Goal: Information Seeking & Learning: Learn about a topic

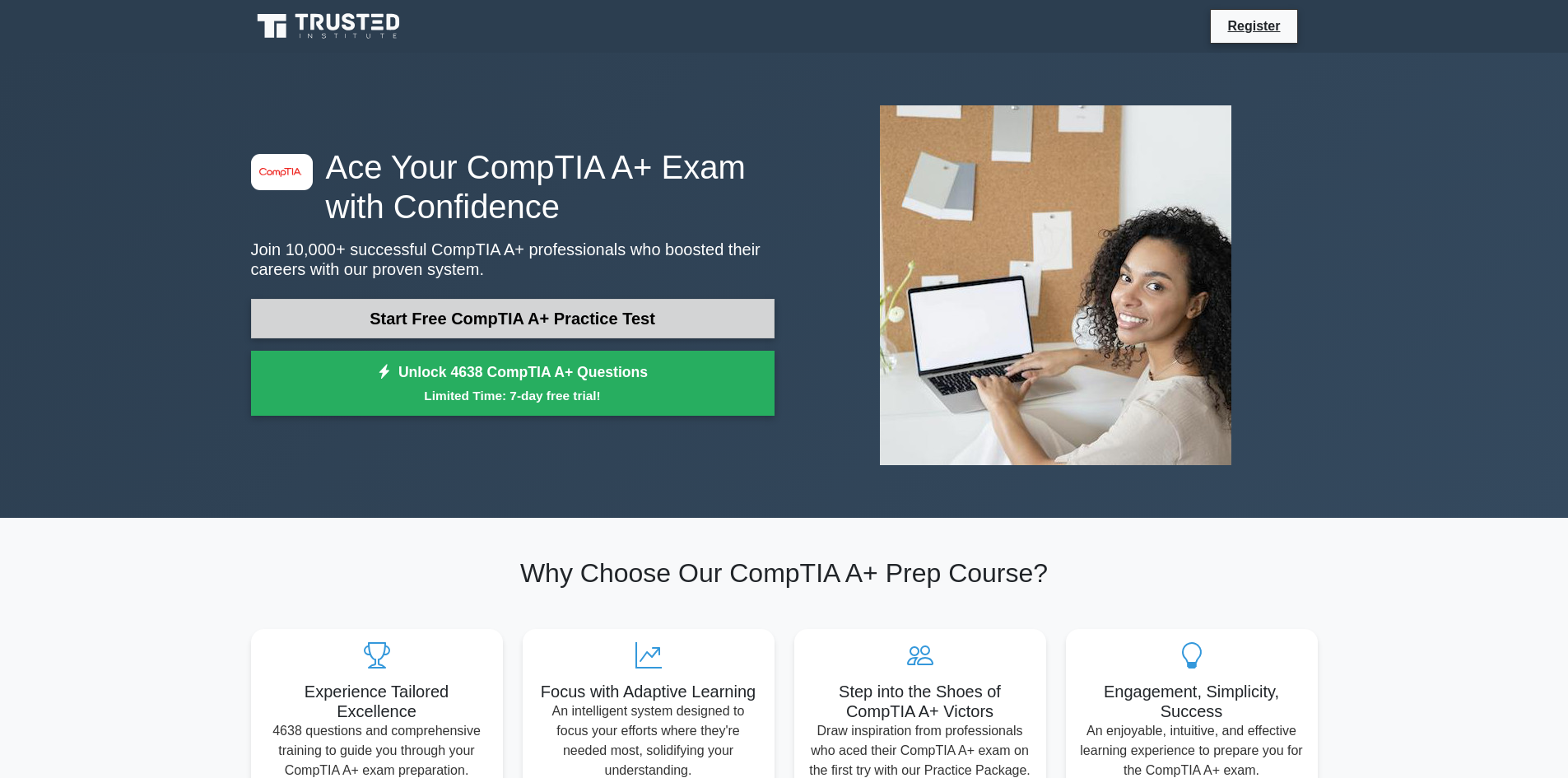
click at [327, 311] on link "Start Free CompTIA A+ Practice Test" at bounding box center [513, 318] width 524 height 40
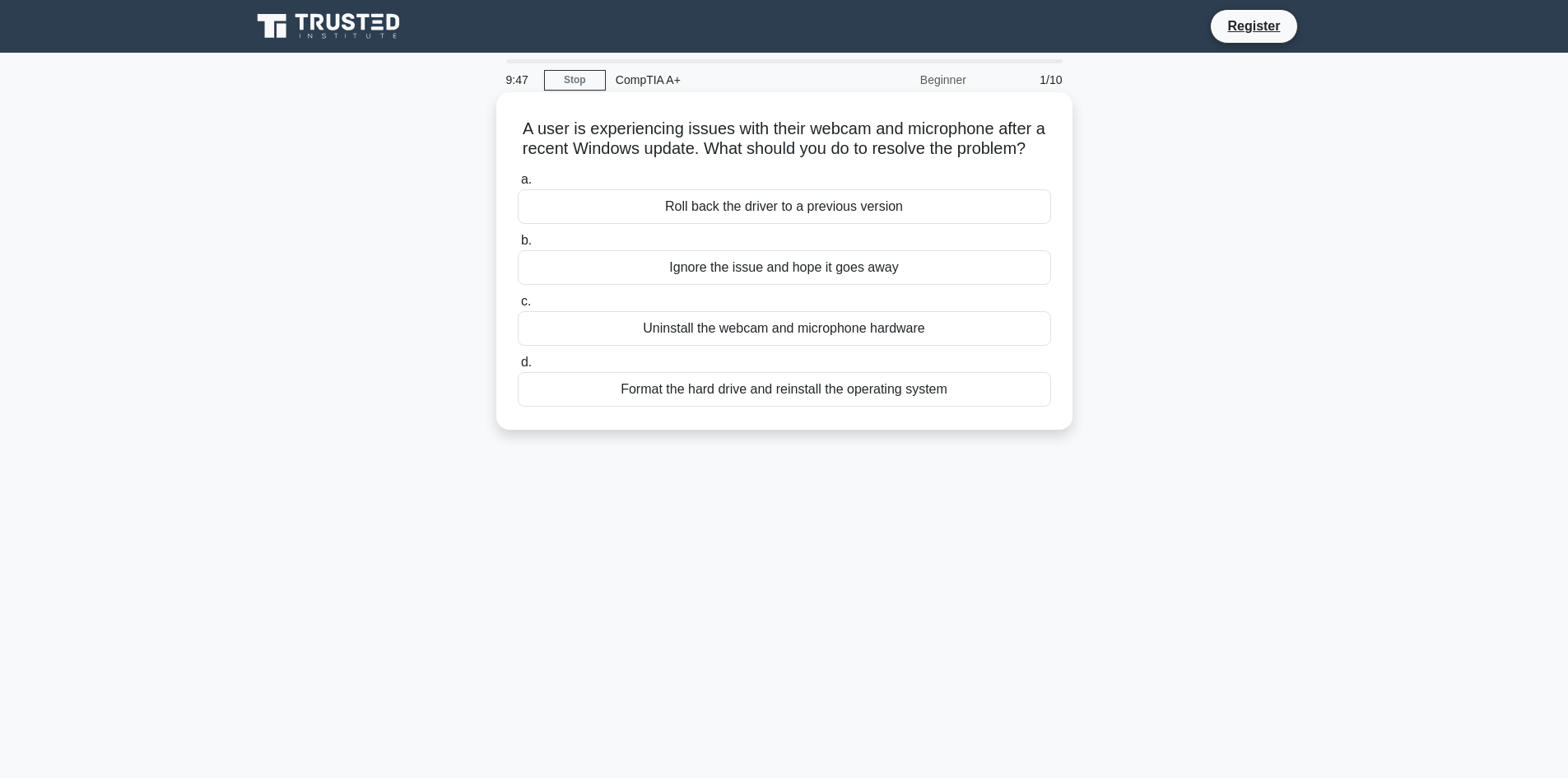
click at [582, 346] on div "Uninstall the webcam and microphone hardware" at bounding box center [784, 328] width 534 height 34
click at [518, 307] on input "c. Uninstall the webcam and microphone hardware" at bounding box center [518, 302] width 0 height 11
click at [638, 209] on div "Restart the computer" at bounding box center [784, 206] width 534 height 34
click at [518, 185] on input "a. Restart the computer" at bounding box center [518, 180] width 0 height 11
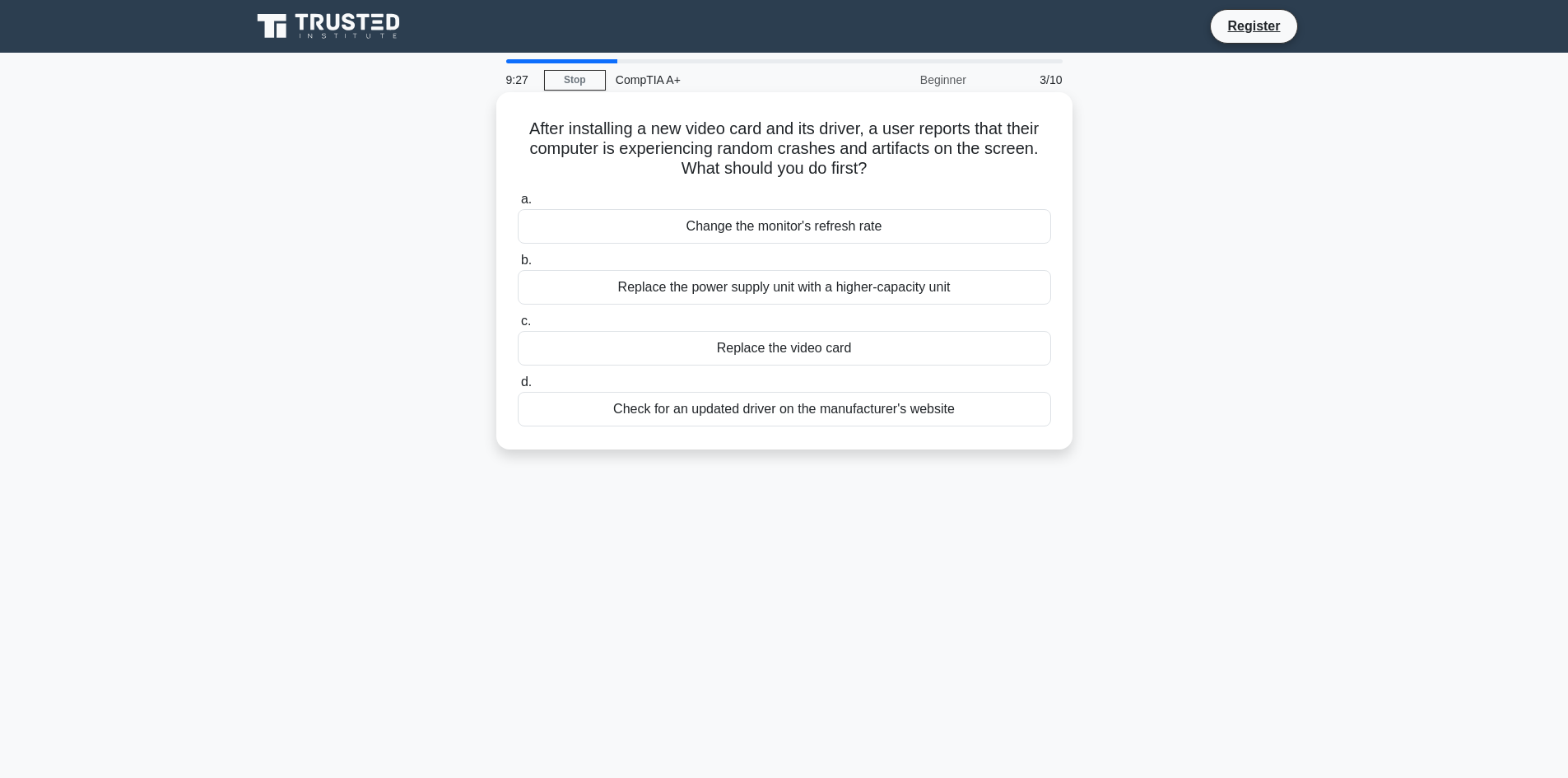
click at [598, 410] on div "Check for an updated driver on the manufacturer's website" at bounding box center [784, 408] width 534 height 34
click at [518, 388] on input "d. Check for an updated driver on the manufacturer's website" at bounding box center [518, 383] width 0 height 11
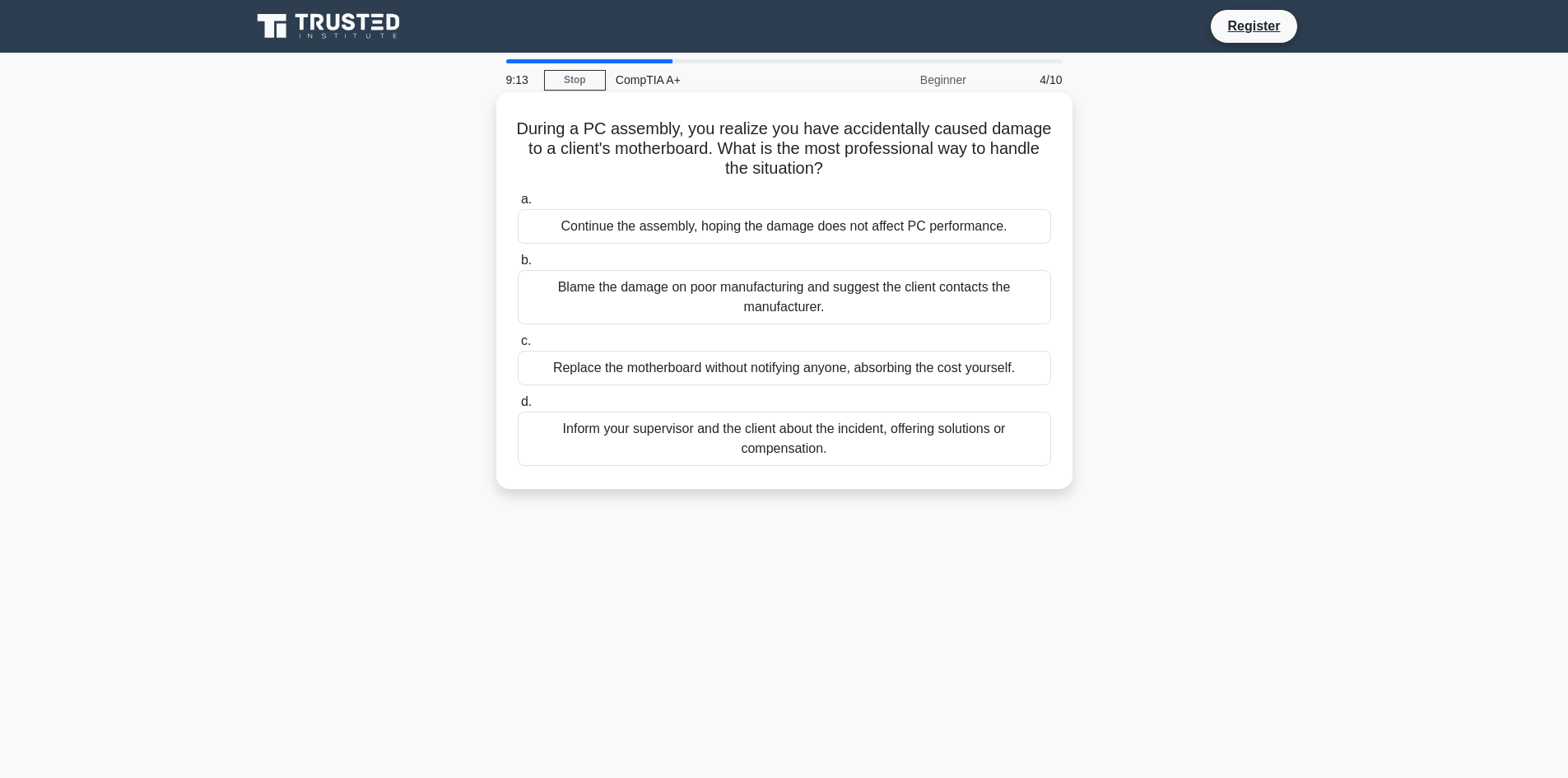
click at [546, 446] on div "Inform your supervisor and the client about the incident, offering solutions or…" at bounding box center [784, 439] width 534 height 55
click at [518, 408] on input "d. Inform your supervisor and the client about the incident, offering solutions…" at bounding box center [518, 402] width 0 height 11
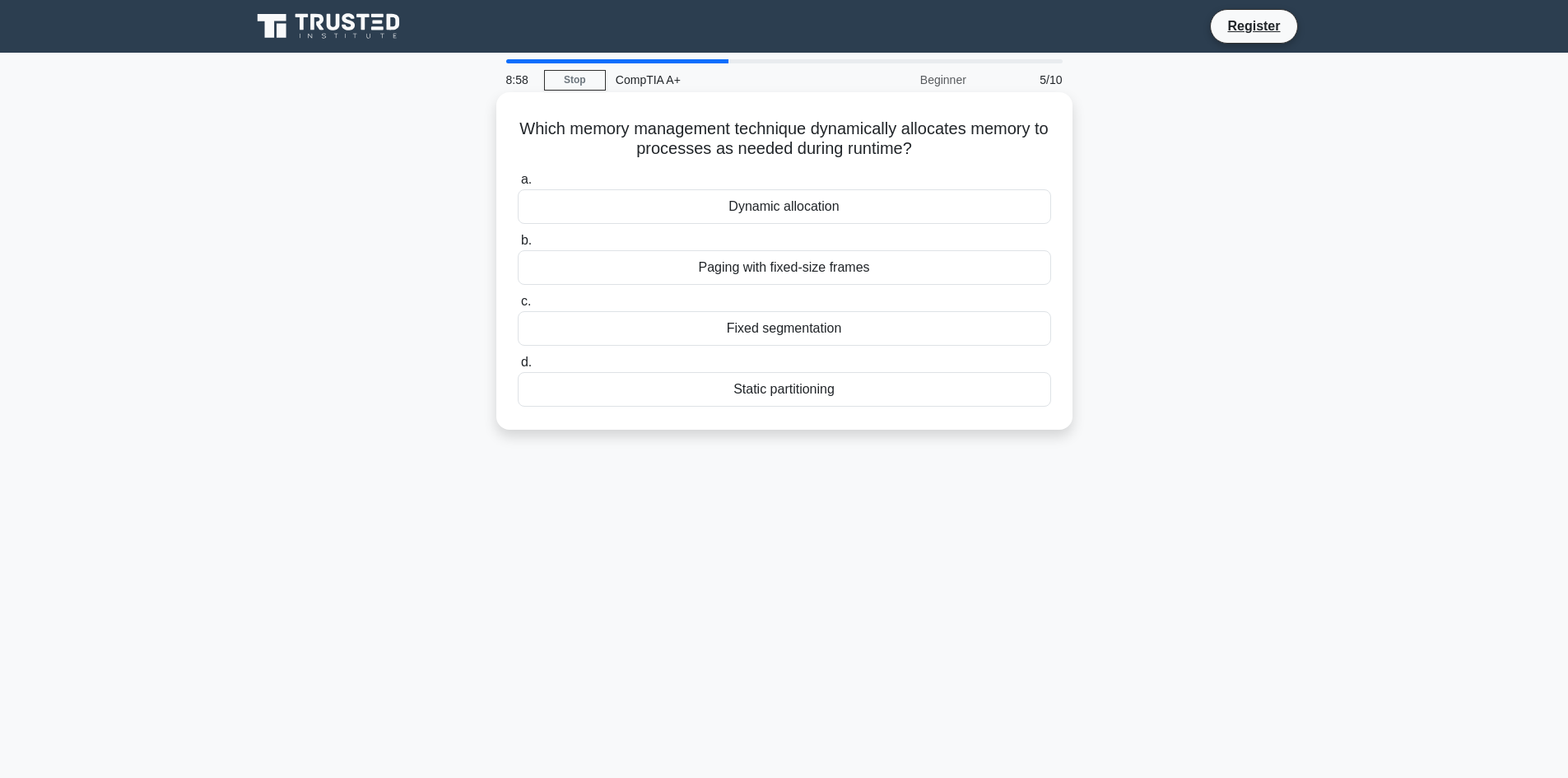
click at [623, 212] on div "Dynamic allocation" at bounding box center [784, 206] width 534 height 34
click at [518, 185] on input "a. Dynamic allocation" at bounding box center [518, 180] width 0 height 11
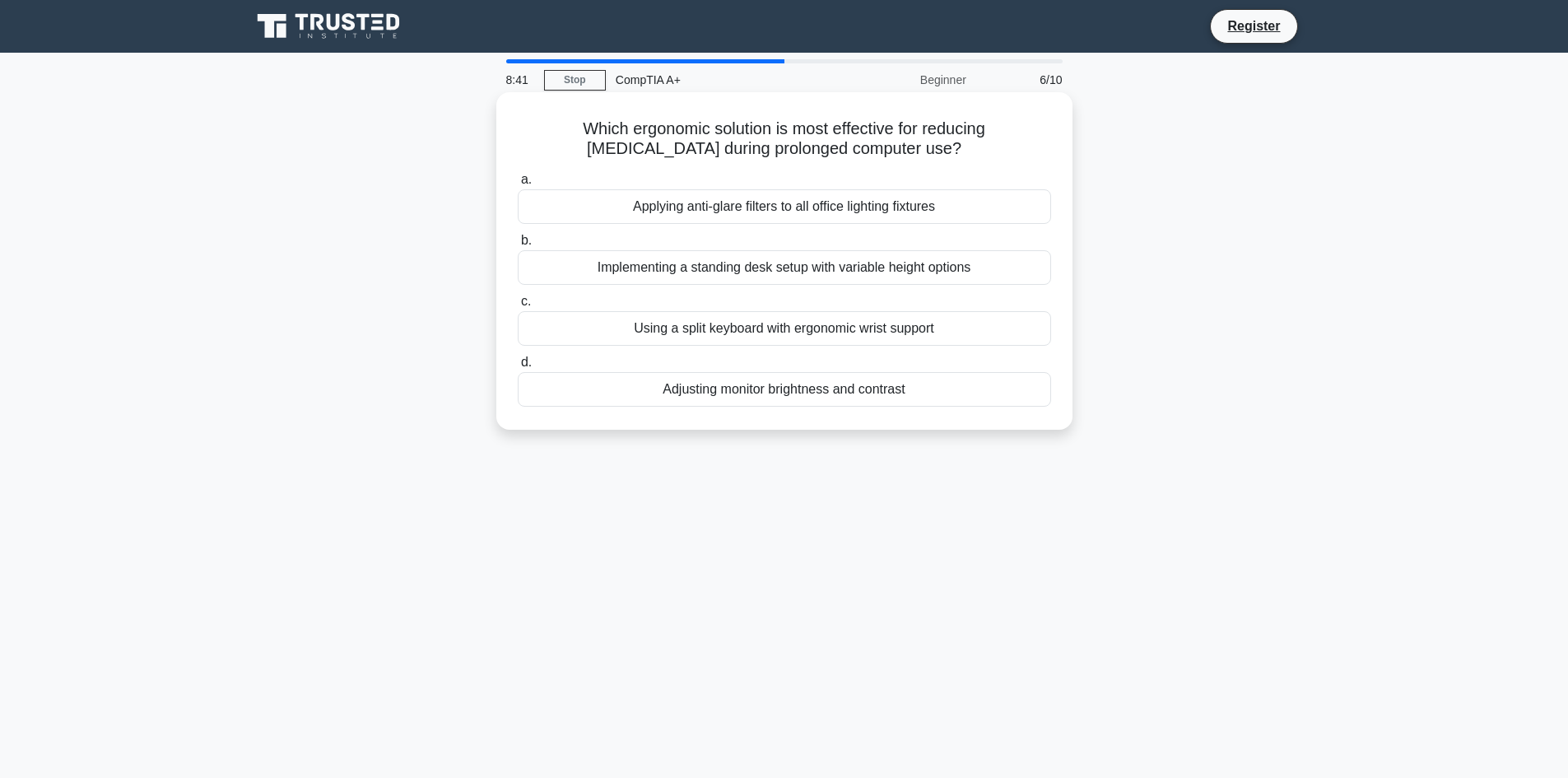
click at [641, 394] on div "Adjusting monitor brightness and contrast" at bounding box center [784, 389] width 534 height 34
click at [518, 368] on input "d. Adjusting monitor brightness and contrast" at bounding box center [518, 363] width 0 height 11
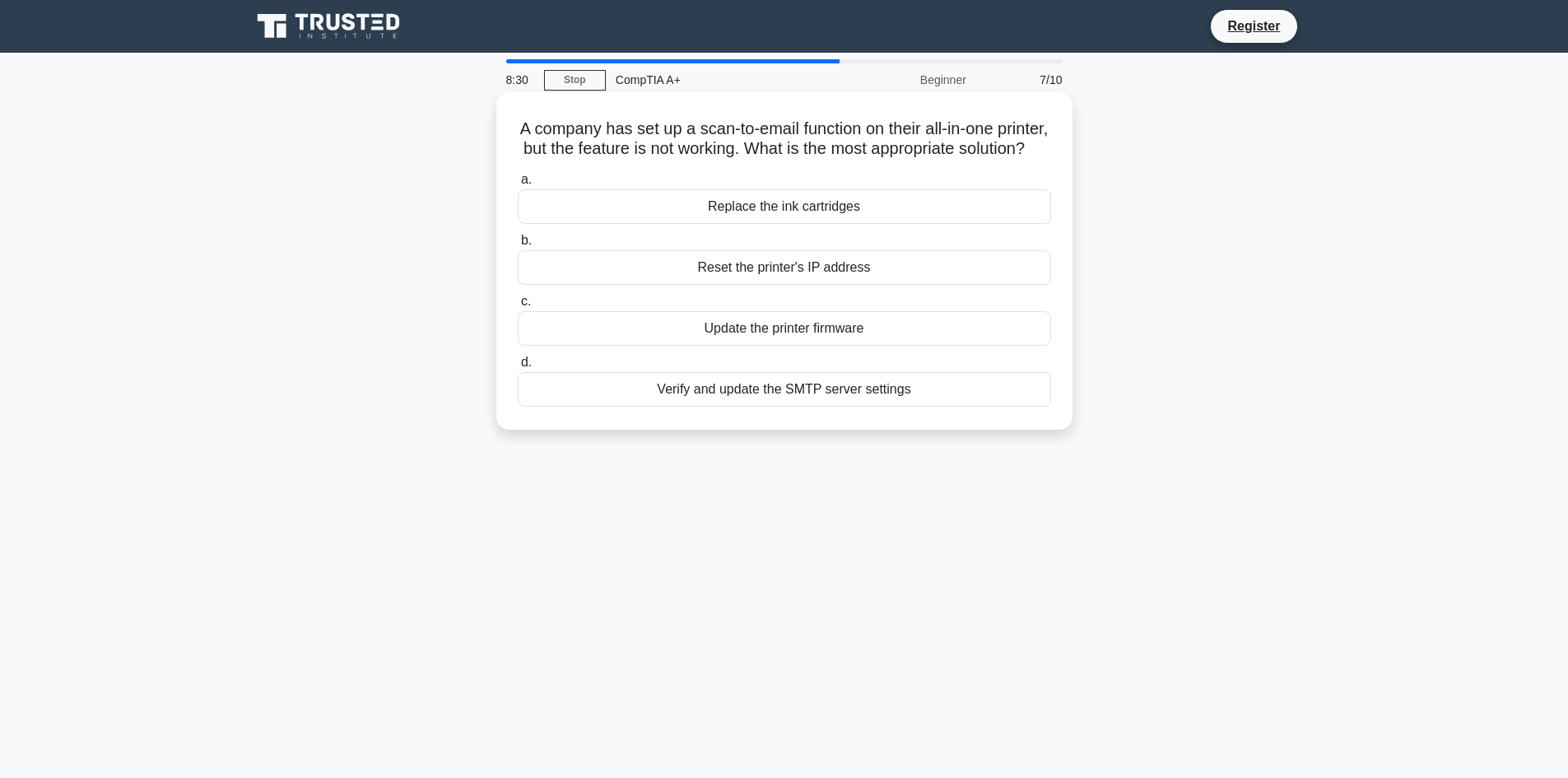
click at [606, 407] on div "Verify and update the SMTP server settings" at bounding box center [784, 389] width 534 height 34
click at [518, 368] on input "d. Verify and update the SMTP server settings" at bounding box center [518, 363] width 0 height 11
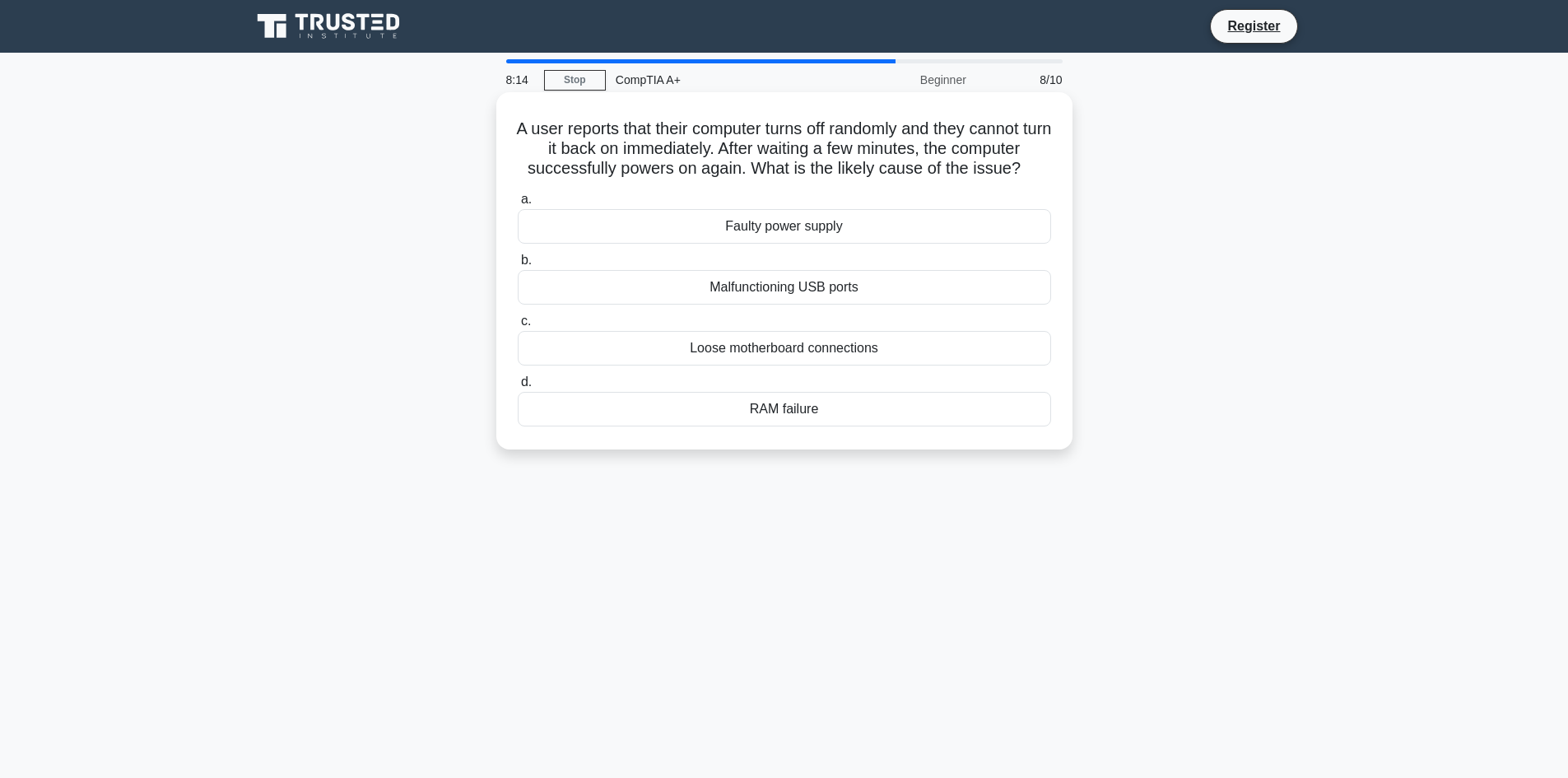
click at [661, 220] on div "Faulty power supply" at bounding box center [784, 226] width 534 height 34
click at [518, 205] on input "a. Faulty power supply" at bounding box center [518, 199] width 0 height 11
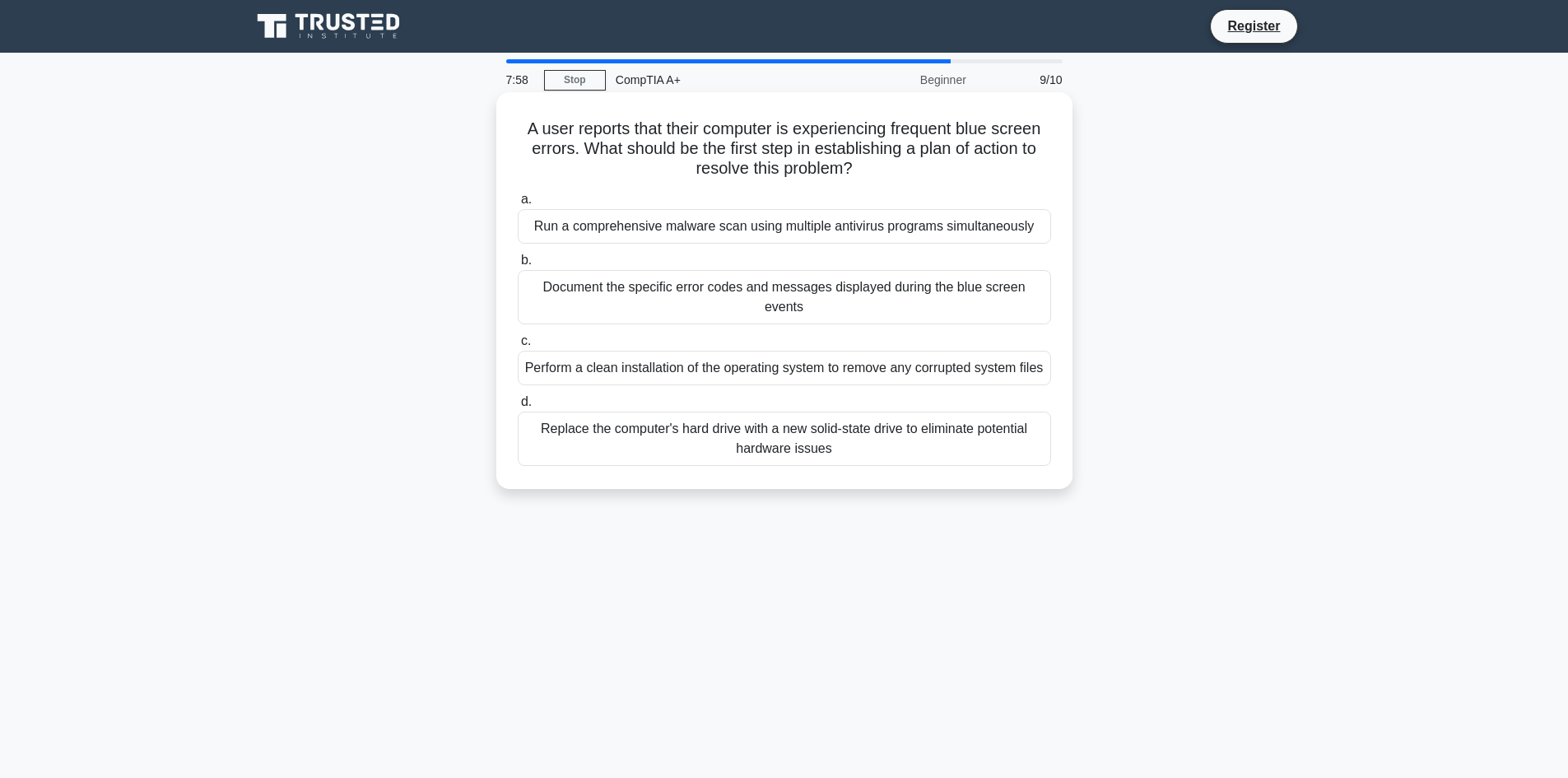
click at [577, 297] on div "Document the specific error codes and messages displayed during the blue screen…" at bounding box center [784, 297] width 534 height 55
click at [518, 266] on input "b. Document the specific error codes and messages displayed during the blue scr…" at bounding box center [518, 260] width 0 height 11
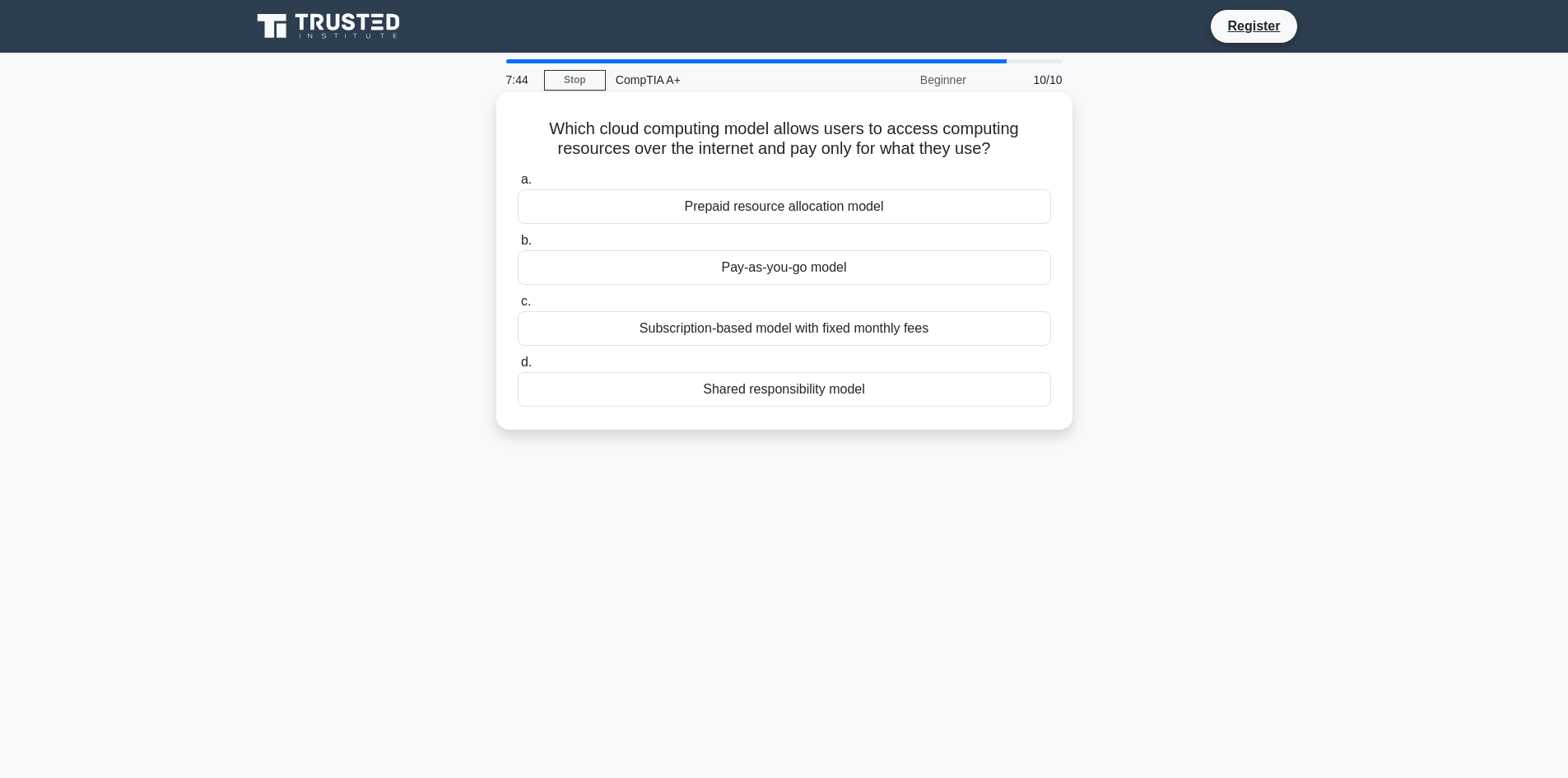
click at [589, 262] on div "Pay-as-you-go model" at bounding box center [784, 267] width 534 height 34
click at [518, 246] on input "b. Pay-as-you-go model" at bounding box center [518, 241] width 0 height 11
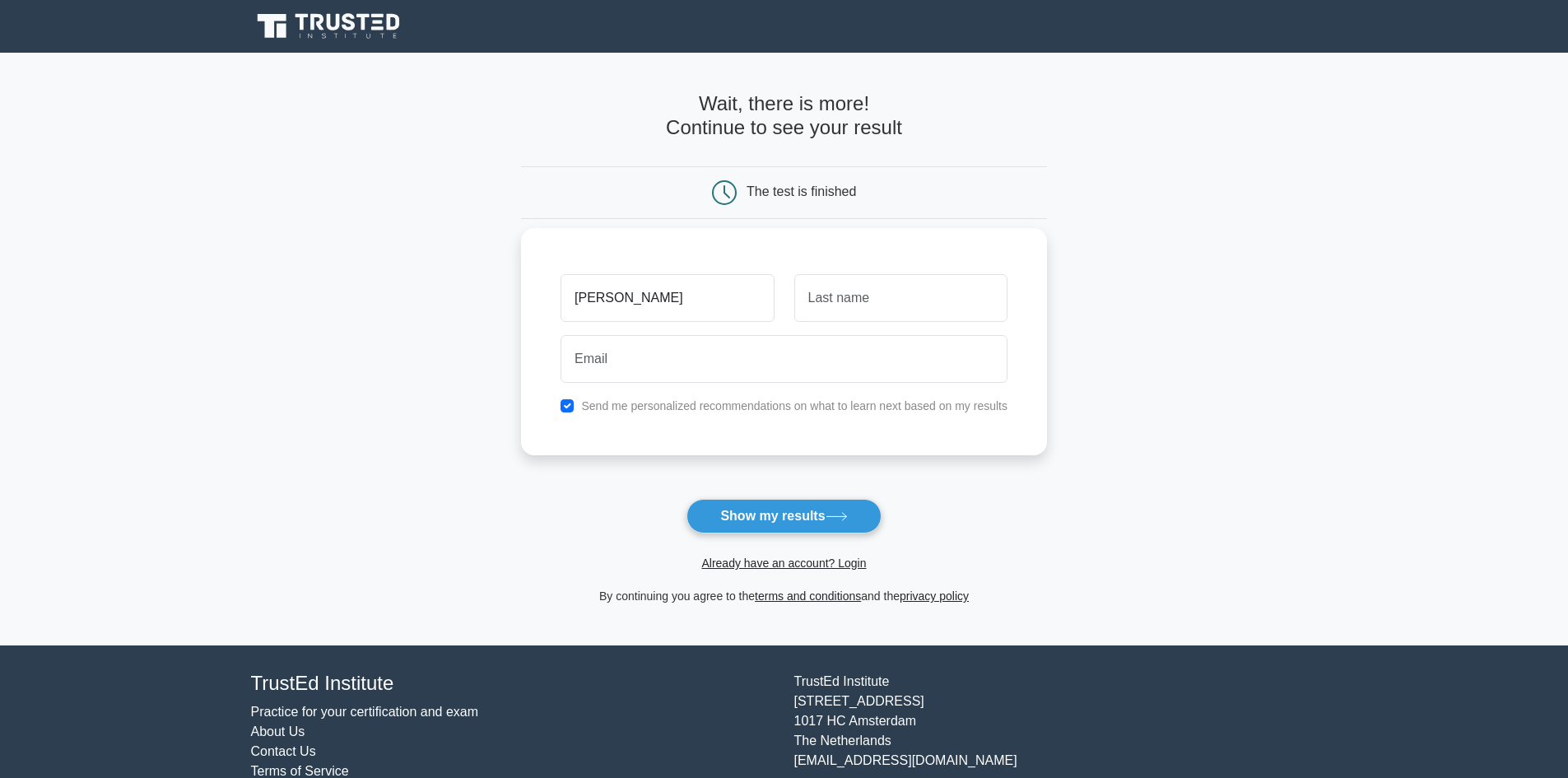
type input "[PERSON_NAME]"
click at [877, 296] on input "text" at bounding box center [901, 298] width 213 height 48
type input "Lumb"
click at [817, 382] on input "email" at bounding box center [784, 359] width 447 height 48
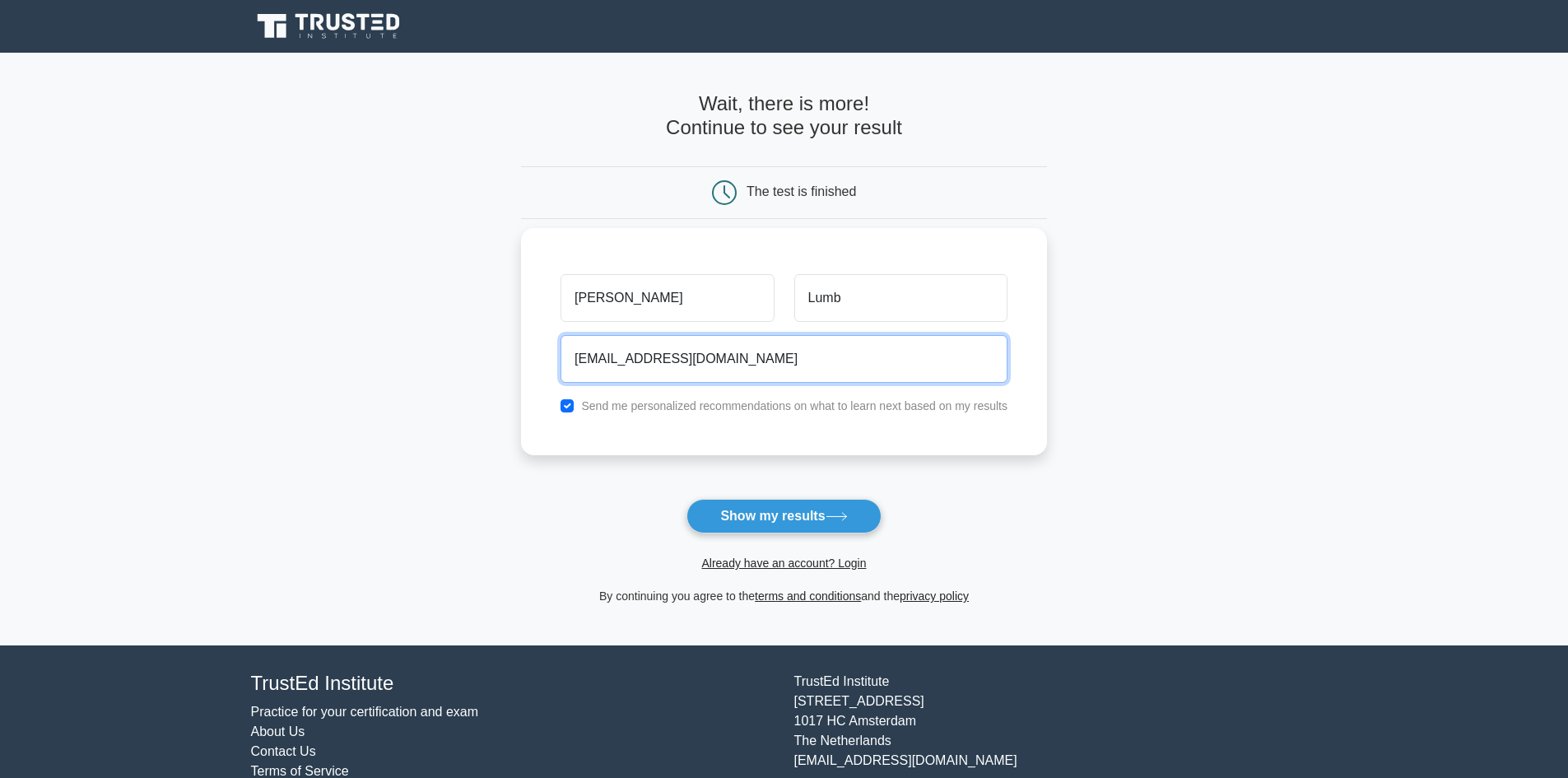
type input "Lewithelumb@Gmail.com"
click at [687, 499] on button "Show my results" at bounding box center [784, 516] width 194 height 34
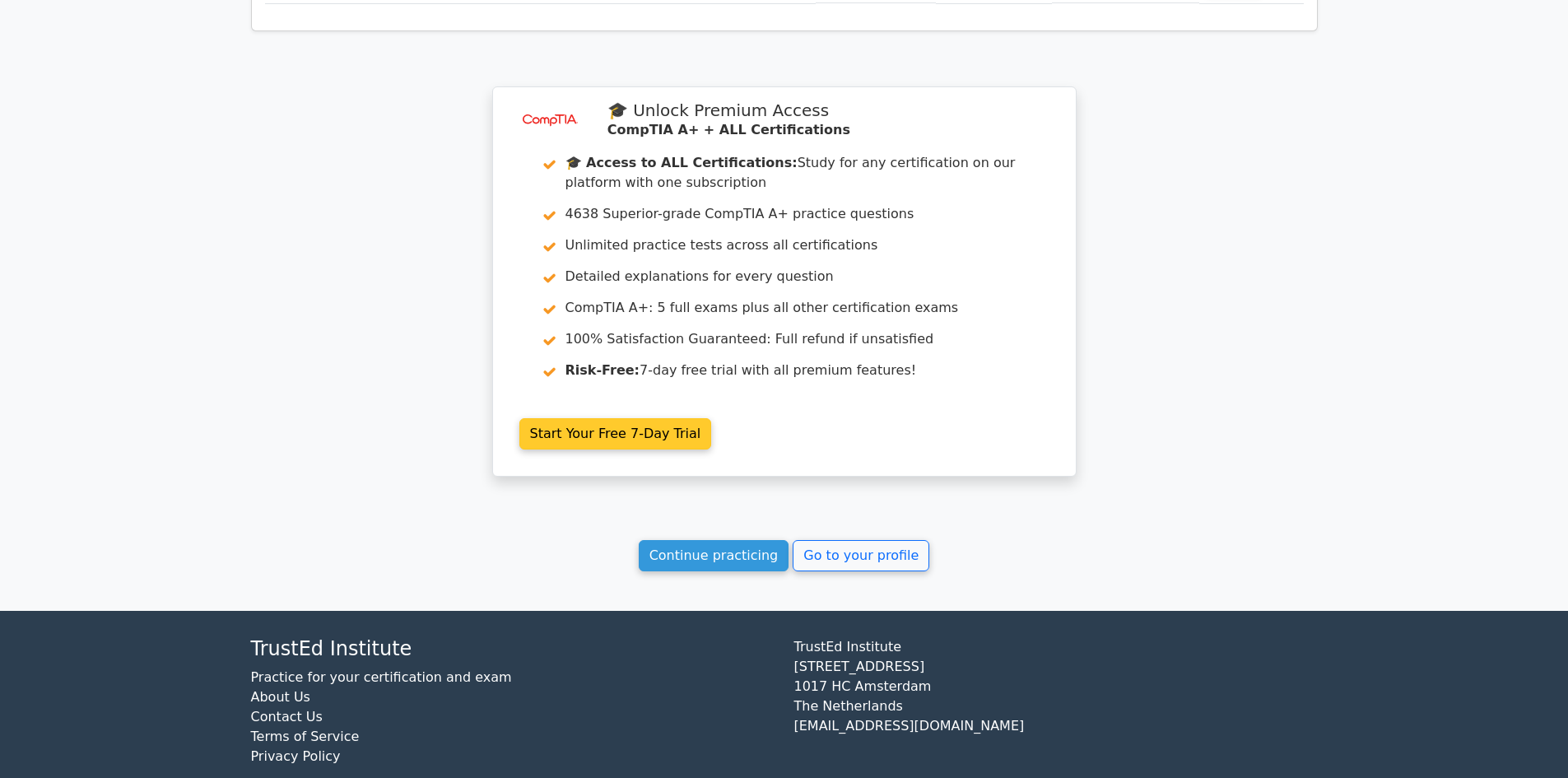
scroll to position [2583, 0]
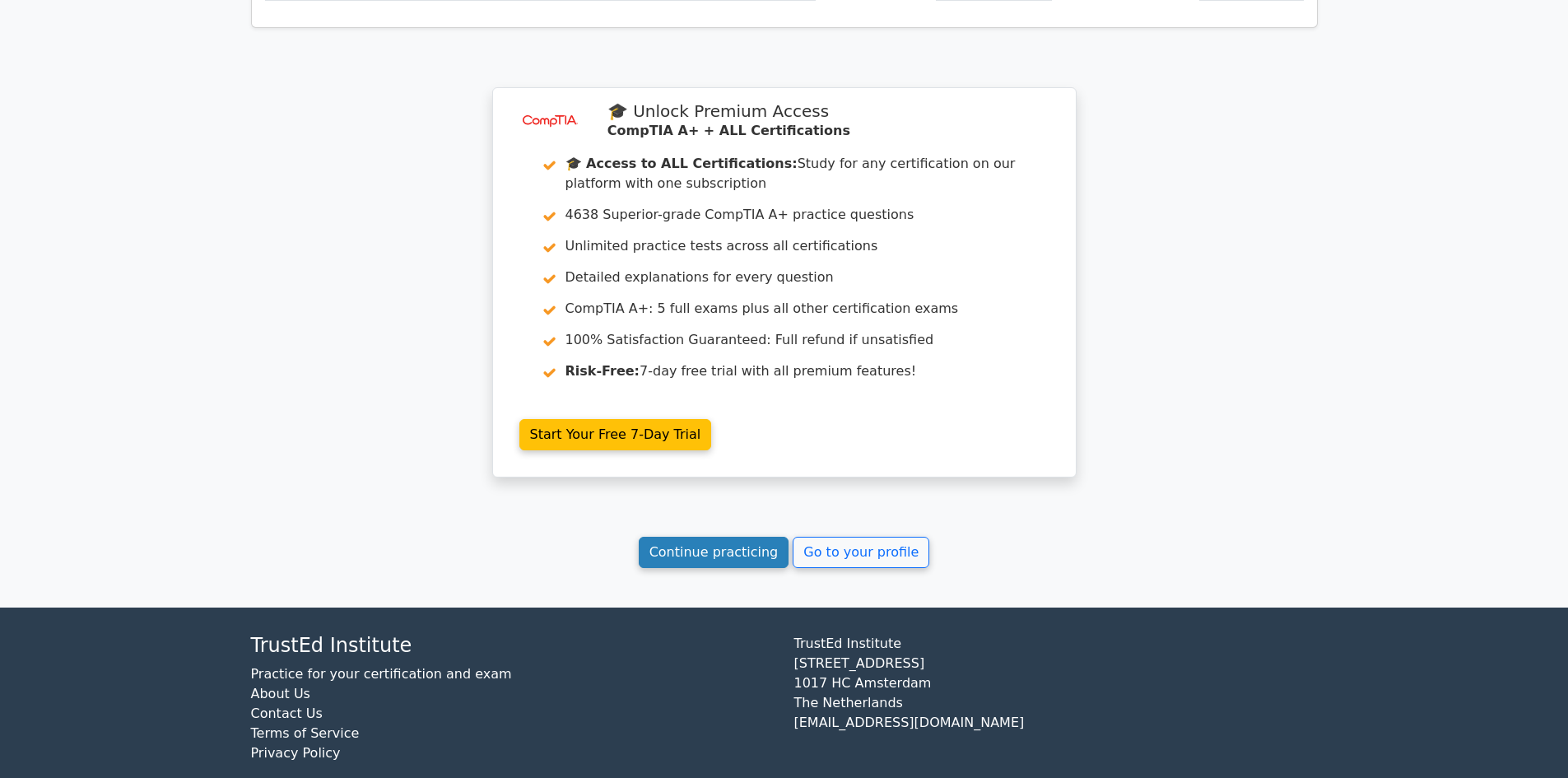
click at [755, 538] on link "Continue practicing" at bounding box center [713, 552] width 151 height 31
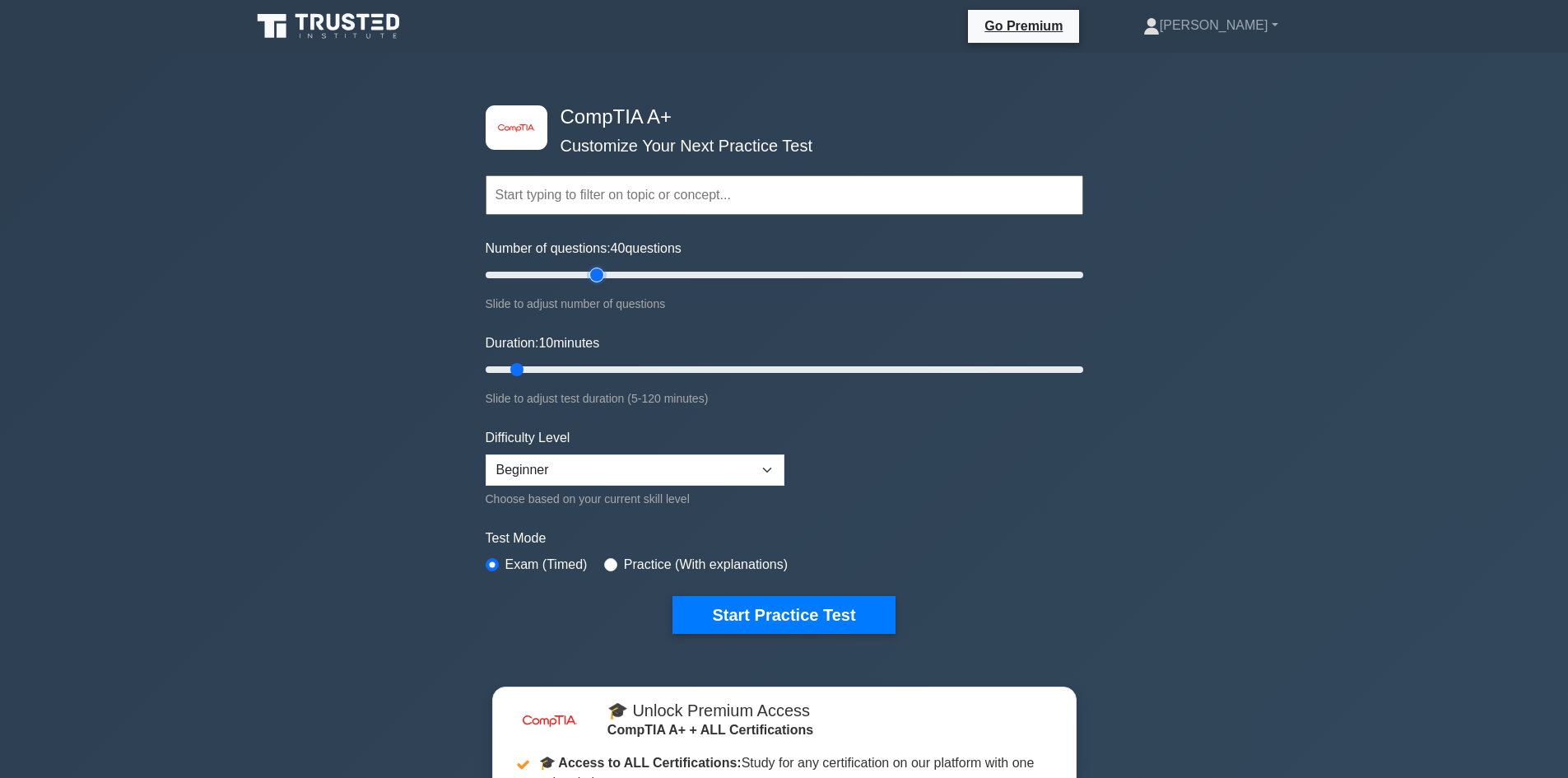
drag, startPoint x: 509, startPoint y: 279, endPoint x: 594, endPoint y: 287, distance: 85.4
type input "40"
click at [594, 285] on input "Number of questions: 40 questions" at bounding box center [785, 275] width 598 height 19
click at [533, 456] on select "Beginner Intermediate Expert" at bounding box center [635, 469] width 299 height 31
select select "intermediate"
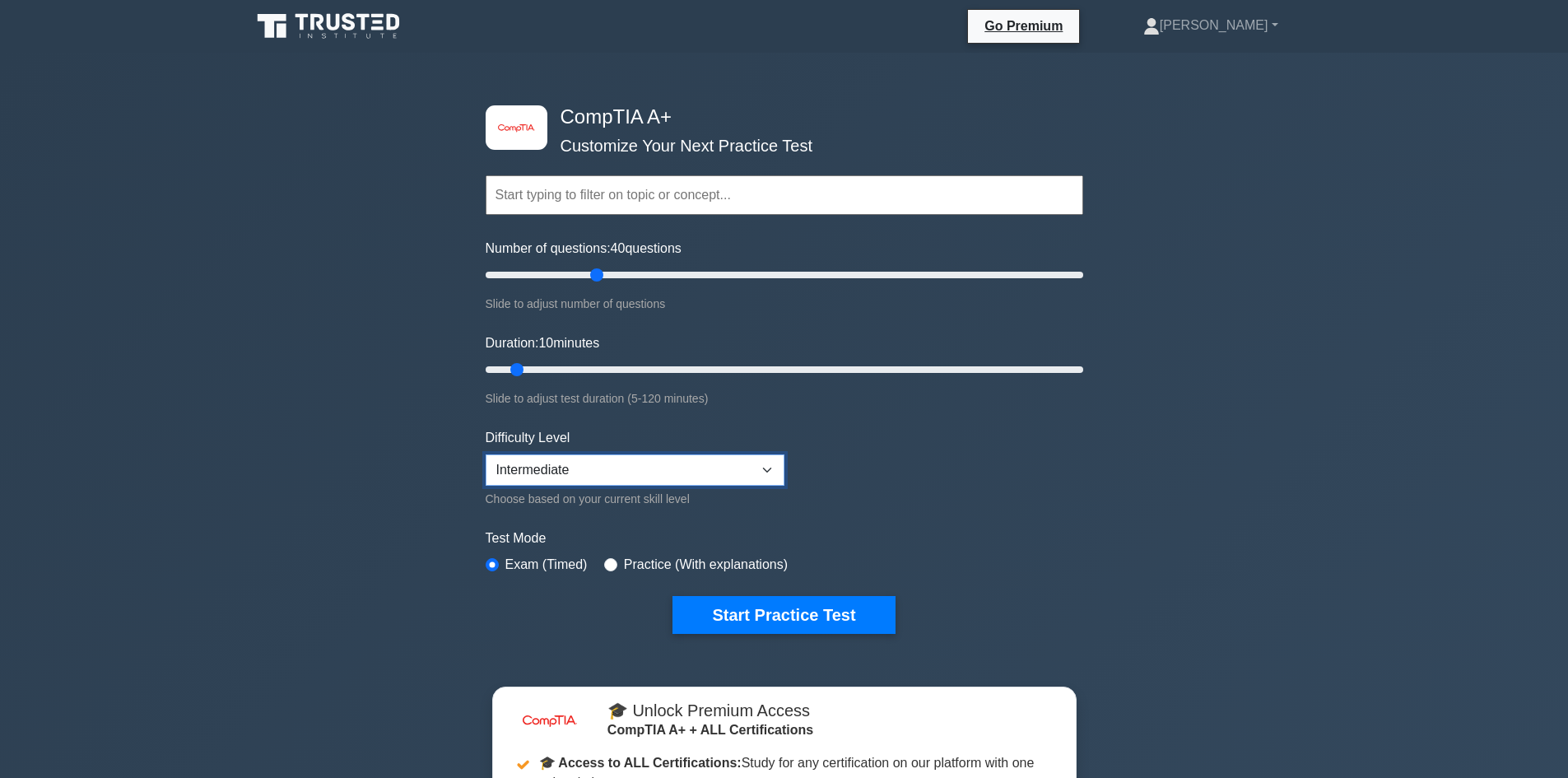
click at [486, 454] on select "Beginner Intermediate Expert" at bounding box center [635, 469] width 299 height 31
drag, startPoint x: 515, startPoint y: 363, endPoint x: 664, endPoint y: 378, distance: 149.8
type input "40"
click at [664, 378] on input "Duration: 40 minutes" at bounding box center [785, 370] width 598 height 19
click at [758, 614] on button "Start Practice Test" at bounding box center [784, 615] width 222 height 38
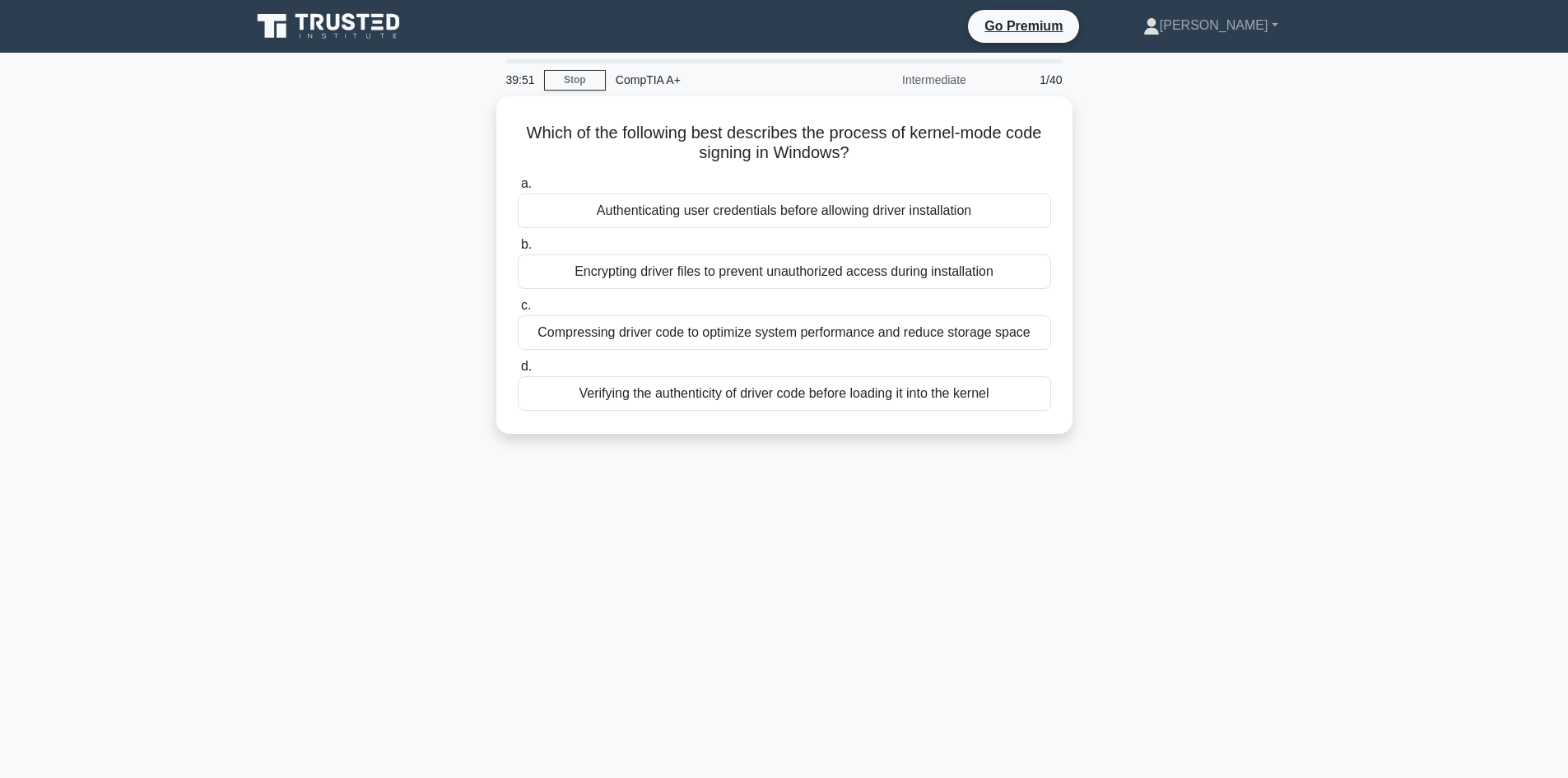
click at [584, 91] on div "39:51 Stop CompTIA A+ Intermediate 1/40" at bounding box center [785, 79] width 577 height 33
click at [584, 81] on link "Stop" at bounding box center [575, 79] width 62 height 20
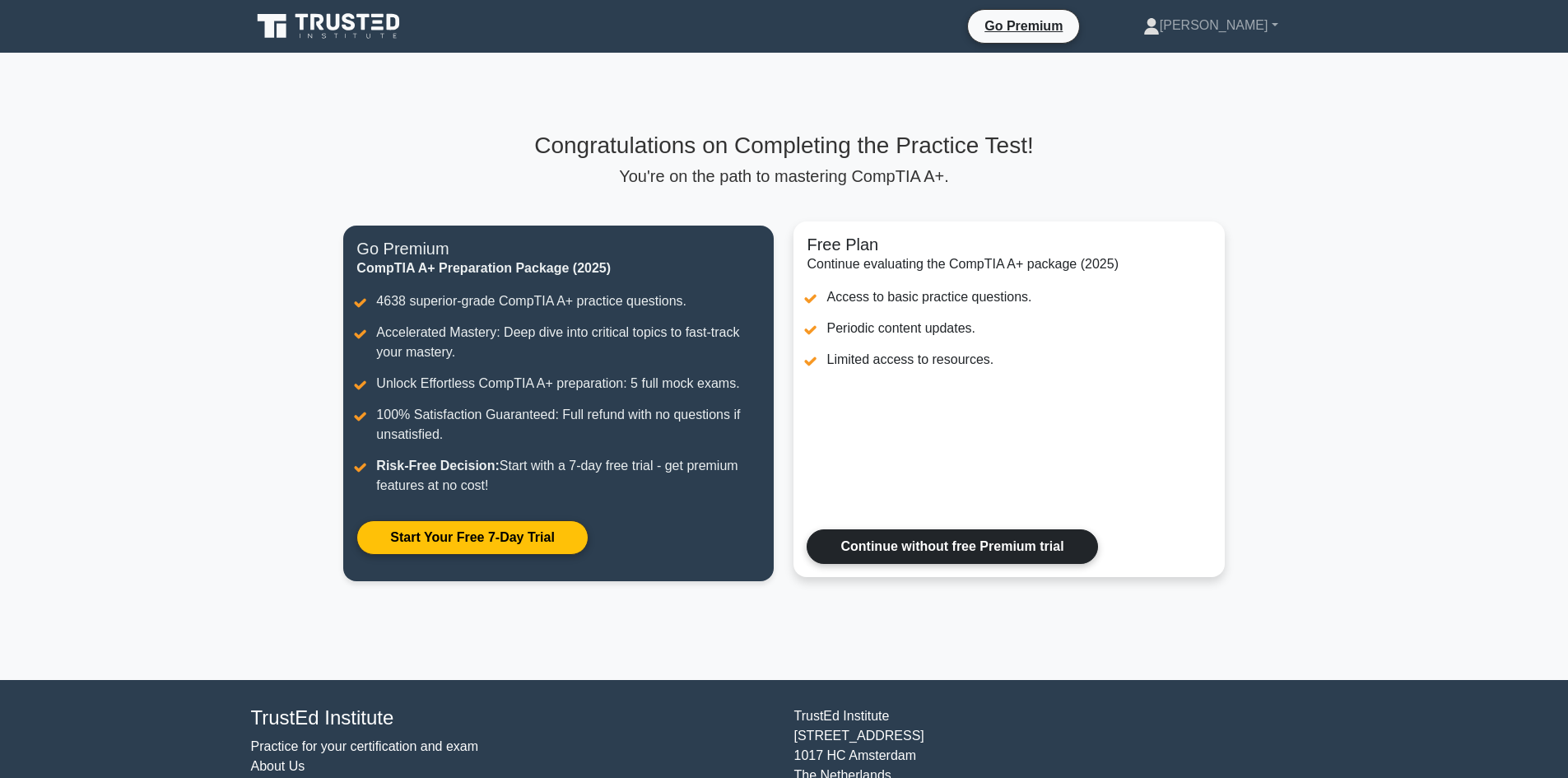
click at [886, 555] on link "Continue without free Premium trial" at bounding box center [952, 546] width 291 height 34
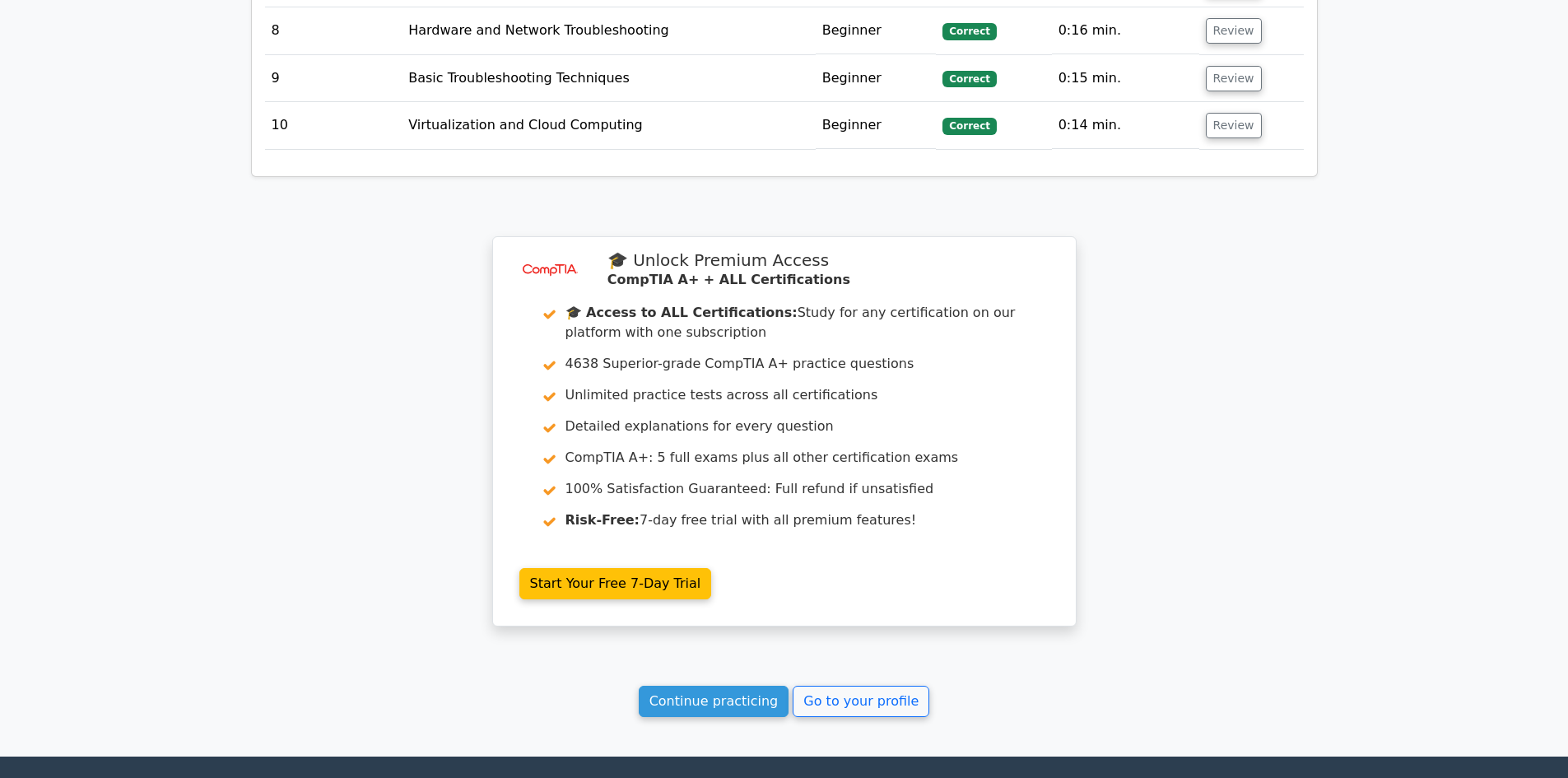
scroll to position [2583, 0]
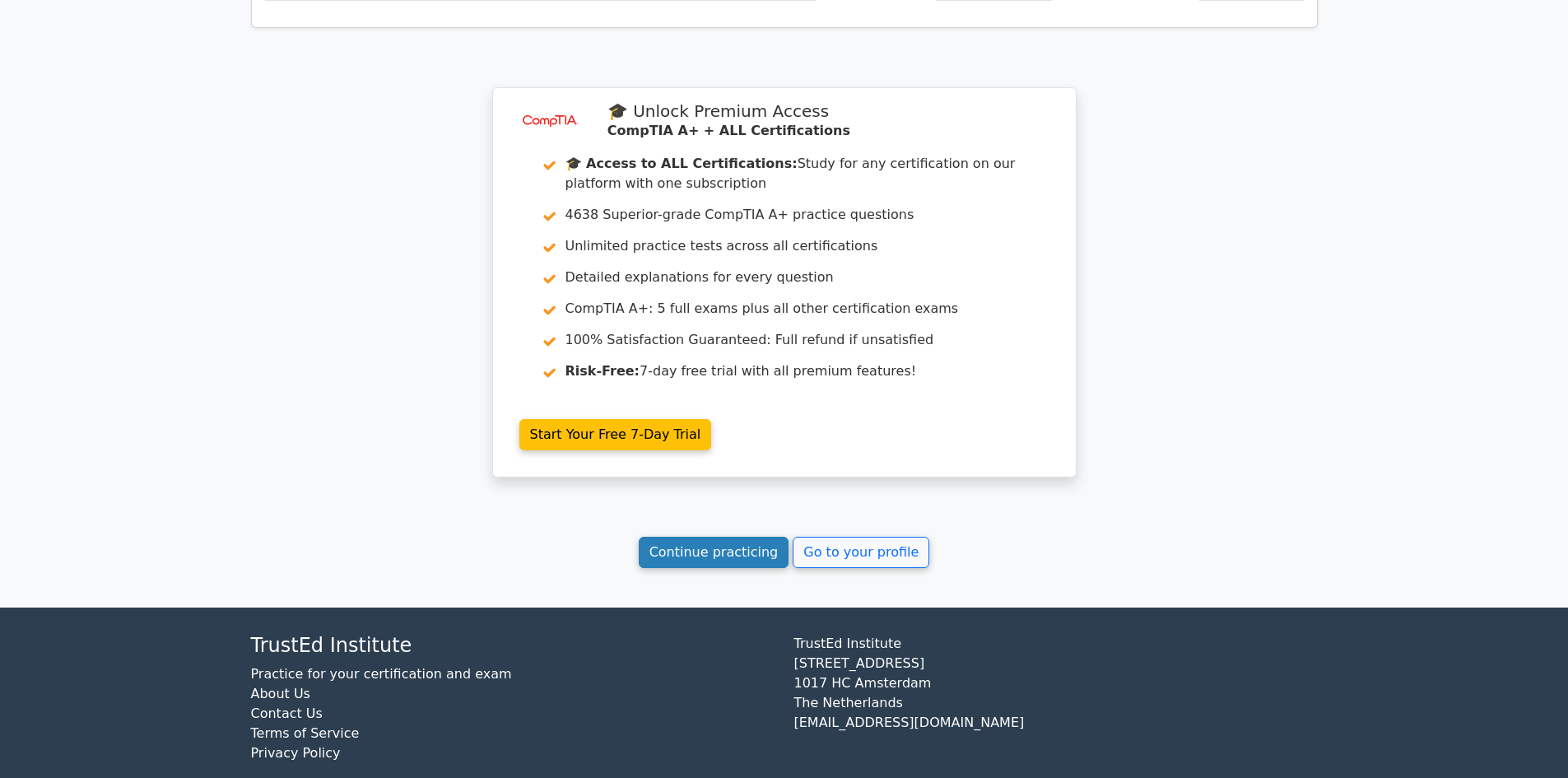
click at [739, 537] on link "Continue practicing" at bounding box center [713, 552] width 151 height 31
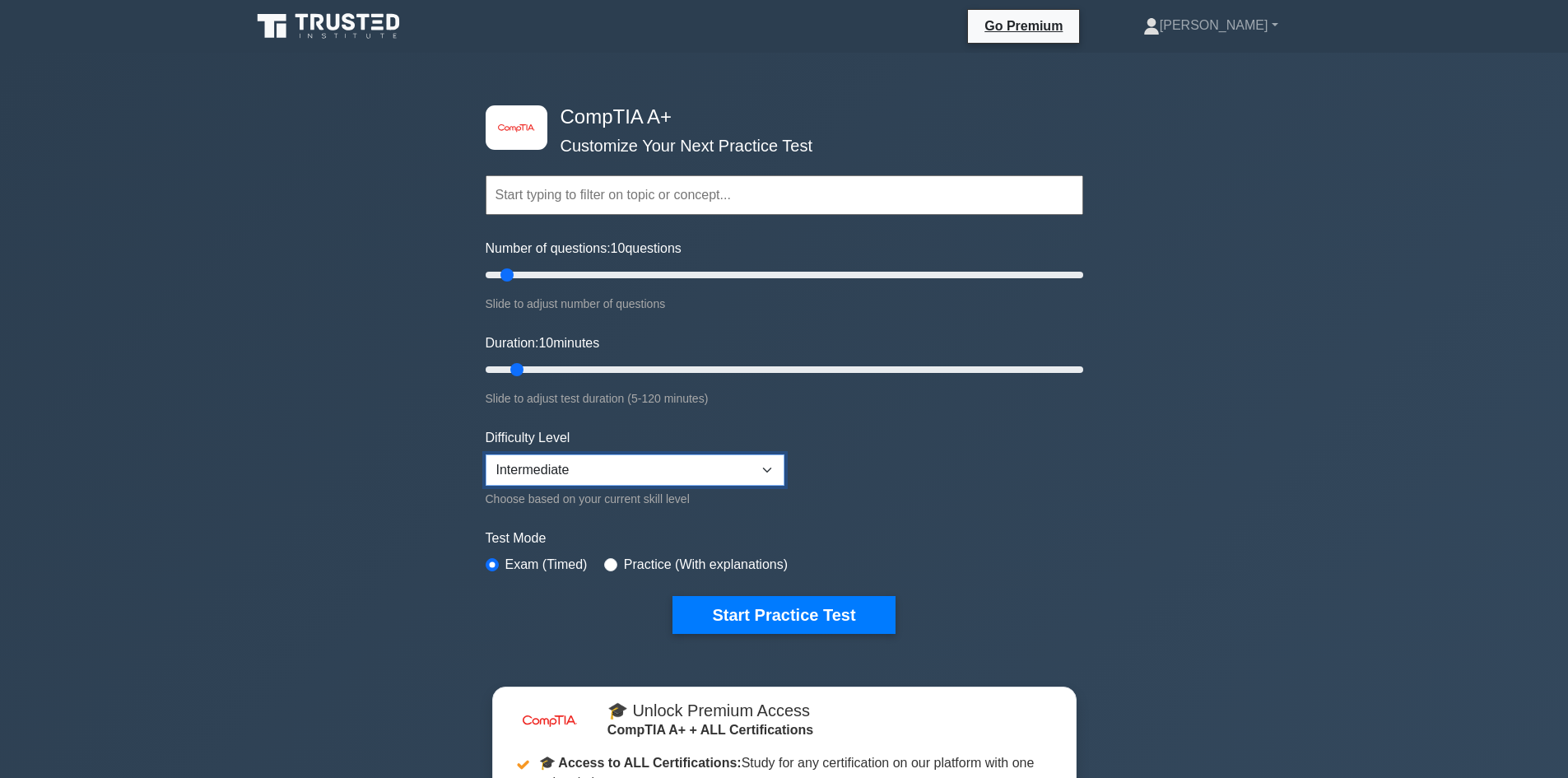
click at [626, 459] on select "Beginner Intermediate Expert" at bounding box center [635, 469] width 299 height 31
select select "beginner"
click at [486, 454] on select "Beginner Intermediate Expert" at bounding box center [635, 469] width 299 height 31
drag, startPoint x: 514, startPoint y: 277, endPoint x: 568, endPoint y: 279, distance: 54.0
type input "30"
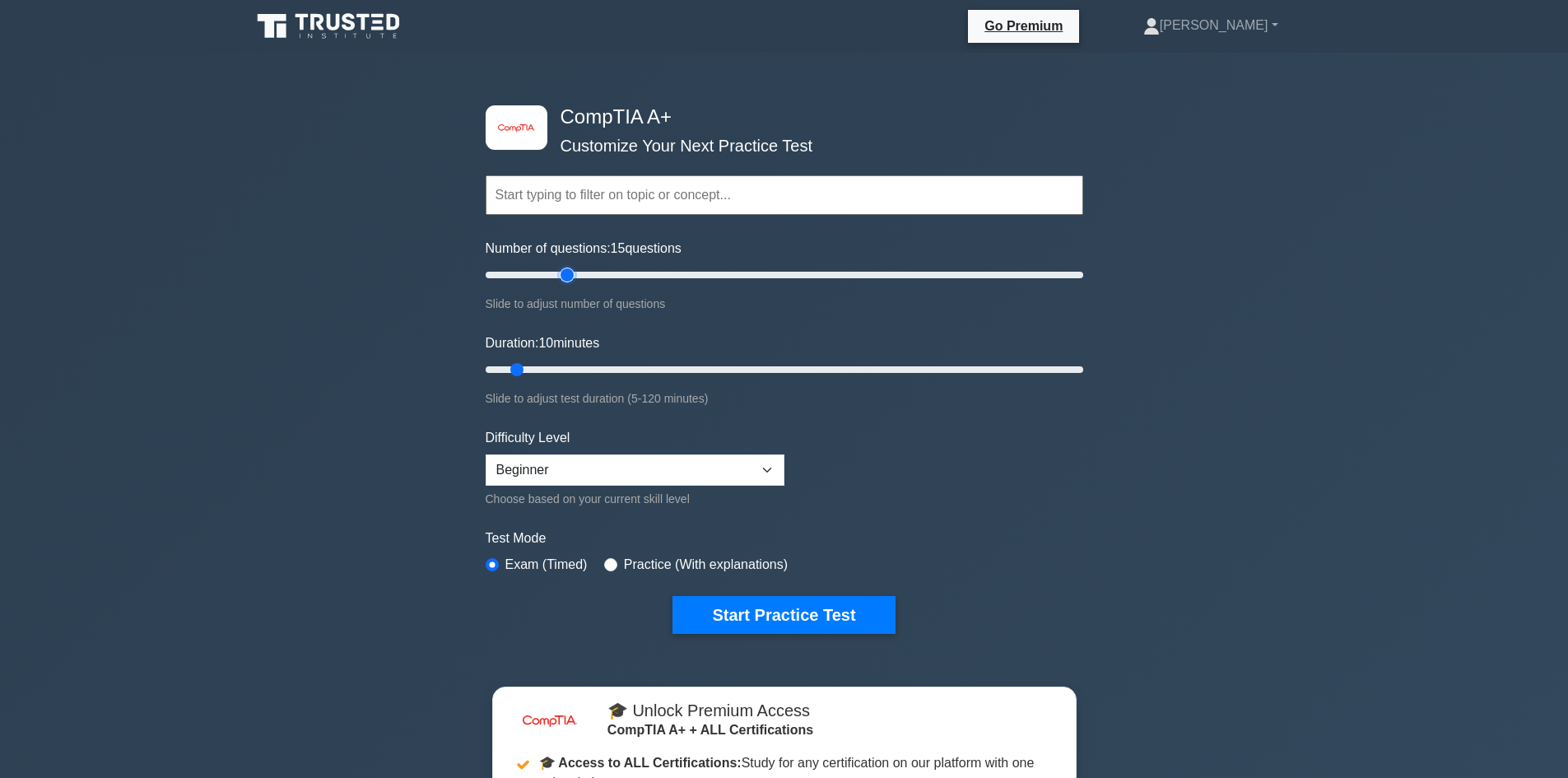
click at [565, 279] on input "Number of questions: 15 questions" at bounding box center [785, 275] width 598 height 19
drag, startPoint x: 547, startPoint y: 364, endPoint x: 568, endPoint y: 369, distance: 21.6
type input "20"
click at [568, 369] on input "Duration: 20 minutes" at bounding box center [785, 370] width 598 height 19
click at [764, 613] on button "Start Practice Test" at bounding box center [784, 615] width 222 height 38
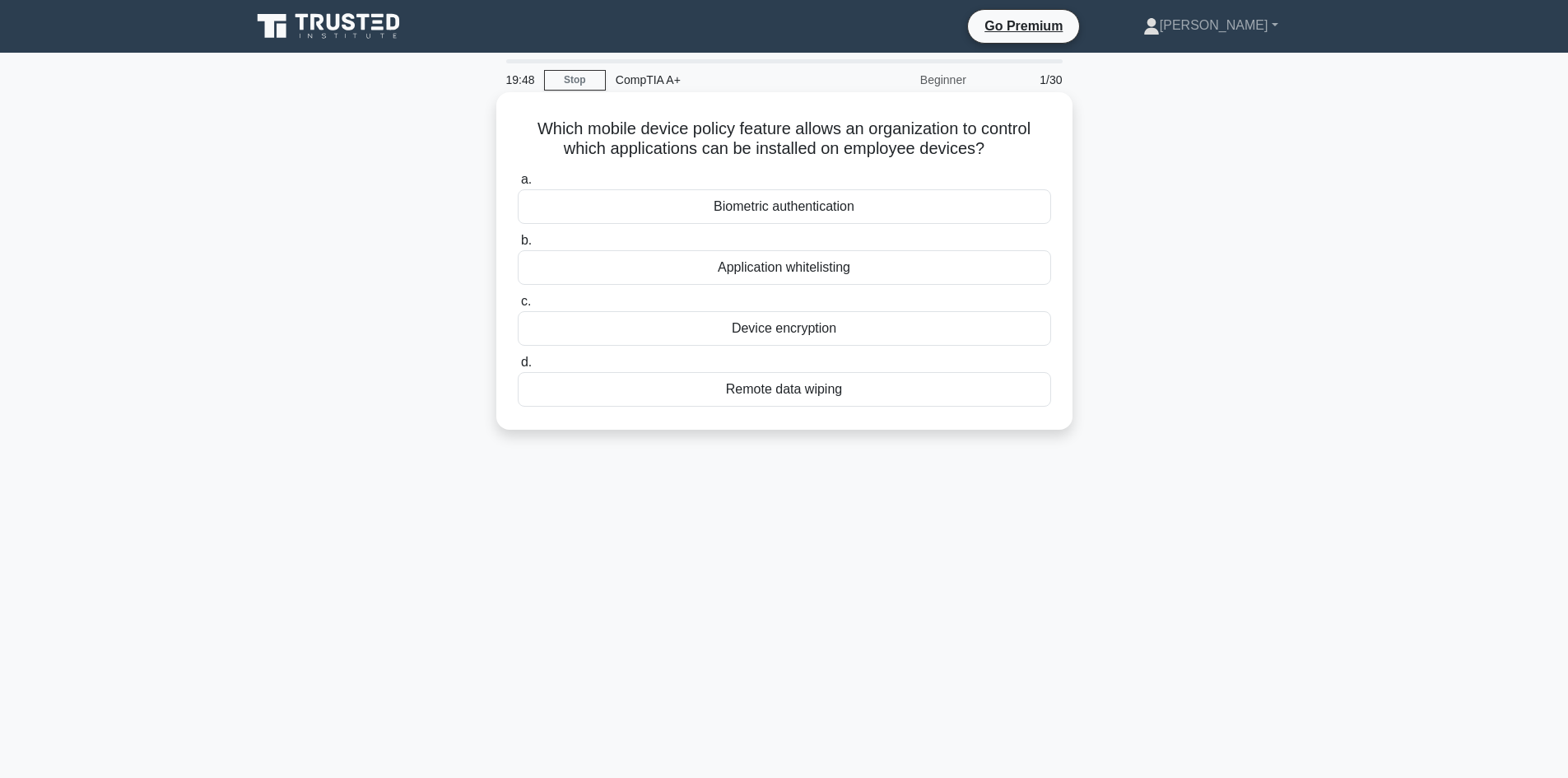
click at [677, 282] on div "Application whitelisting" at bounding box center [784, 267] width 534 height 34
click at [518, 246] on input "b. Application whitelisting" at bounding box center [518, 241] width 0 height 11
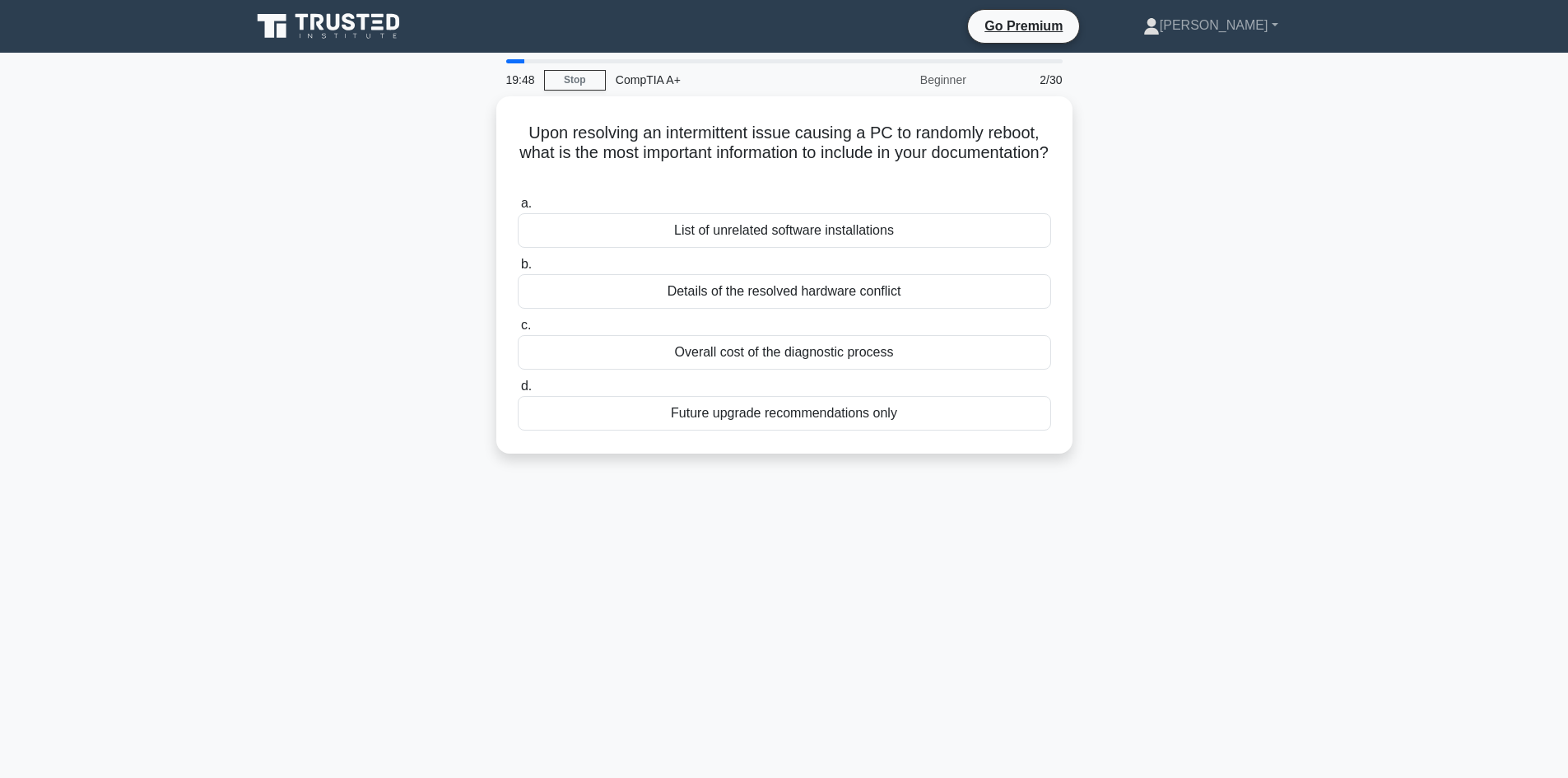
click at [668, 266] on label "b. Details of the resolved hardware conflict" at bounding box center [784, 281] width 534 height 55
click at [518, 266] on input "b. Details of the resolved hardware conflict" at bounding box center [518, 265] width 0 height 11
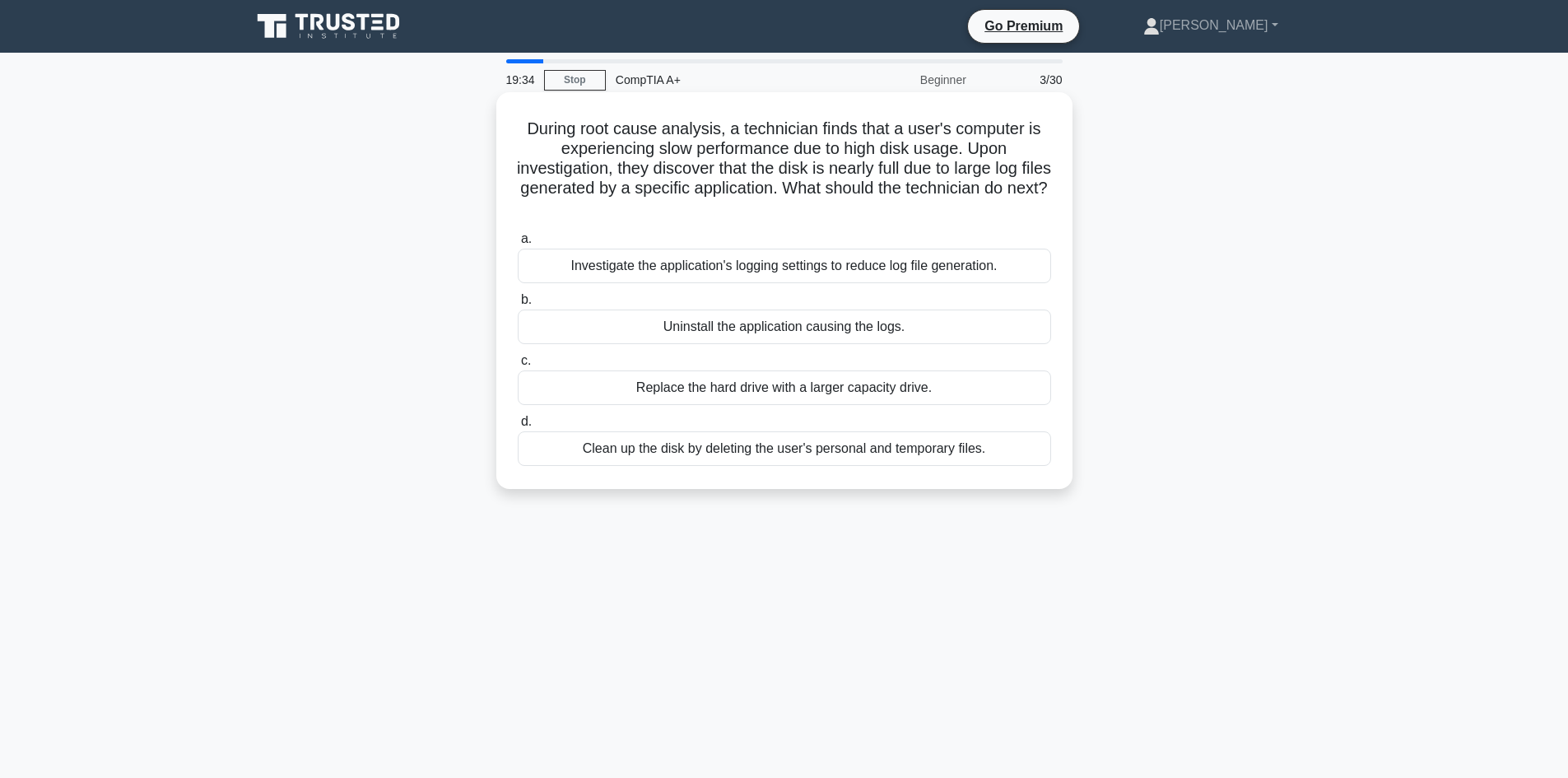
click at [548, 269] on div "Investigate the application's logging settings to reduce log file generation." at bounding box center [784, 266] width 534 height 34
click at [518, 244] on input "a. Investigate the application's logging settings to reduce log file generation." at bounding box center [518, 239] width 0 height 11
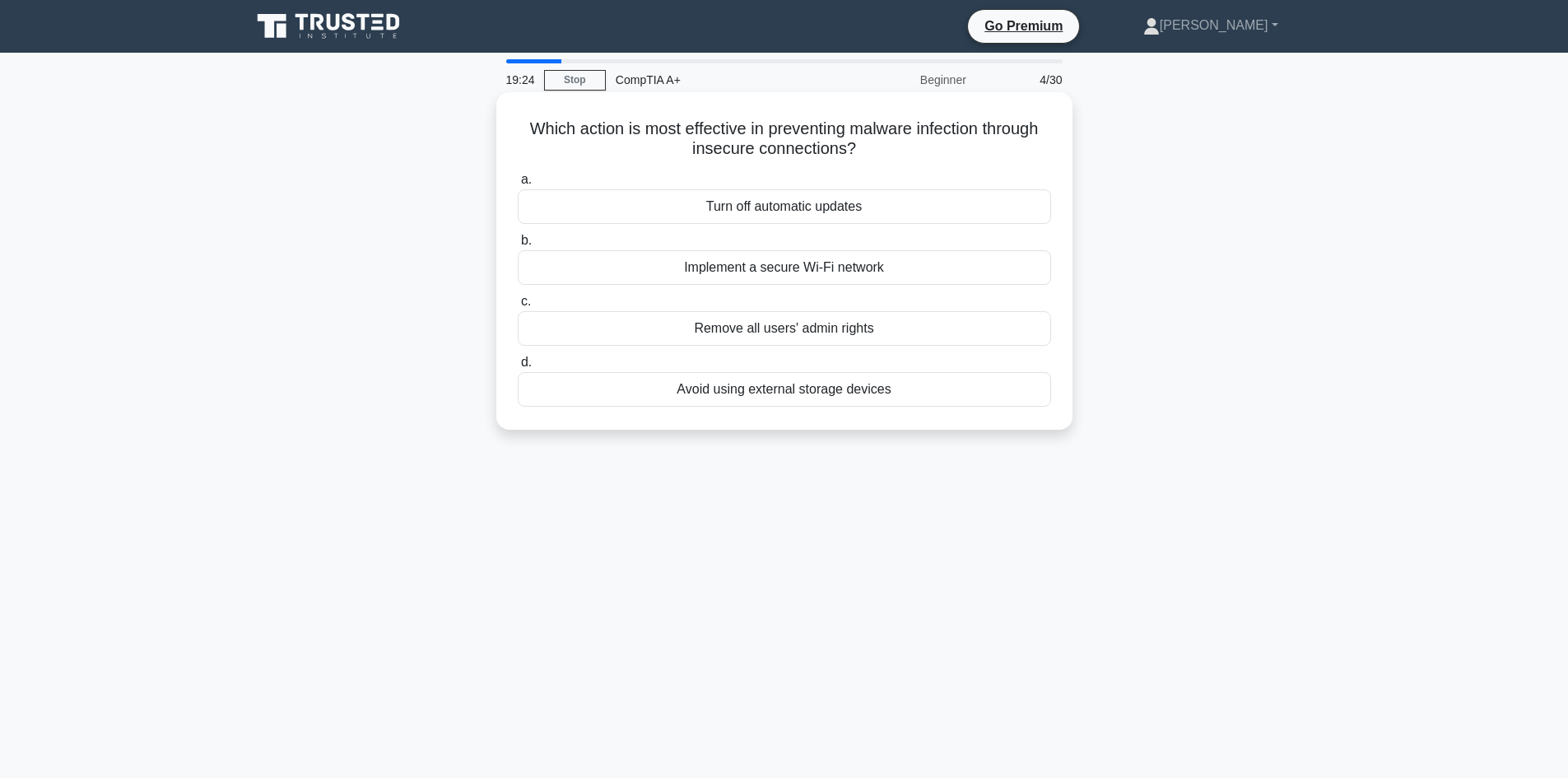
click at [564, 273] on div "Implement a secure Wi-Fi network" at bounding box center [784, 267] width 534 height 34
click at [518, 246] on input "b. Implement a secure Wi-Fi network" at bounding box center [518, 241] width 0 height 11
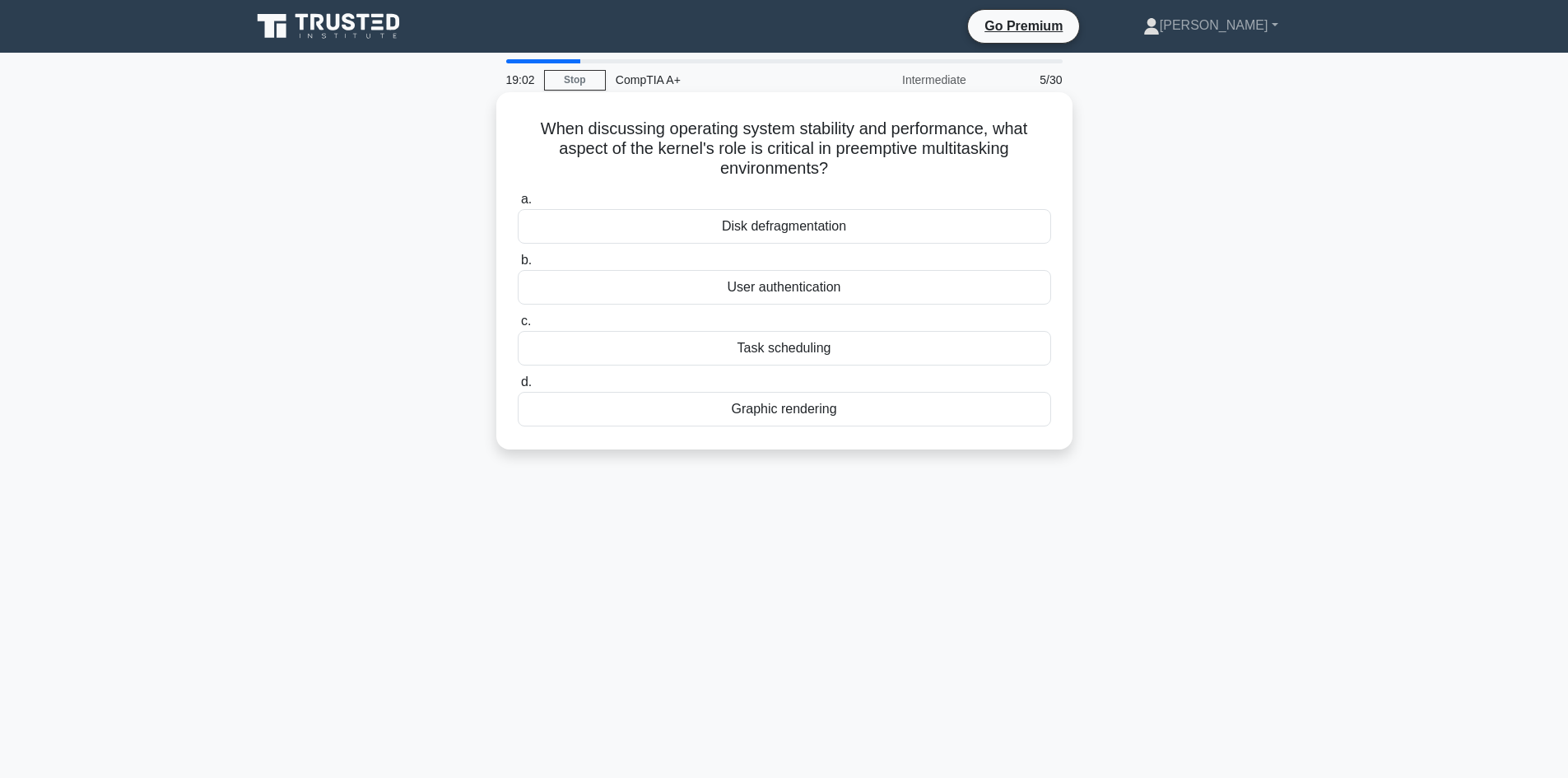
click at [691, 340] on div "Task scheduling" at bounding box center [784, 348] width 534 height 34
click at [518, 327] on input "c. Task scheduling" at bounding box center [518, 321] width 0 height 11
click at [567, 411] on div "Bandwidth Duplexing Repeater" at bounding box center [784, 408] width 534 height 34
click at [518, 388] on input "d. Bandwidth Duplexing Repeater" at bounding box center [518, 383] width 0 height 11
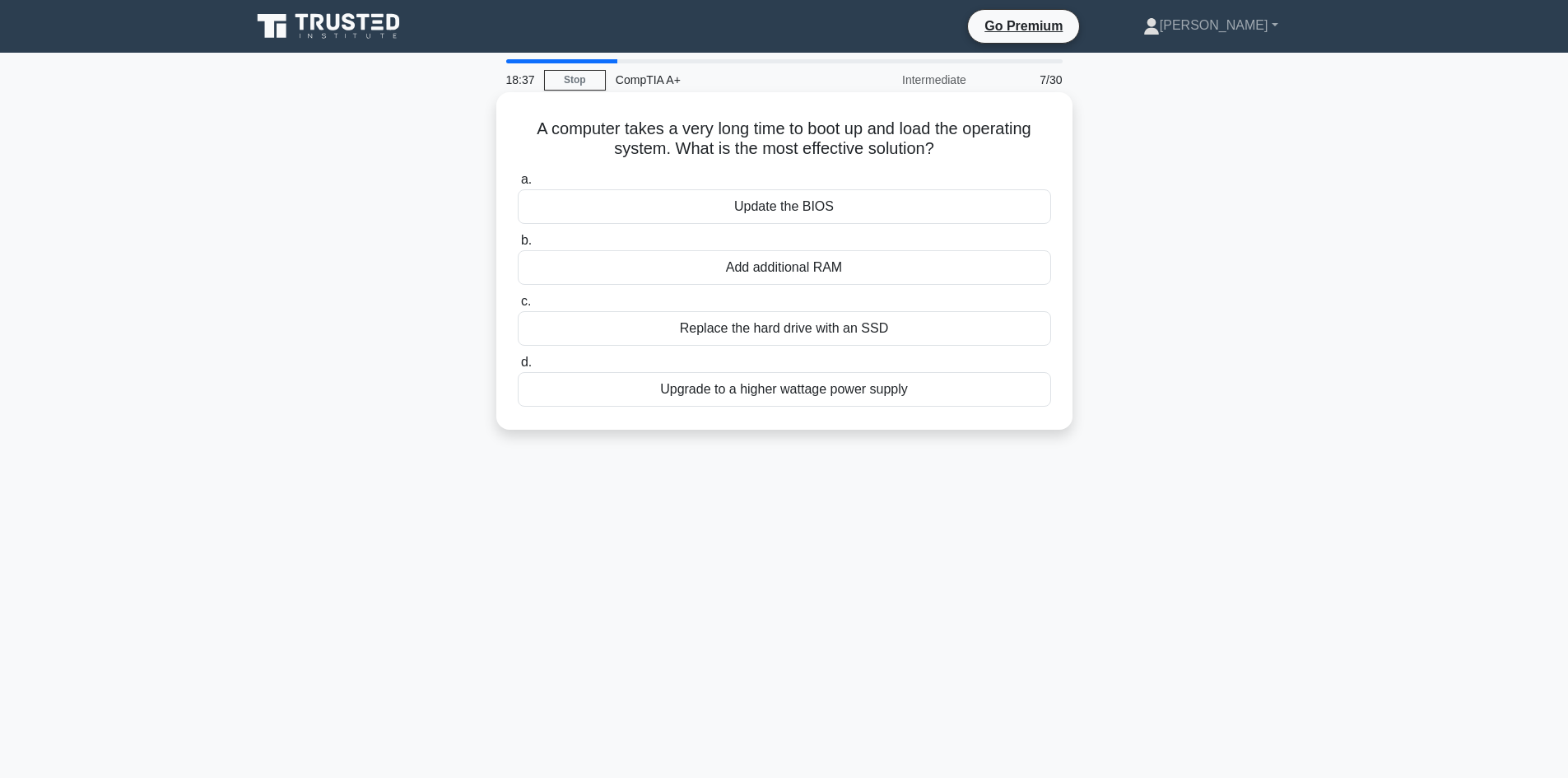
click at [665, 185] on label "a. Update the BIOS" at bounding box center [784, 197] width 534 height 55
click at [518, 185] on input "a. Update the BIOS" at bounding box center [518, 180] width 0 height 11
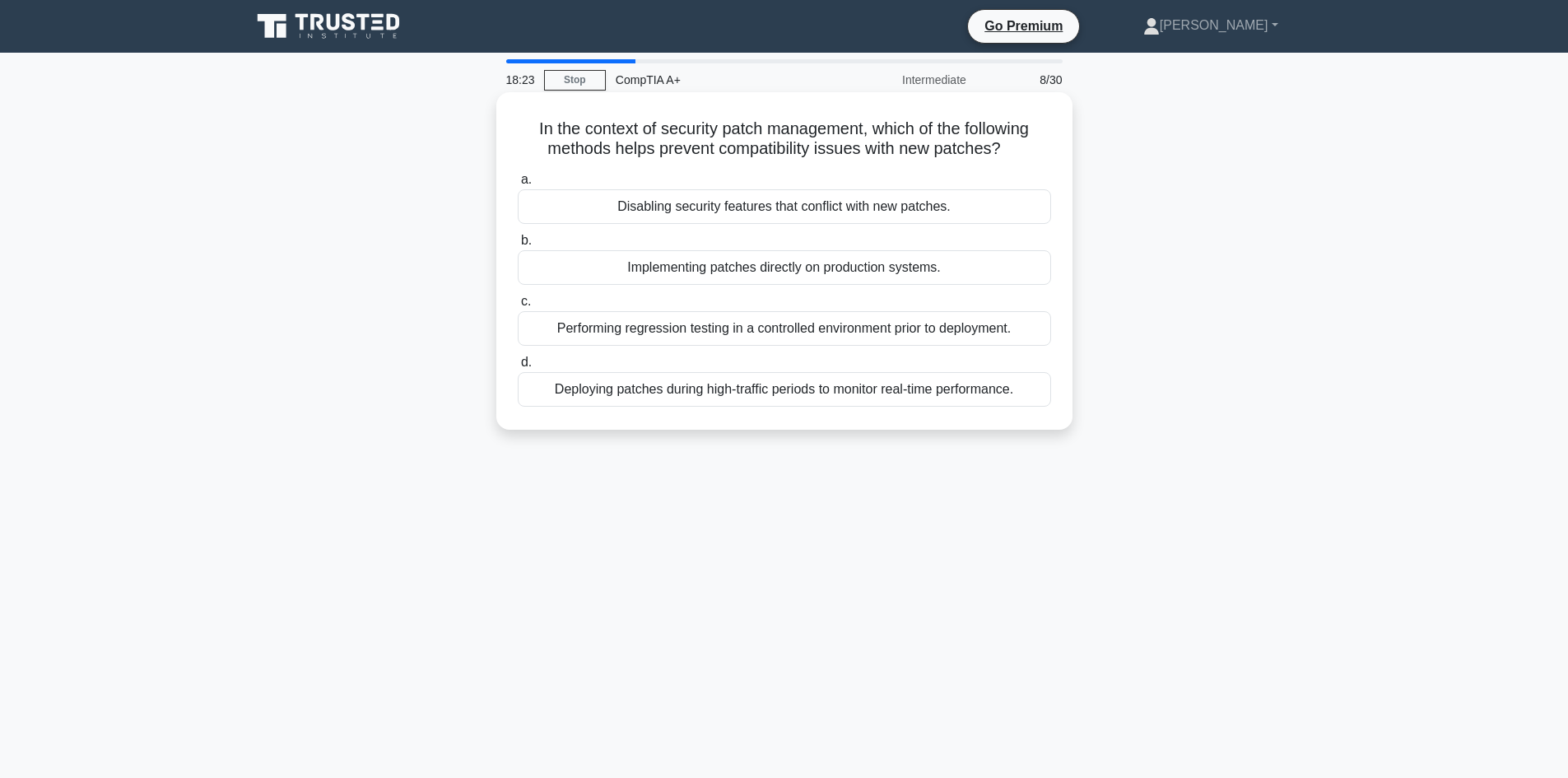
click at [534, 329] on div "Performing regression testing in a controlled environment prior to deployment." at bounding box center [784, 328] width 534 height 34
click at [518, 307] on input "c. Performing regression testing in a controlled environment prior to deploymen…" at bounding box center [518, 302] width 0 height 11
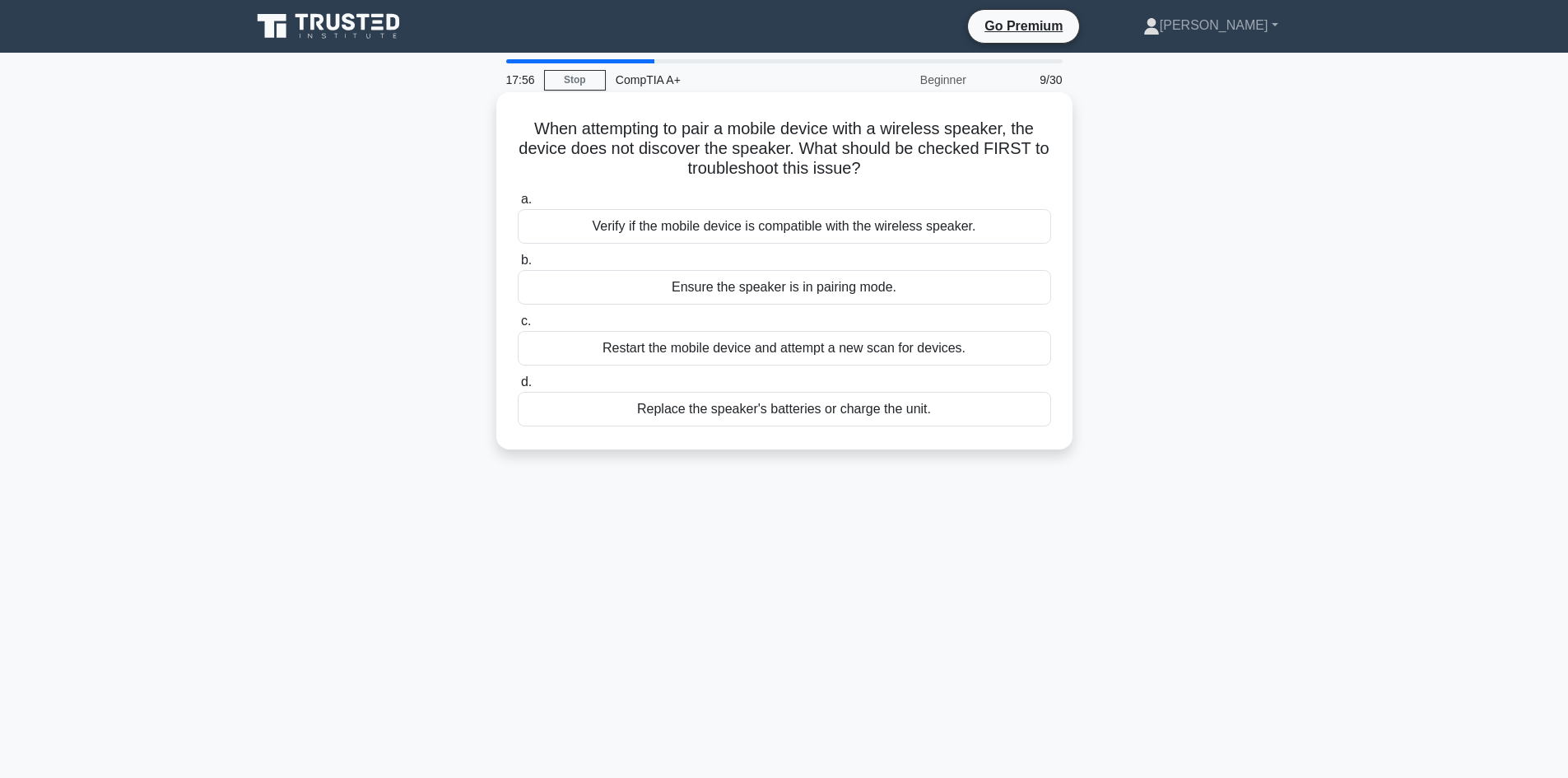
click at [599, 233] on div "Verify if the mobile device is compatible with the wireless speaker." at bounding box center [784, 226] width 534 height 34
click at [518, 205] on input "a. Verify if the mobile device is compatible with the wireless speaker." at bounding box center [518, 199] width 0 height 11
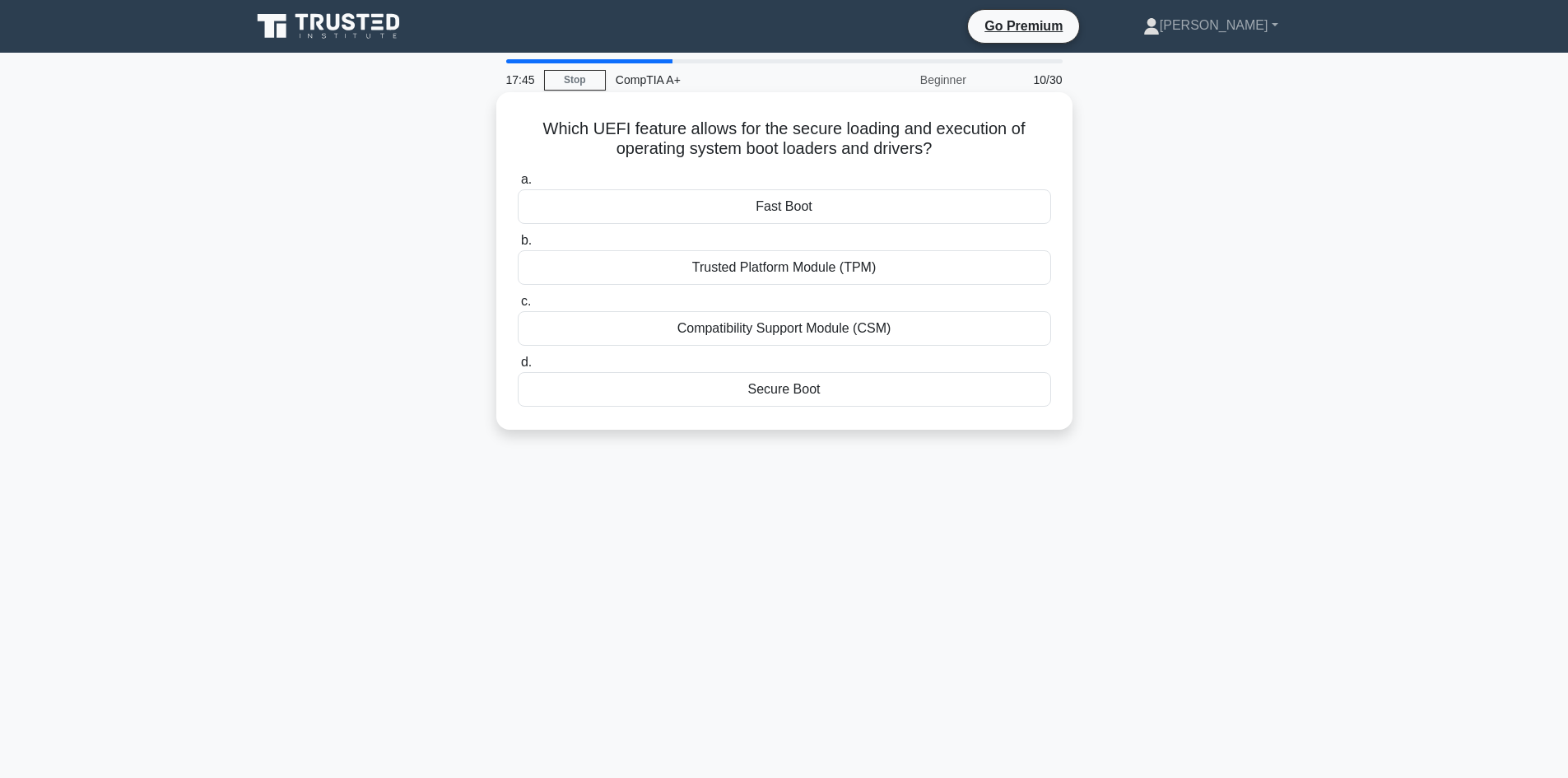
click at [575, 328] on div "Compatibility Support Module (CSM)" at bounding box center [784, 328] width 534 height 34
click at [518, 307] on input "c. Compatibility Support Module (CSM)" at bounding box center [518, 302] width 0 height 11
click at [577, 333] on div "Conductive foam pad with built-in grounding wire" at bounding box center [784, 328] width 534 height 34
click at [518, 307] on input "c. Conductive foam pad with built-in grounding wire" at bounding box center [518, 302] width 0 height 11
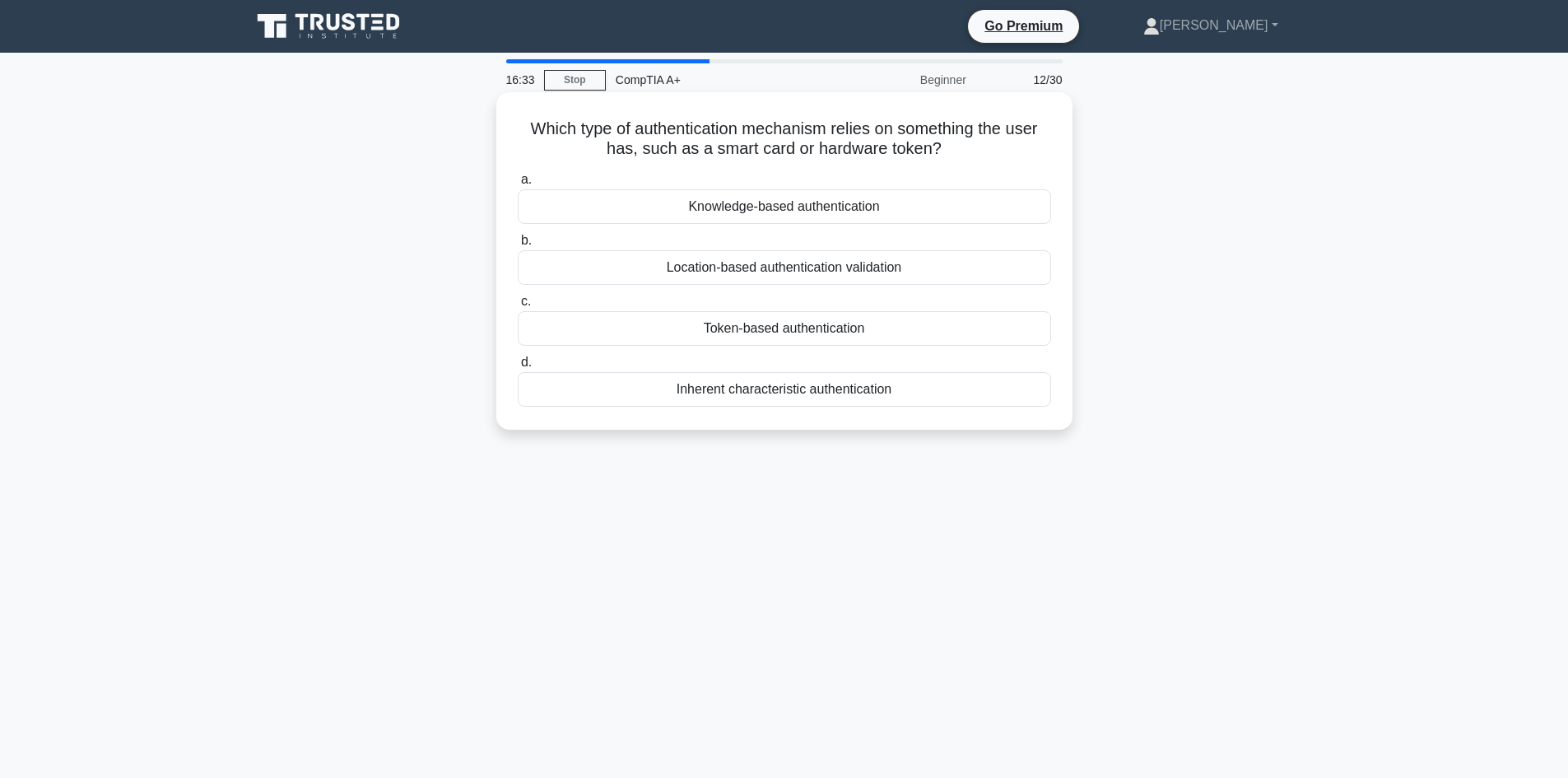
click at [599, 315] on div "Token-based authentication" at bounding box center [784, 328] width 534 height 34
click at [518, 307] on input "c. Token-based authentication" at bounding box center [518, 302] width 0 height 11
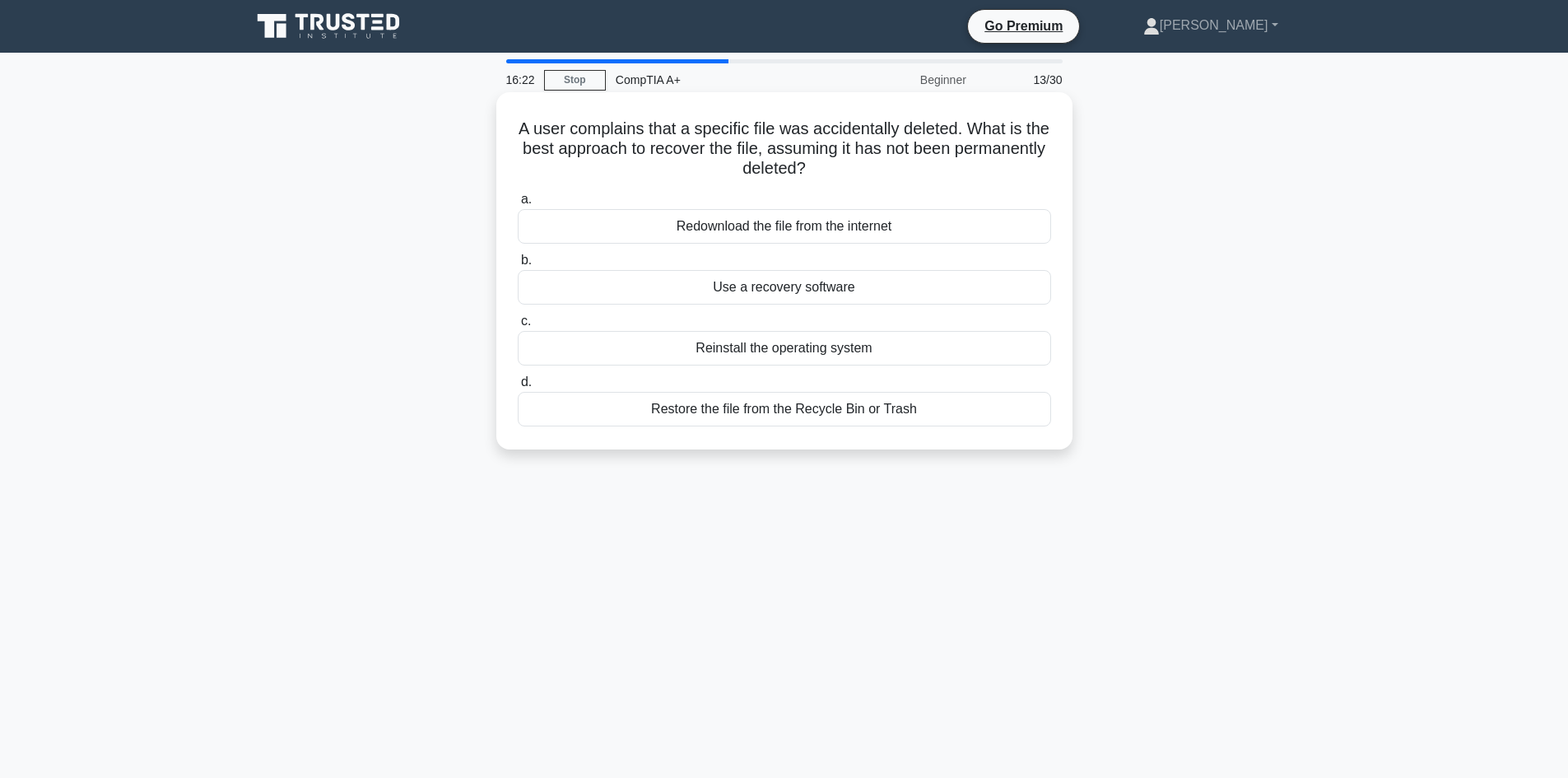
click at [560, 404] on div "Restore the file from the Recycle Bin or Trash" at bounding box center [784, 408] width 534 height 34
click at [518, 388] on input "d. Restore the file from the Recycle Bin or Trash" at bounding box center [518, 383] width 0 height 11
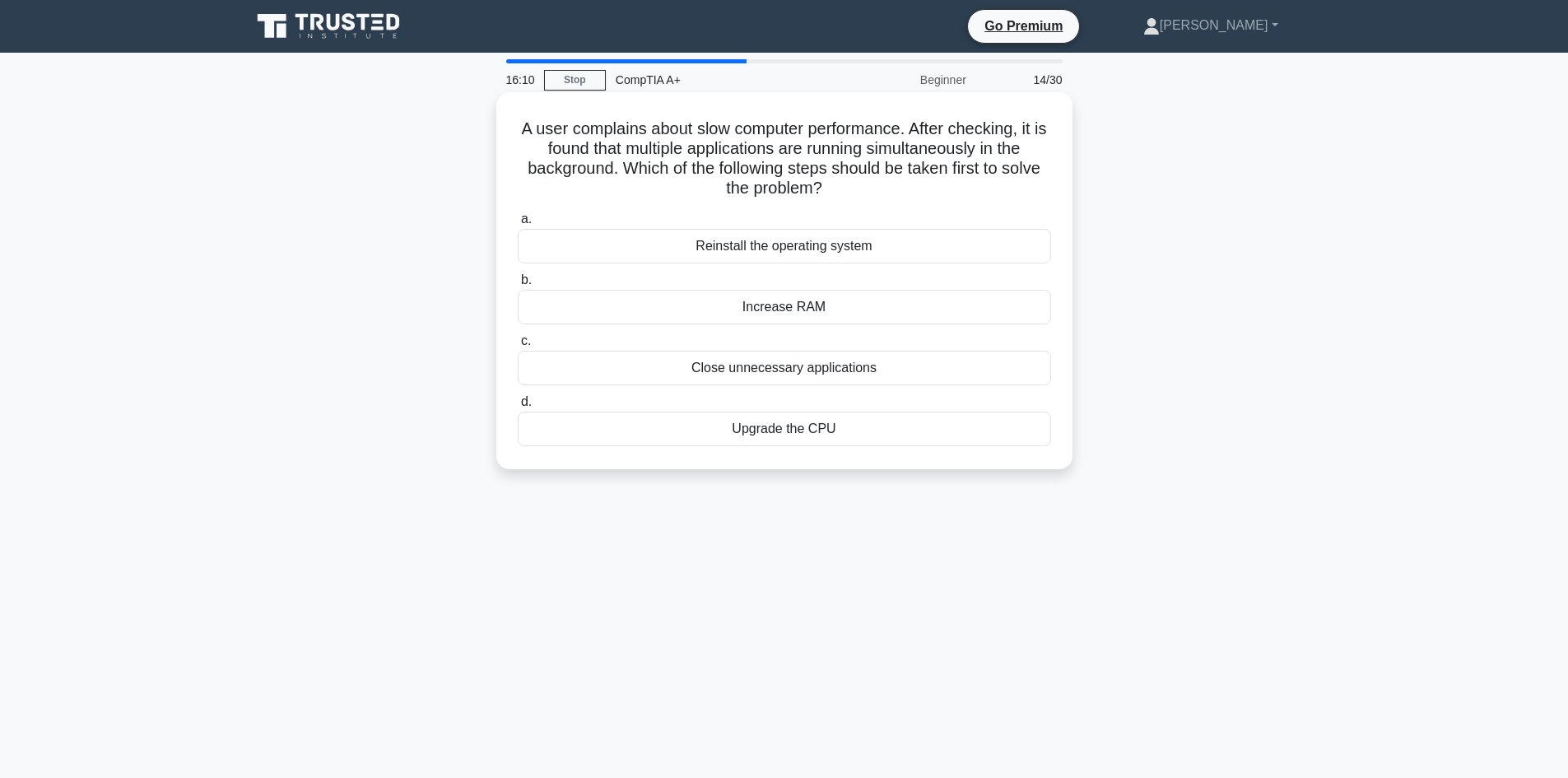
click at [561, 369] on div "Close unnecessary applications" at bounding box center [784, 368] width 534 height 34
click at [518, 347] on input "c. Close unnecessary applications" at bounding box center [518, 341] width 0 height 11
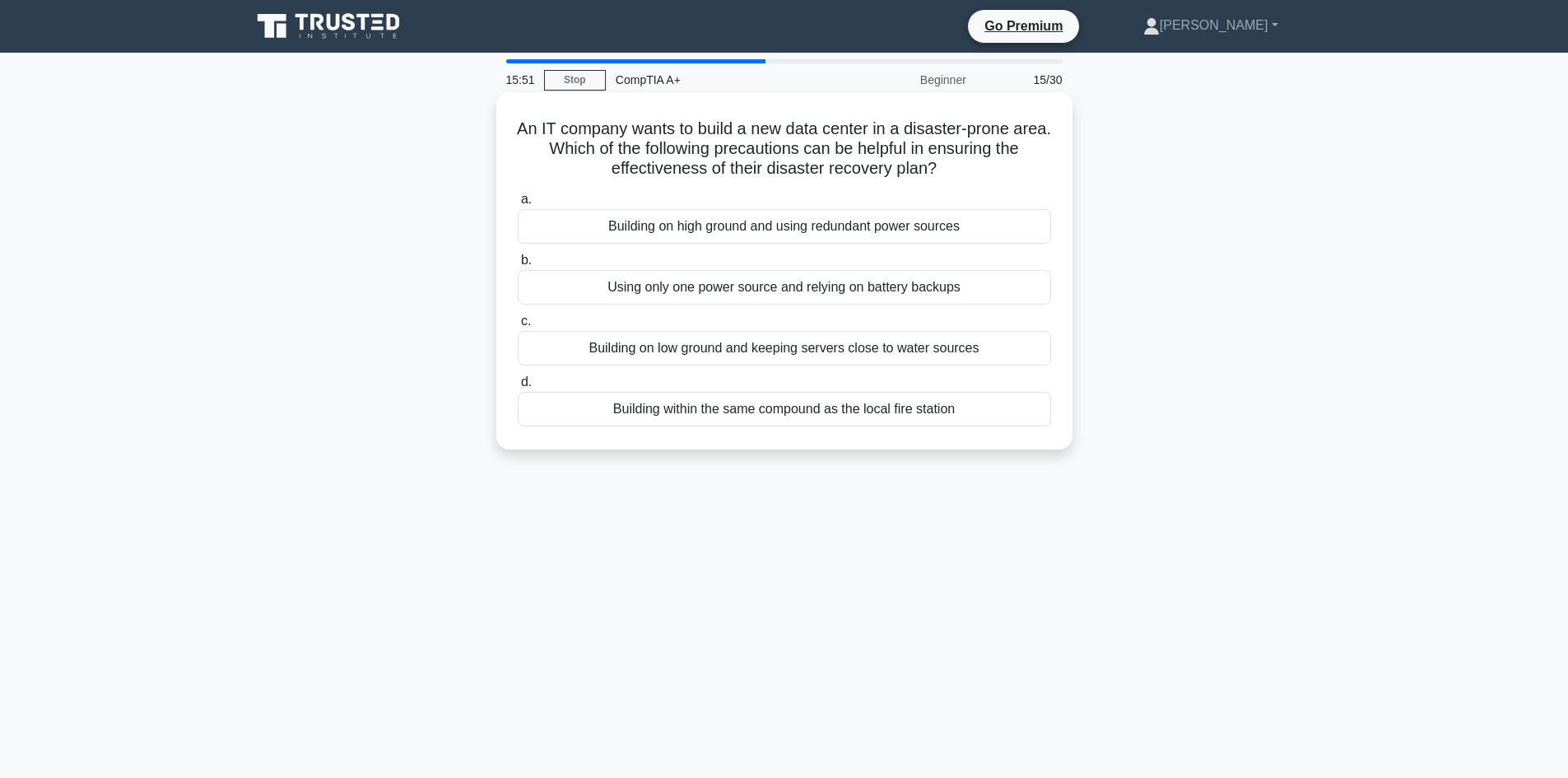
click at [581, 219] on div "Building on high ground and using redundant power sources" at bounding box center [784, 226] width 534 height 34
click at [518, 205] on input "a. Building on high ground and using redundant power sources" at bounding box center [518, 199] width 0 height 11
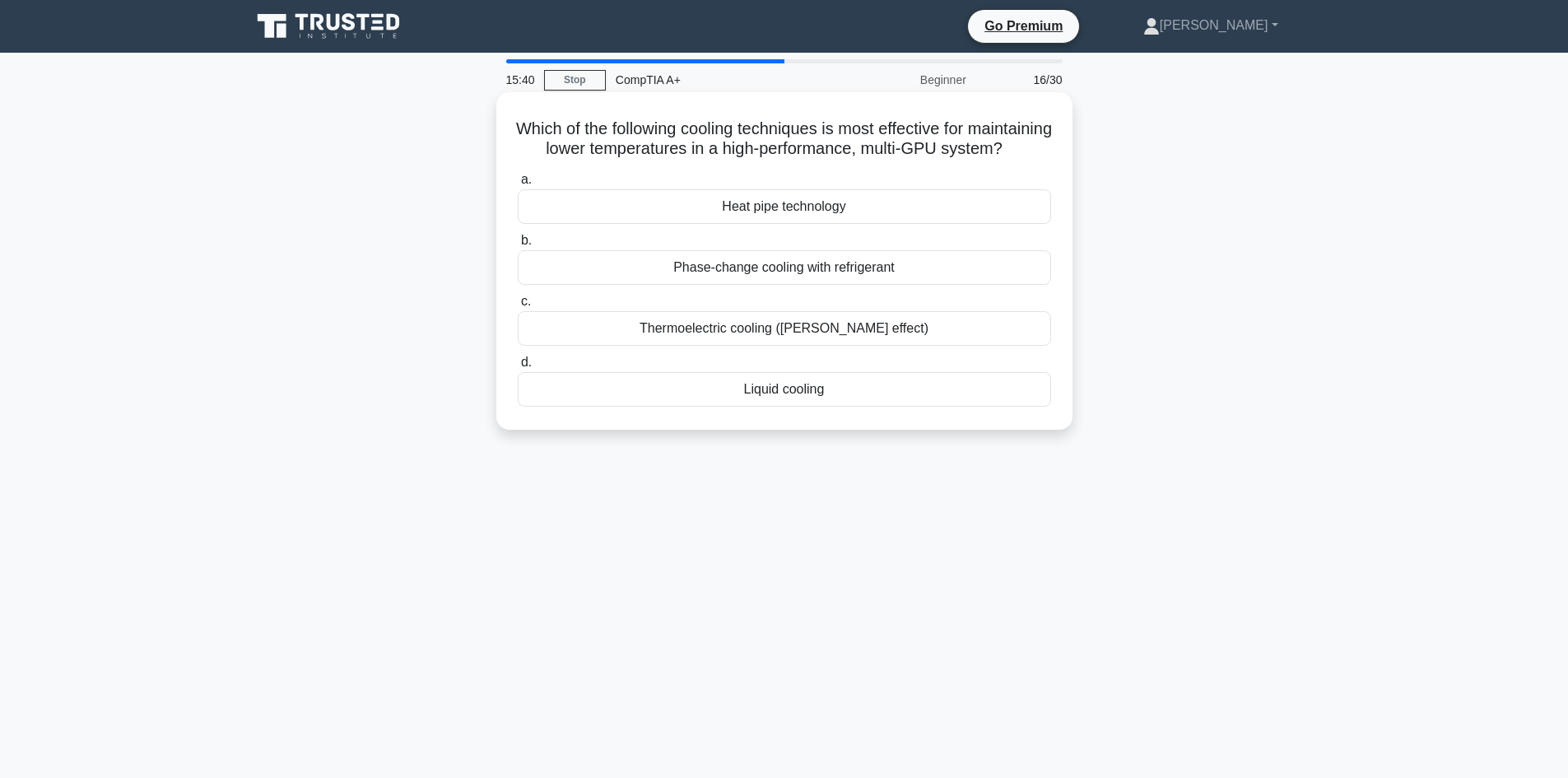
click at [649, 344] on div "Thermoelectric cooling (Peltier effect)" at bounding box center [784, 328] width 534 height 34
click at [518, 307] on input "c. Thermoelectric cooling (Peltier effect)" at bounding box center [518, 302] width 0 height 11
click at [621, 211] on div "Increase the brightness." at bounding box center [784, 206] width 534 height 34
click at [518, 185] on input "a. Increase the brightness." at bounding box center [518, 180] width 0 height 11
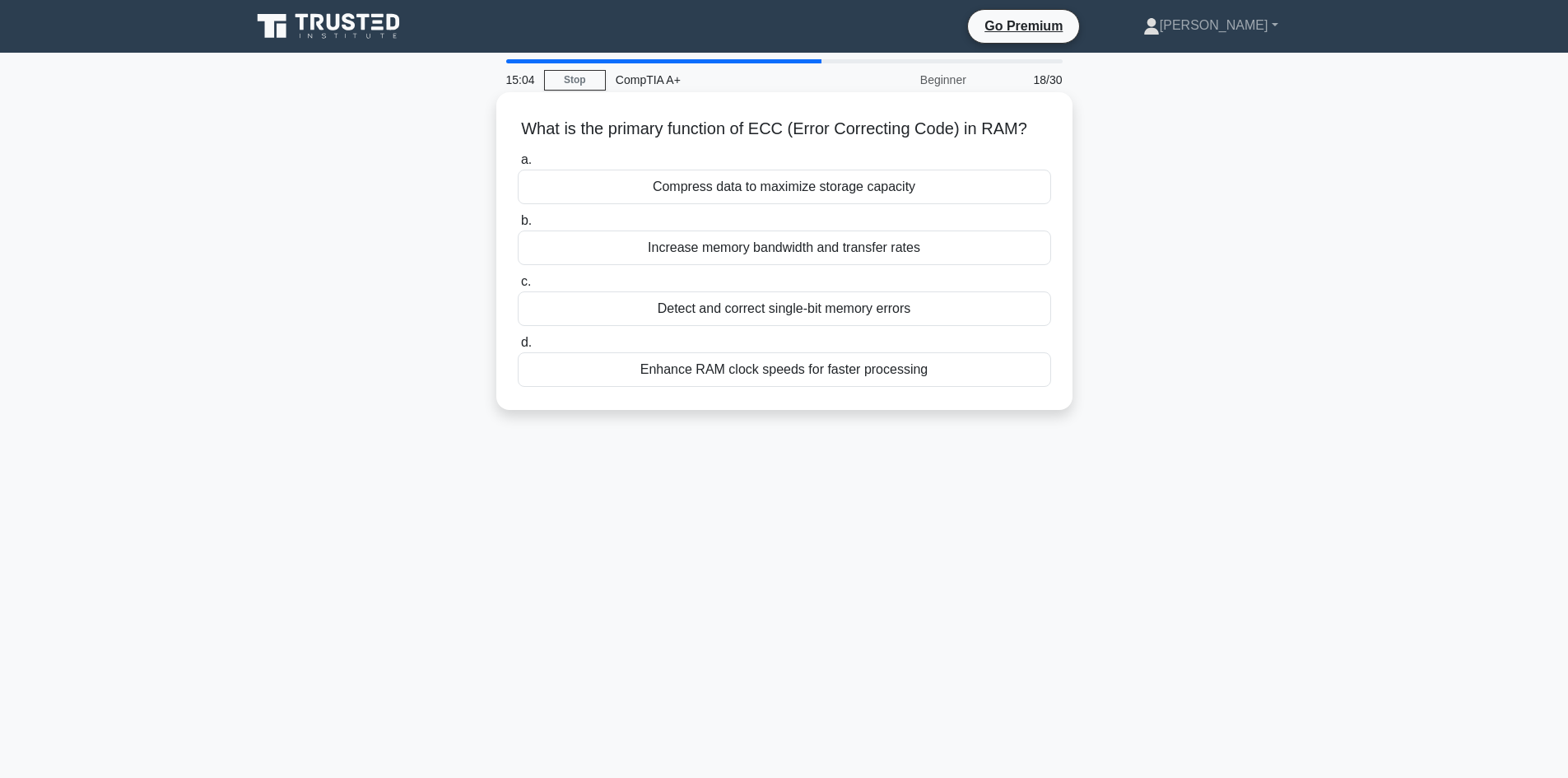
click at [585, 313] on div "Detect and correct single-bit memory errors" at bounding box center [784, 308] width 534 height 34
click at [518, 288] on input "c. Detect and correct single-bit memory errors" at bounding box center [518, 282] width 0 height 11
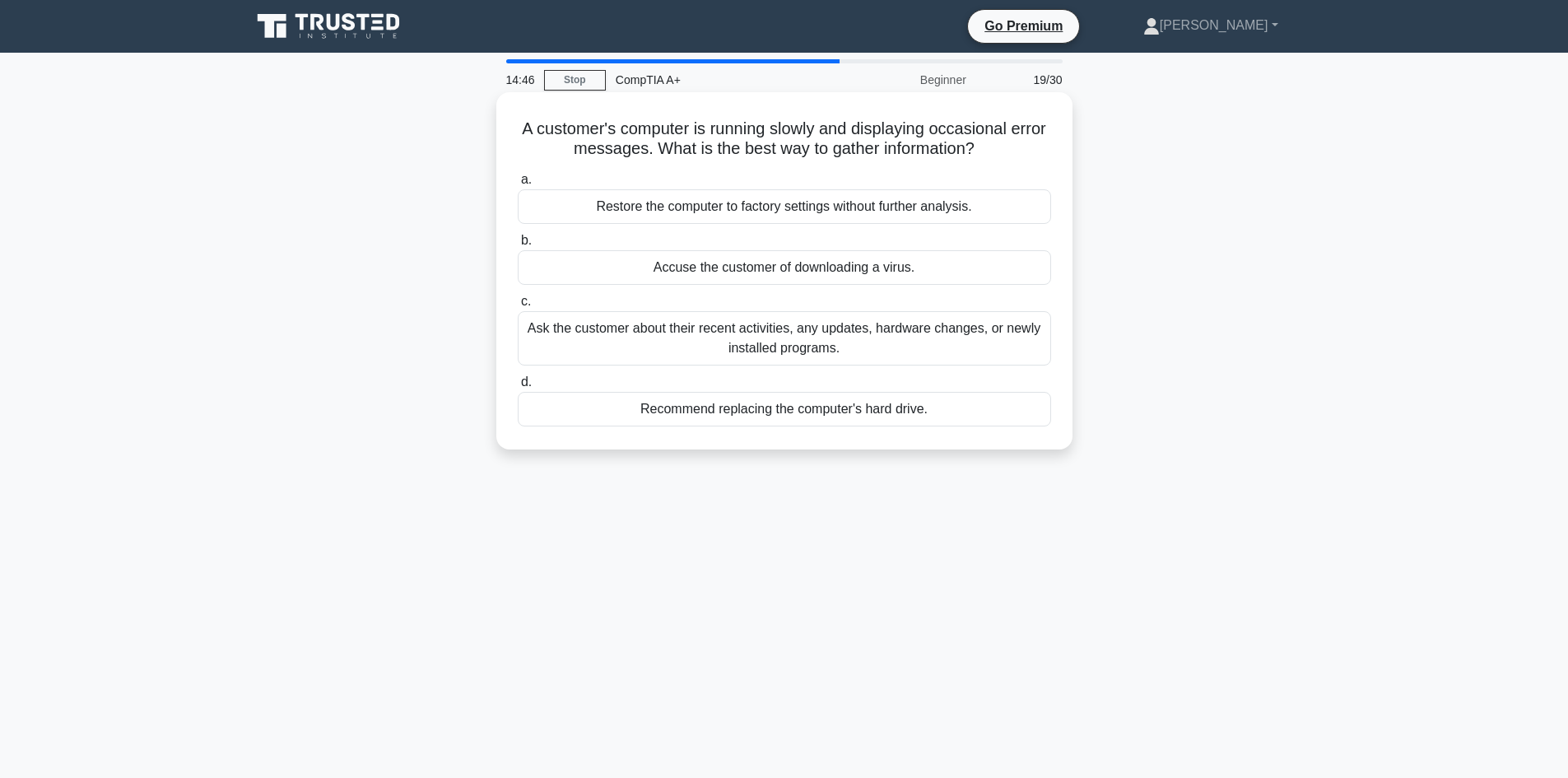
click at [619, 349] on div "Ask the customer about their recent activities, any updates, hardware changes, …" at bounding box center [784, 339] width 534 height 55
click at [518, 307] on input "c. Ask the customer about their recent activities, any updates, hardware change…" at bounding box center [518, 302] width 0 height 11
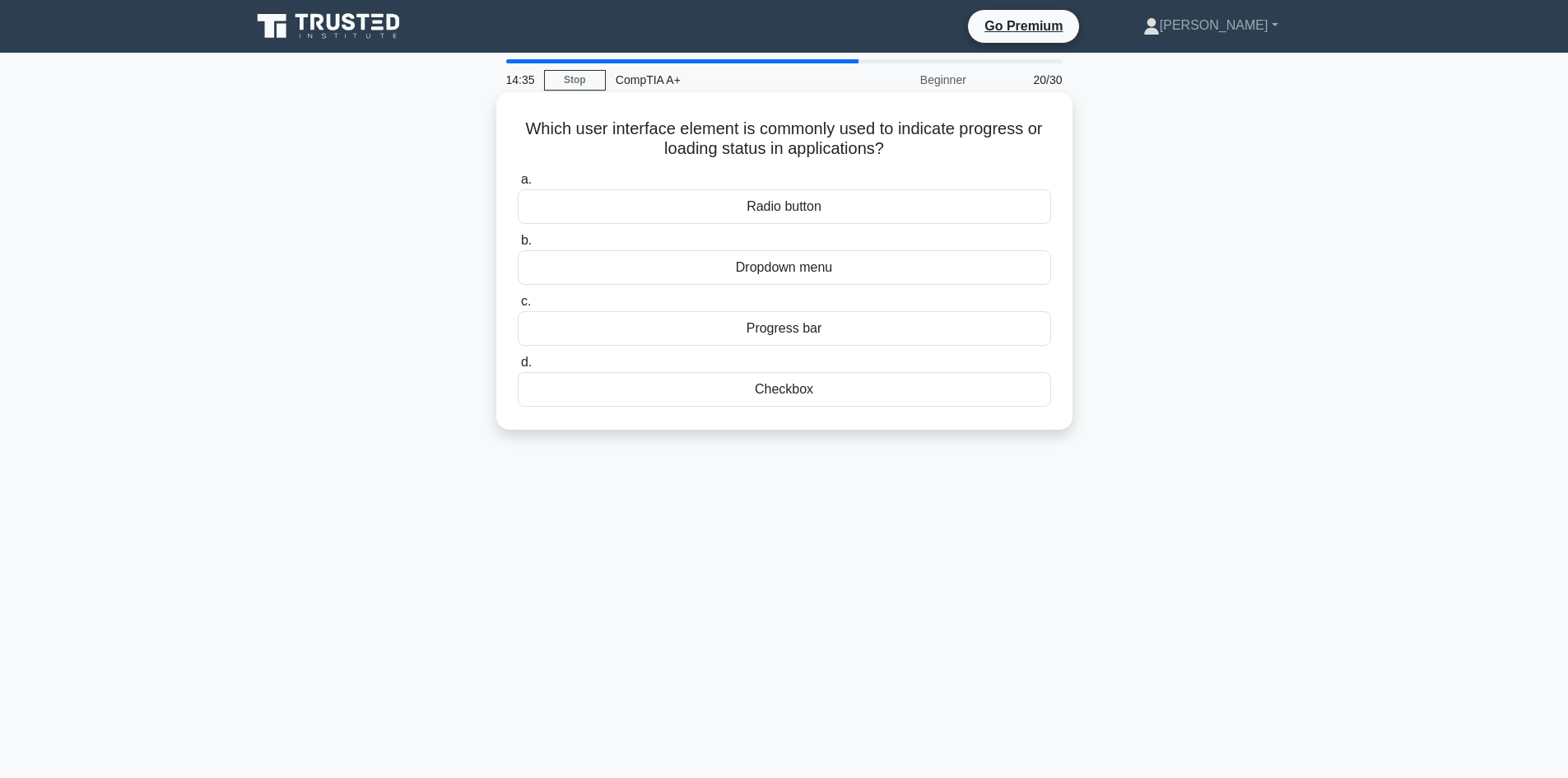
click at [652, 325] on div "Progress bar" at bounding box center [784, 328] width 534 height 34
click at [518, 307] on input "c. Progress bar" at bounding box center [518, 302] width 0 height 11
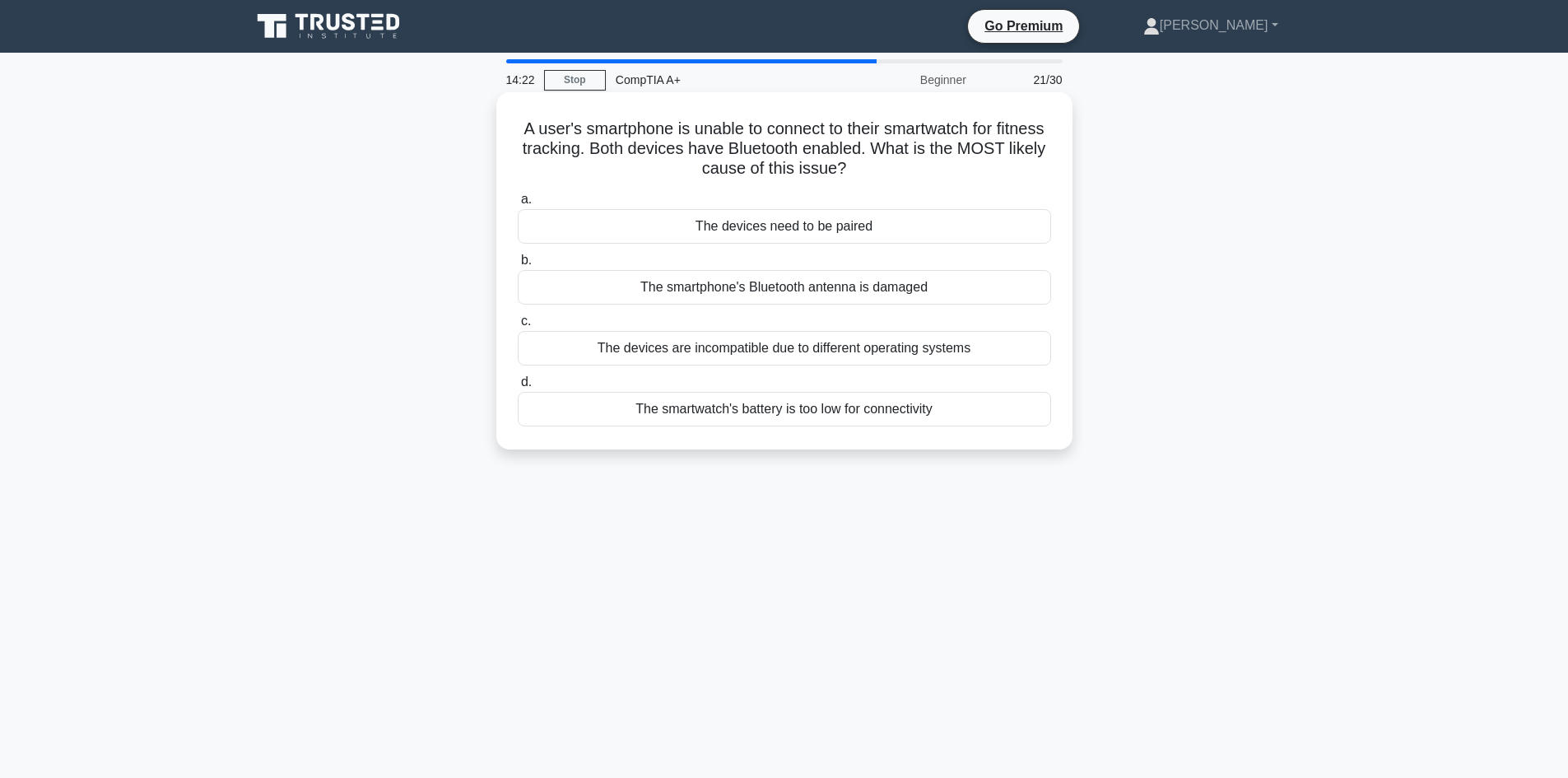
click at [551, 353] on div "The devices are incompatible due to different operating systems" at bounding box center [784, 348] width 534 height 34
click at [518, 327] on input "c. The devices are incompatible due to different operating systems" at bounding box center [518, 321] width 0 height 11
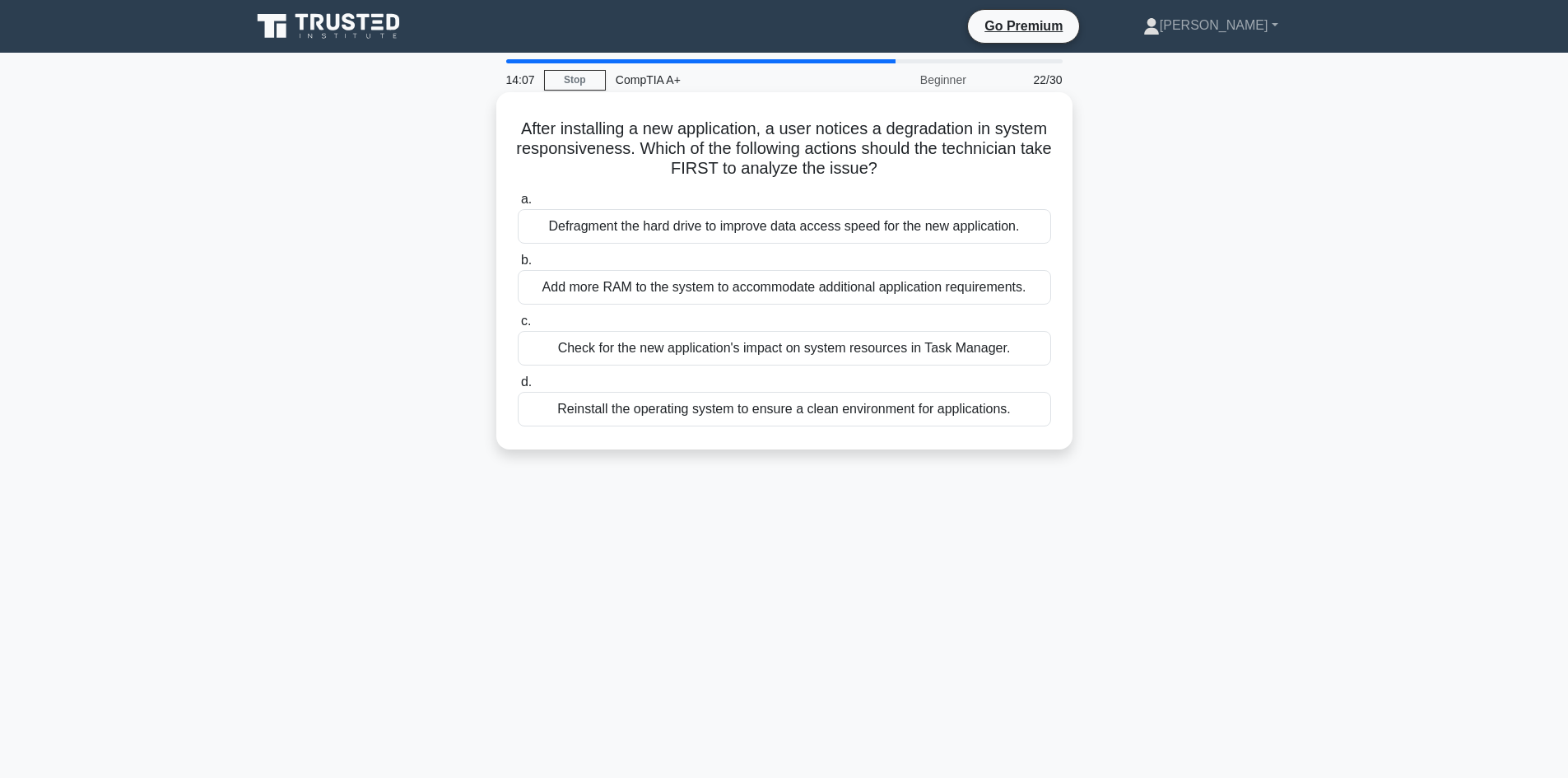
click at [537, 346] on div "Check for the new application's impact on system resources in Task Manager." at bounding box center [784, 348] width 534 height 34
click at [518, 327] on input "c. Check for the new application's impact on system resources in Task Manager." at bounding box center [518, 321] width 0 height 11
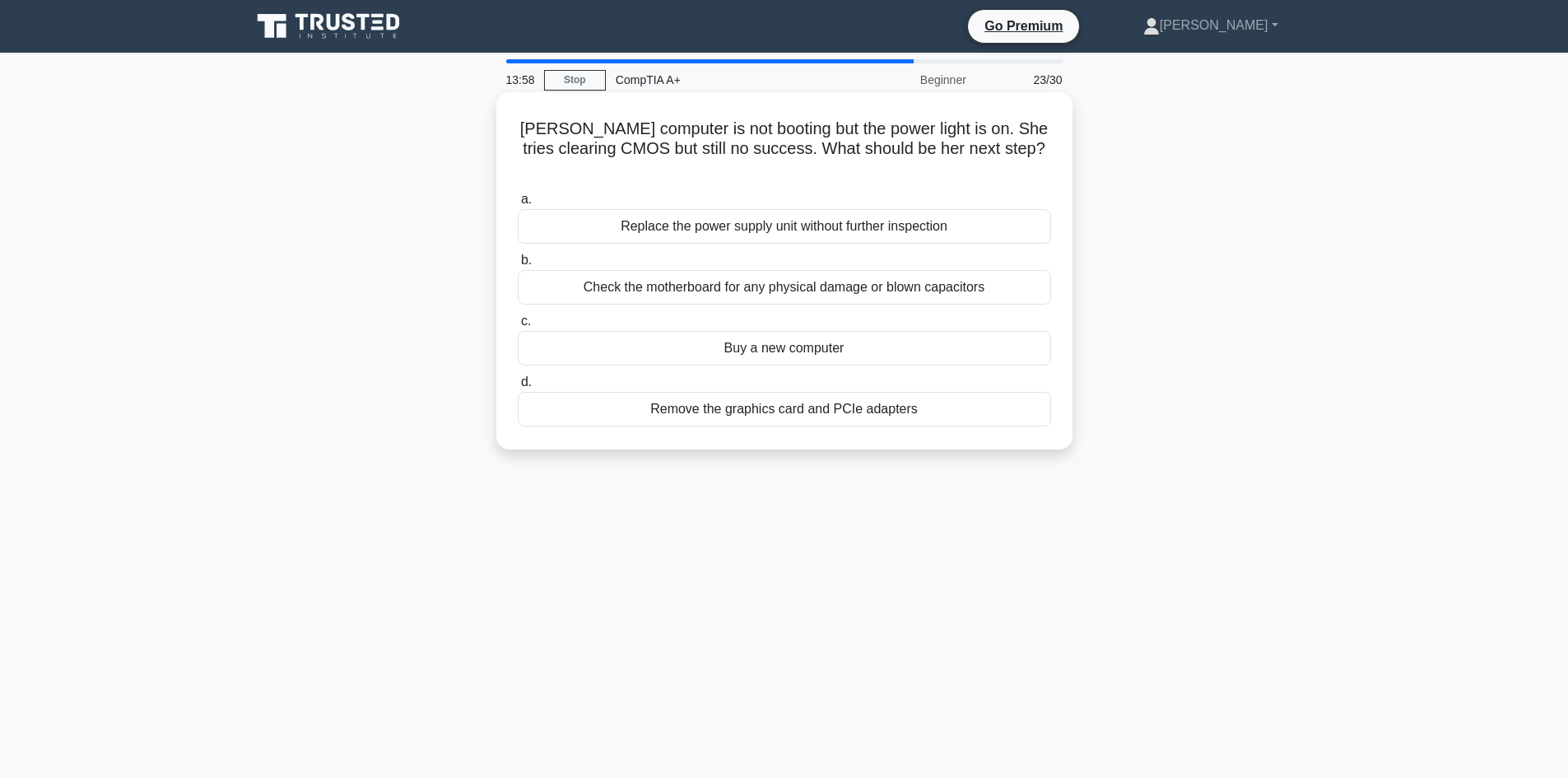
click at [557, 270] on div "Check the motherboard for any physical damage or blown capacitors" at bounding box center [784, 287] width 534 height 34
click at [518, 264] on input "b. Check the motherboard for any physical damage or blown capacitors" at bounding box center [518, 260] width 0 height 11
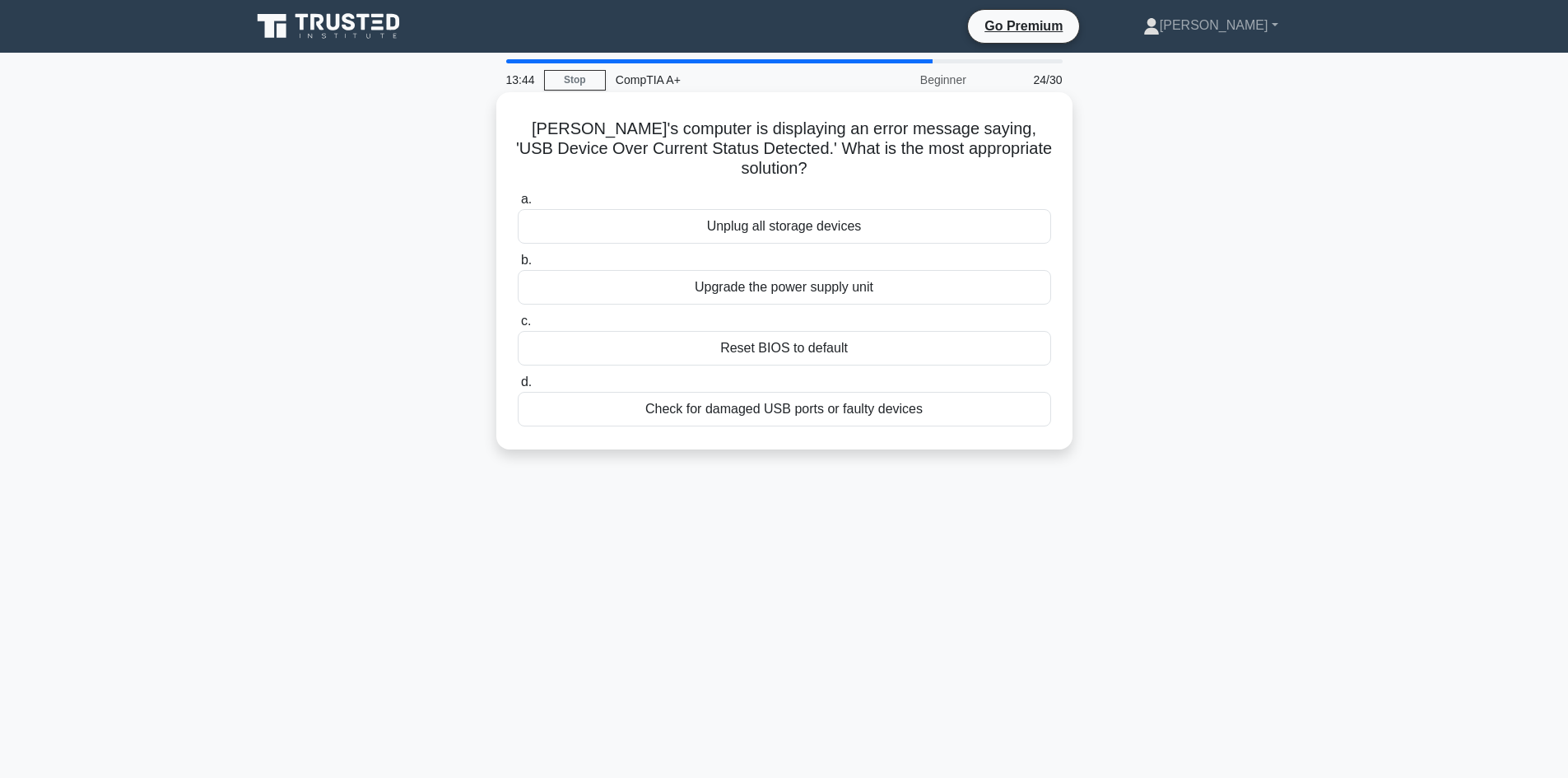
click at [602, 392] on div "Check for damaged USB ports or faulty devices" at bounding box center [784, 408] width 534 height 34
click at [518, 387] on input "d. Check for damaged USB ports or faulty devices" at bounding box center [518, 383] width 0 height 11
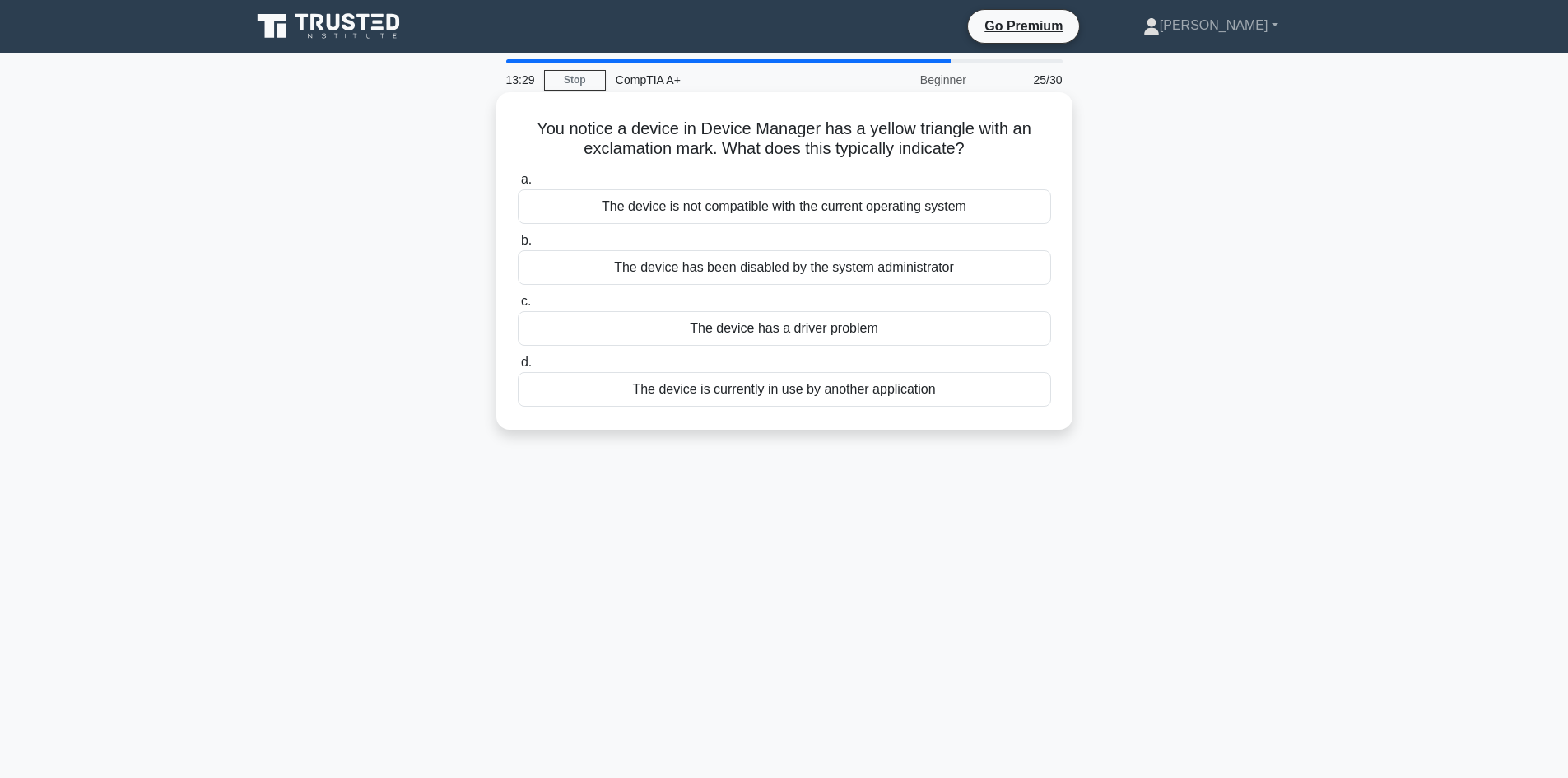
click at [566, 277] on div "The device has been disabled by the system administrator" at bounding box center [784, 267] width 534 height 34
click at [518, 246] on input "b. The device has been disabled by the system administrator" at bounding box center [518, 241] width 0 height 11
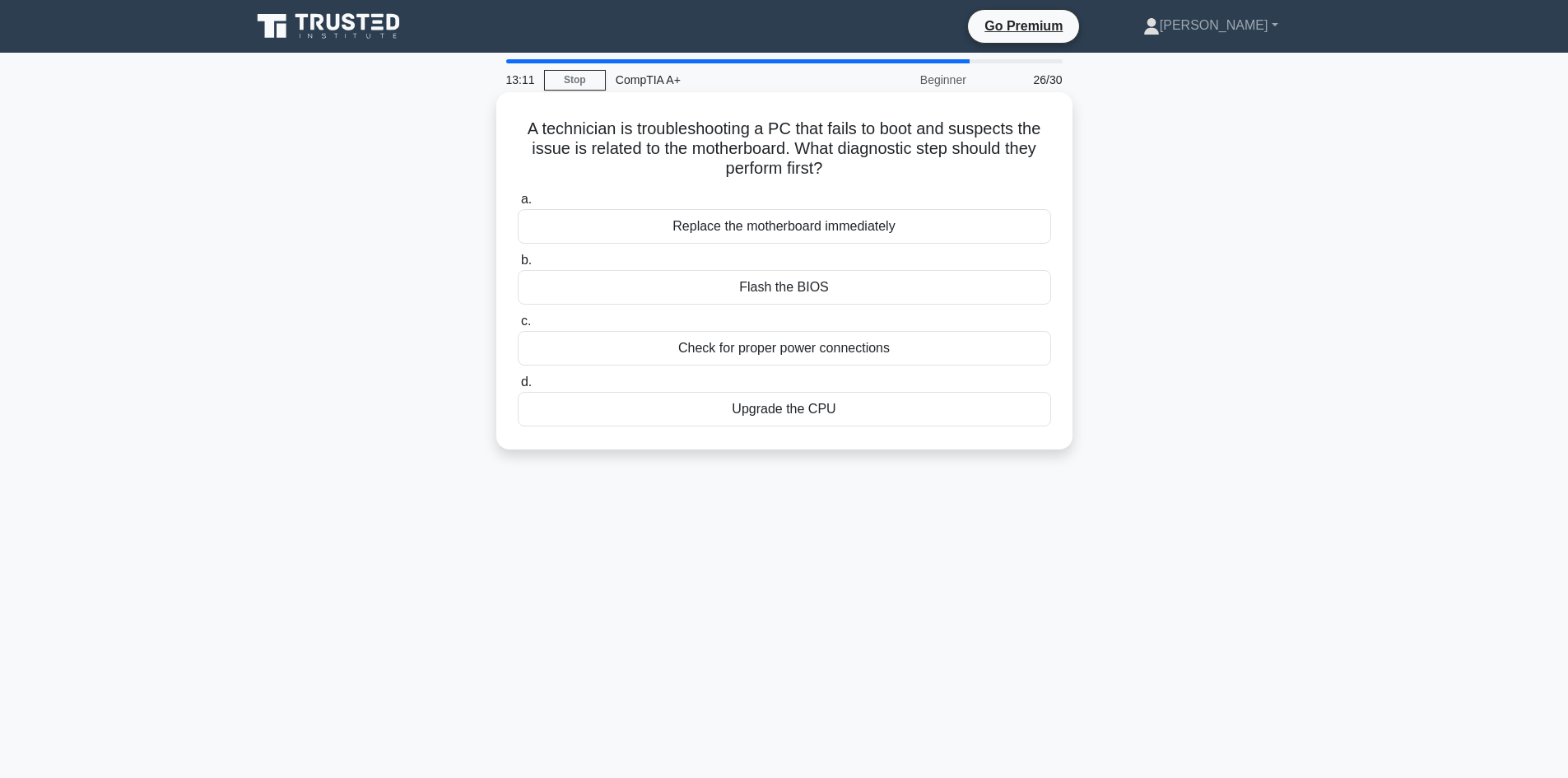
click at [590, 363] on div "Check for proper power connections" at bounding box center [784, 348] width 534 height 34
click at [518, 327] on input "c. Check for proper power connections" at bounding box center [518, 321] width 0 height 11
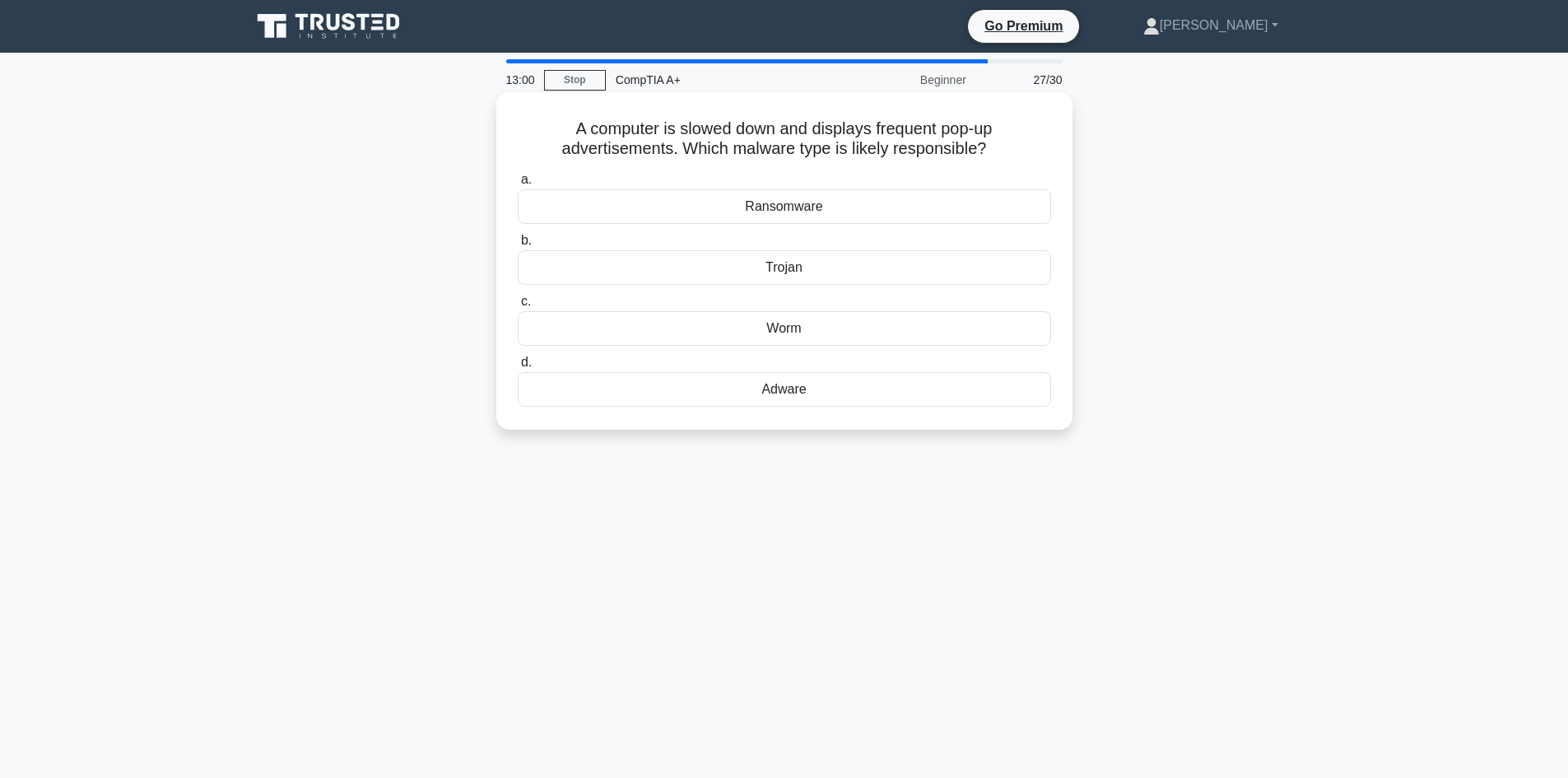
click at [586, 393] on div "Adware" at bounding box center [784, 389] width 534 height 34
click at [518, 368] on input "d. Adware" at bounding box center [518, 363] width 0 height 11
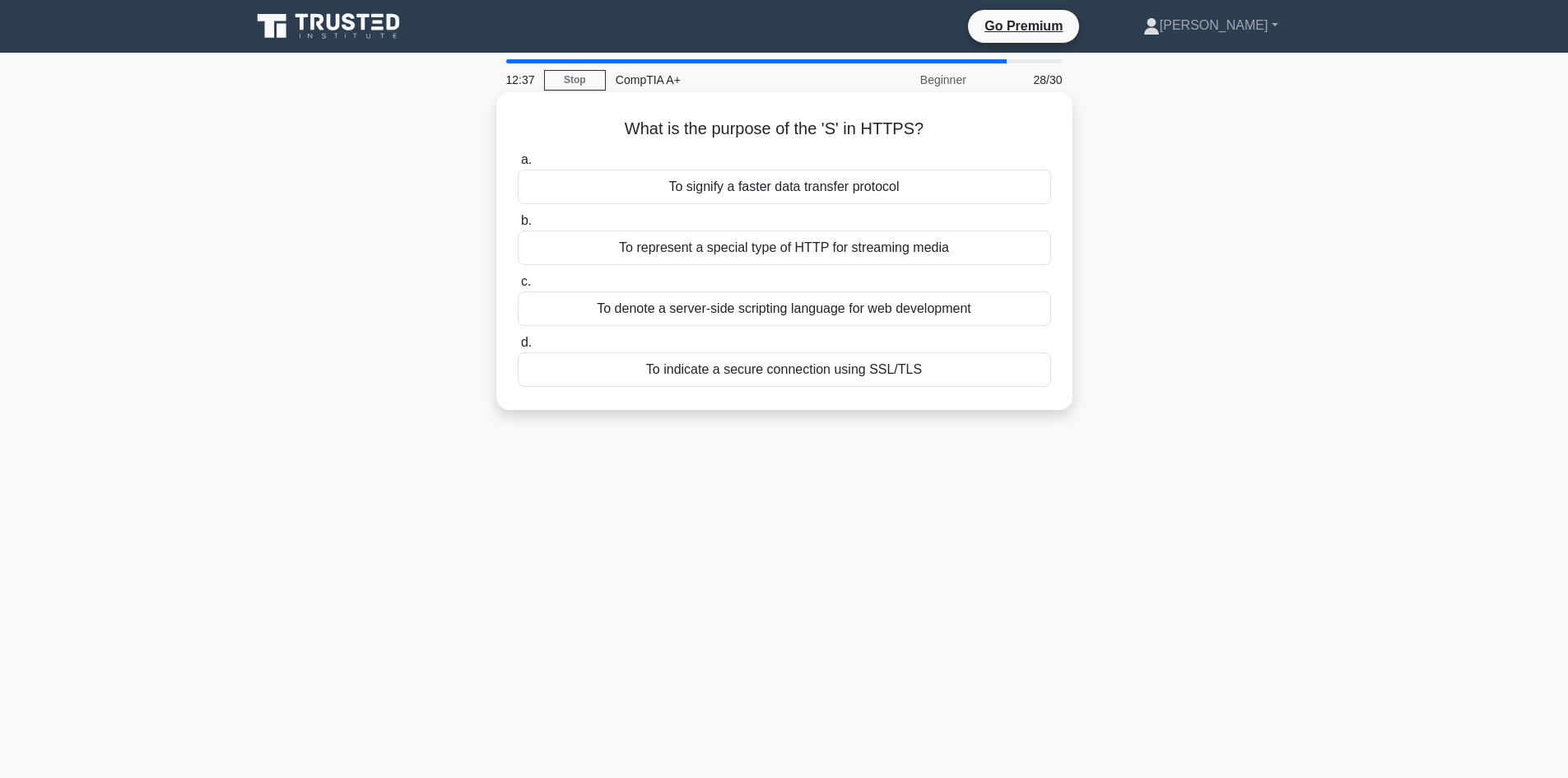
click at [559, 326] on div "To denote a server-side scripting language for web development" at bounding box center [784, 308] width 534 height 34
click at [518, 288] on input "c. To denote a server-side scripting language for web development" at bounding box center [518, 282] width 0 height 11
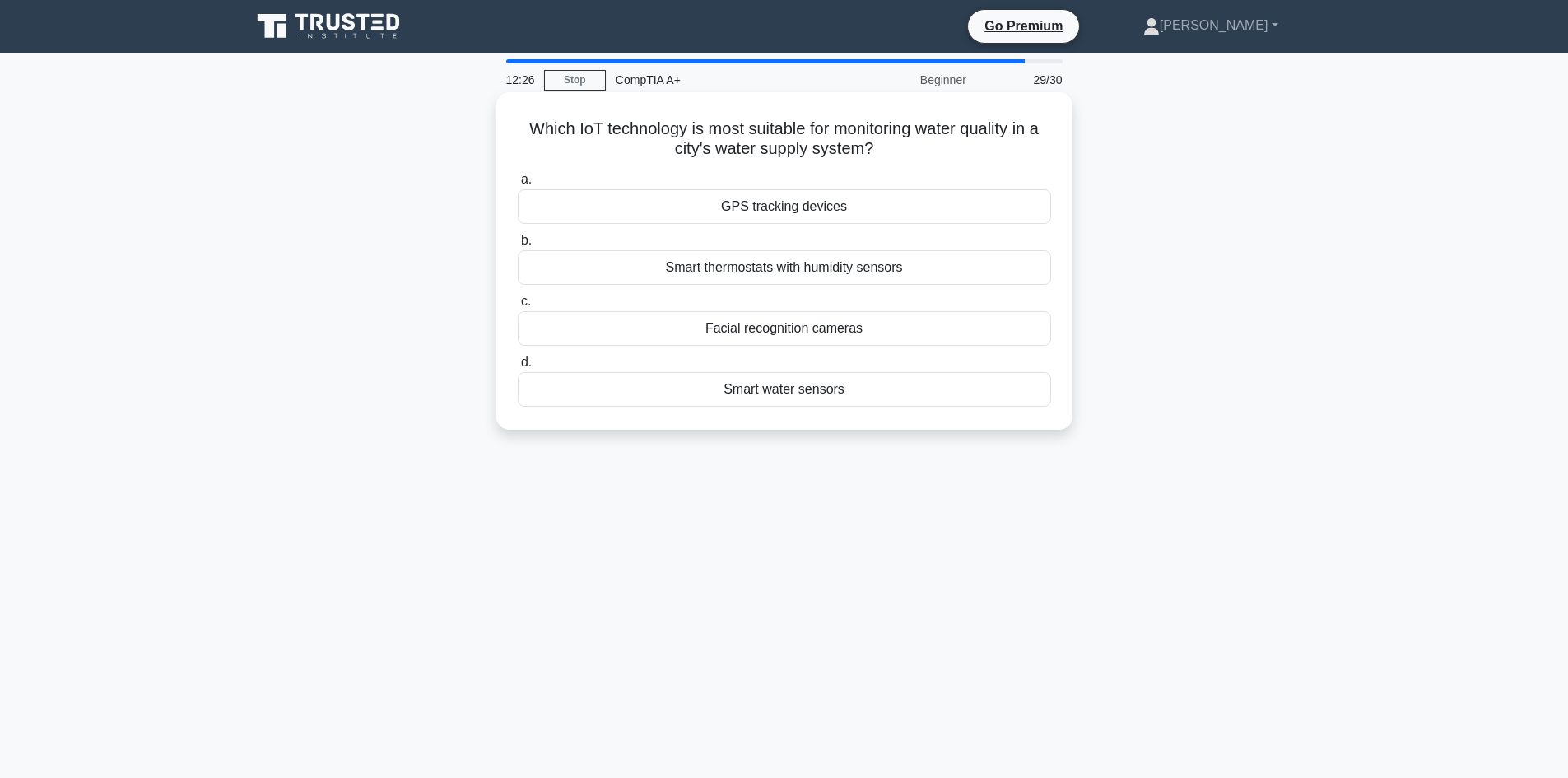
click at [614, 402] on div "Smart water sensors" at bounding box center [784, 389] width 534 height 34
click at [518, 368] on input "d. Smart water sensors" at bounding box center [518, 363] width 0 height 11
click at [677, 390] on div "Slider Control" at bounding box center [784, 389] width 534 height 34
click at [518, 368] on input "d. Slider Control" at bounding box center [518, 363] width 0 height 11
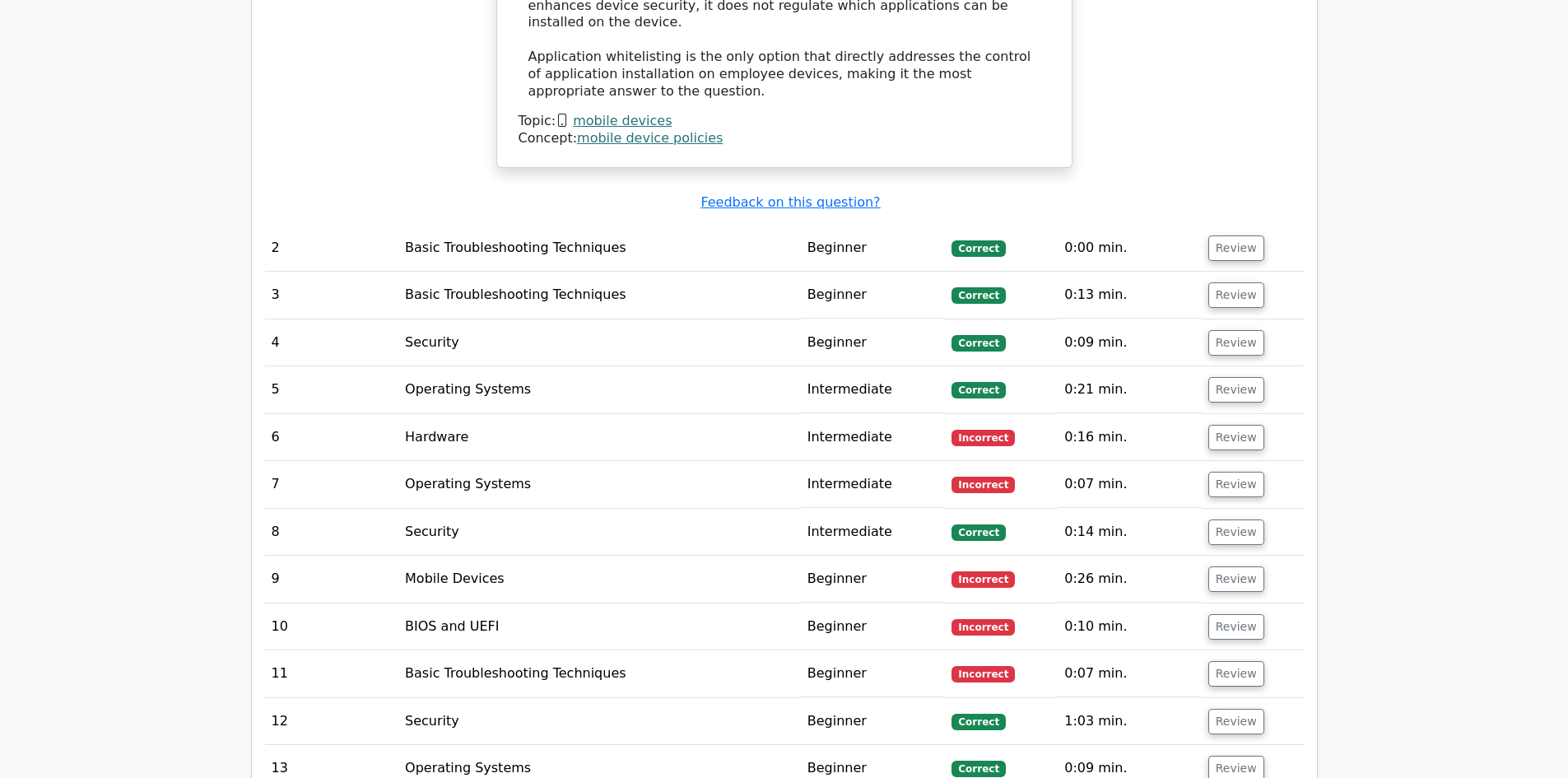
scroll to position [2471, 0]
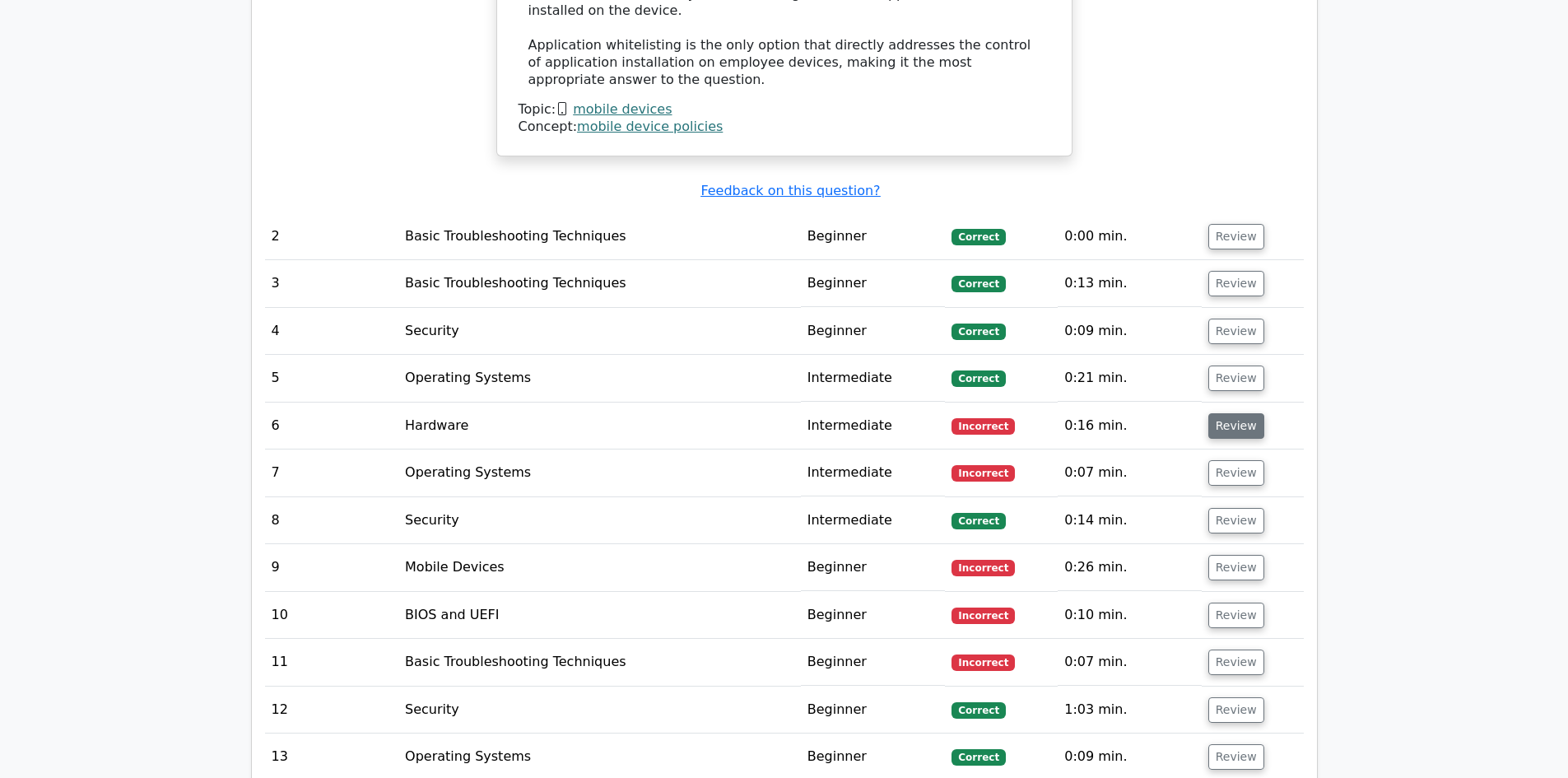
click at [1225, 414] on button "Review" at bounding box center [1236, 426] width 56 height 26
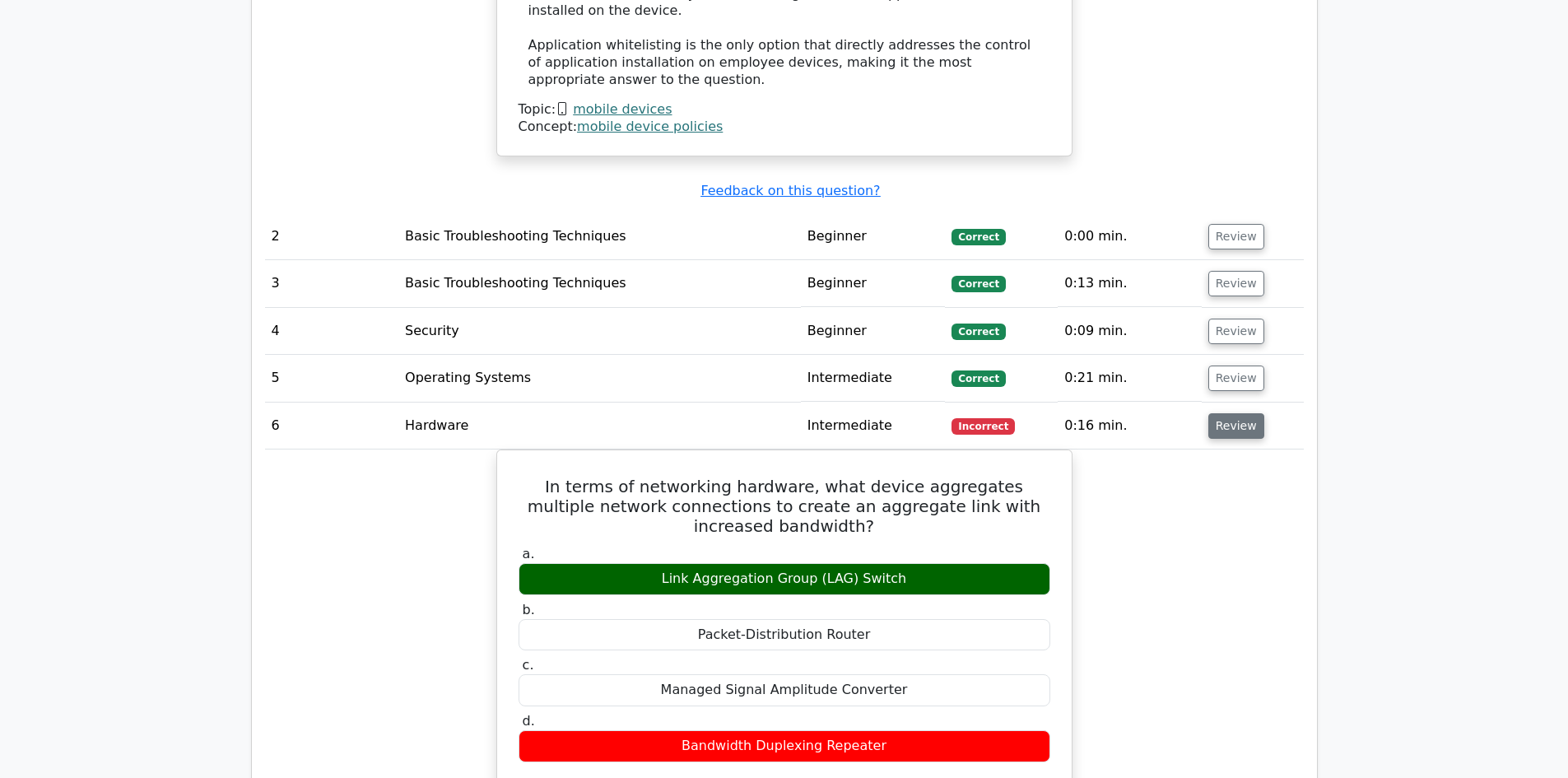
click at [1225, 414] on button "Review" at bounding box center [1236, 426] width 56 height 26
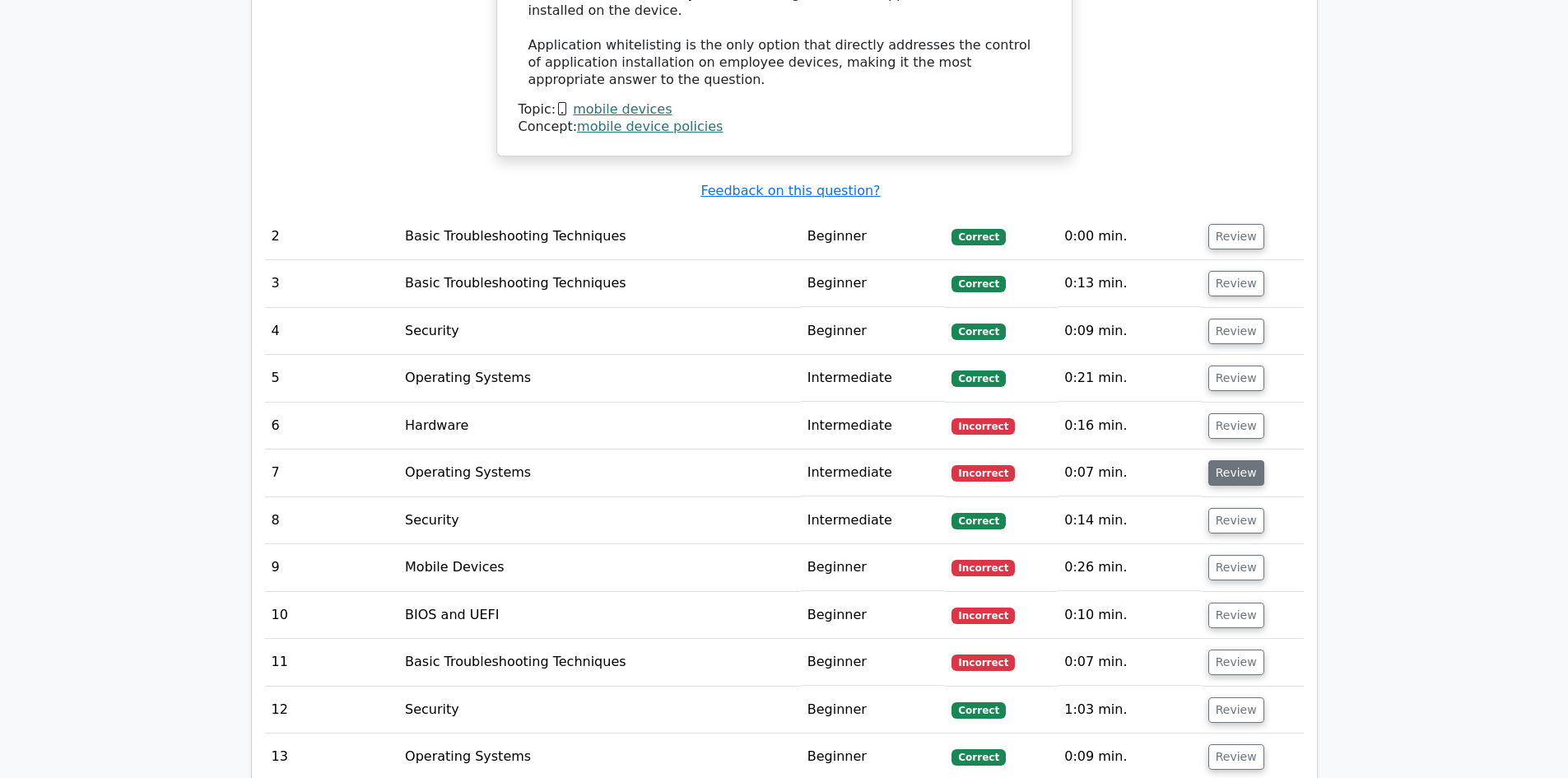
click at [1228, 460] on button "Review" at bounding box center [1236, 473] width 56 height 26
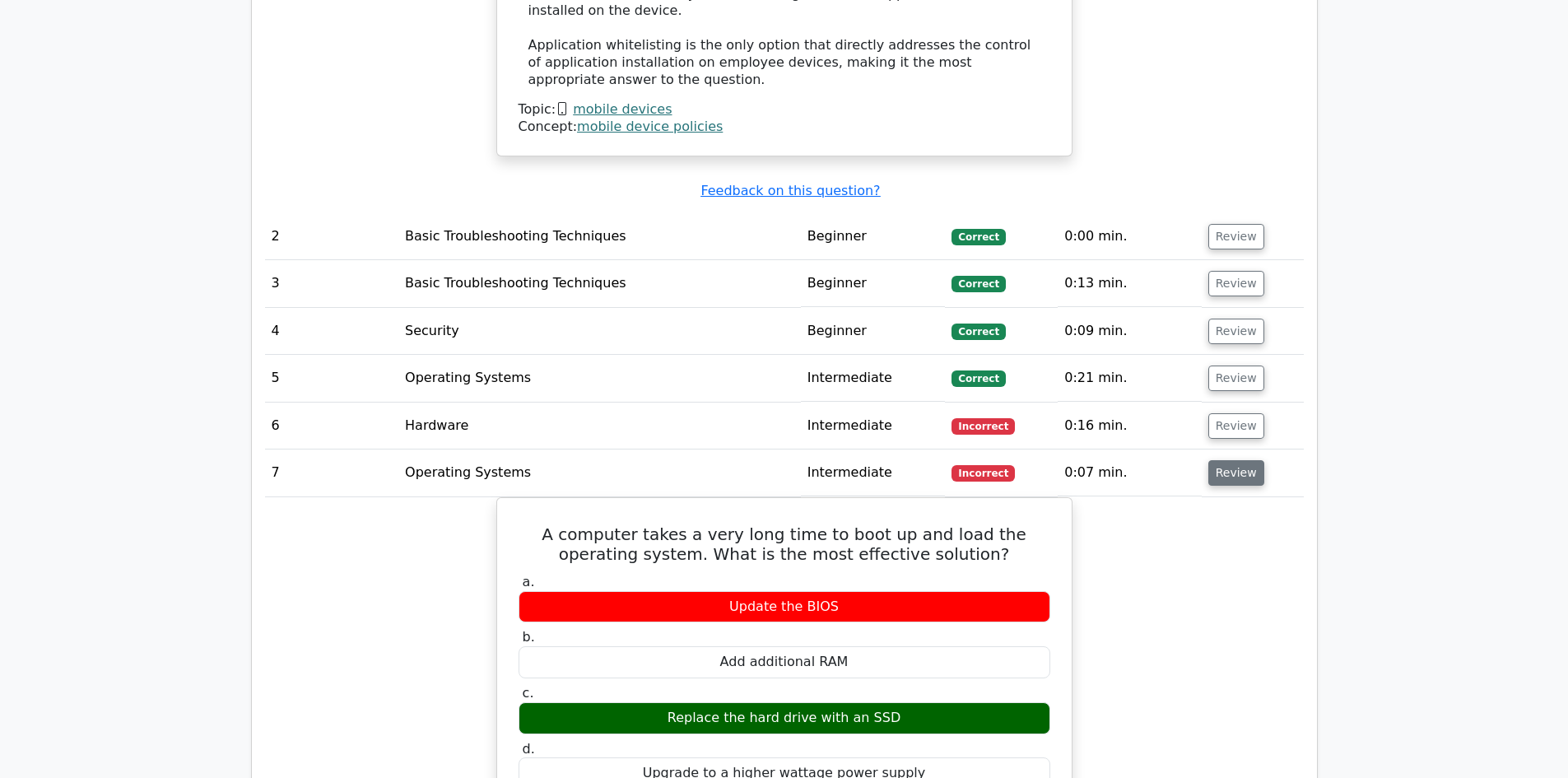
click at [1228, 460] on button "Review" at bounding box center [1236, 473] width 56 height 26
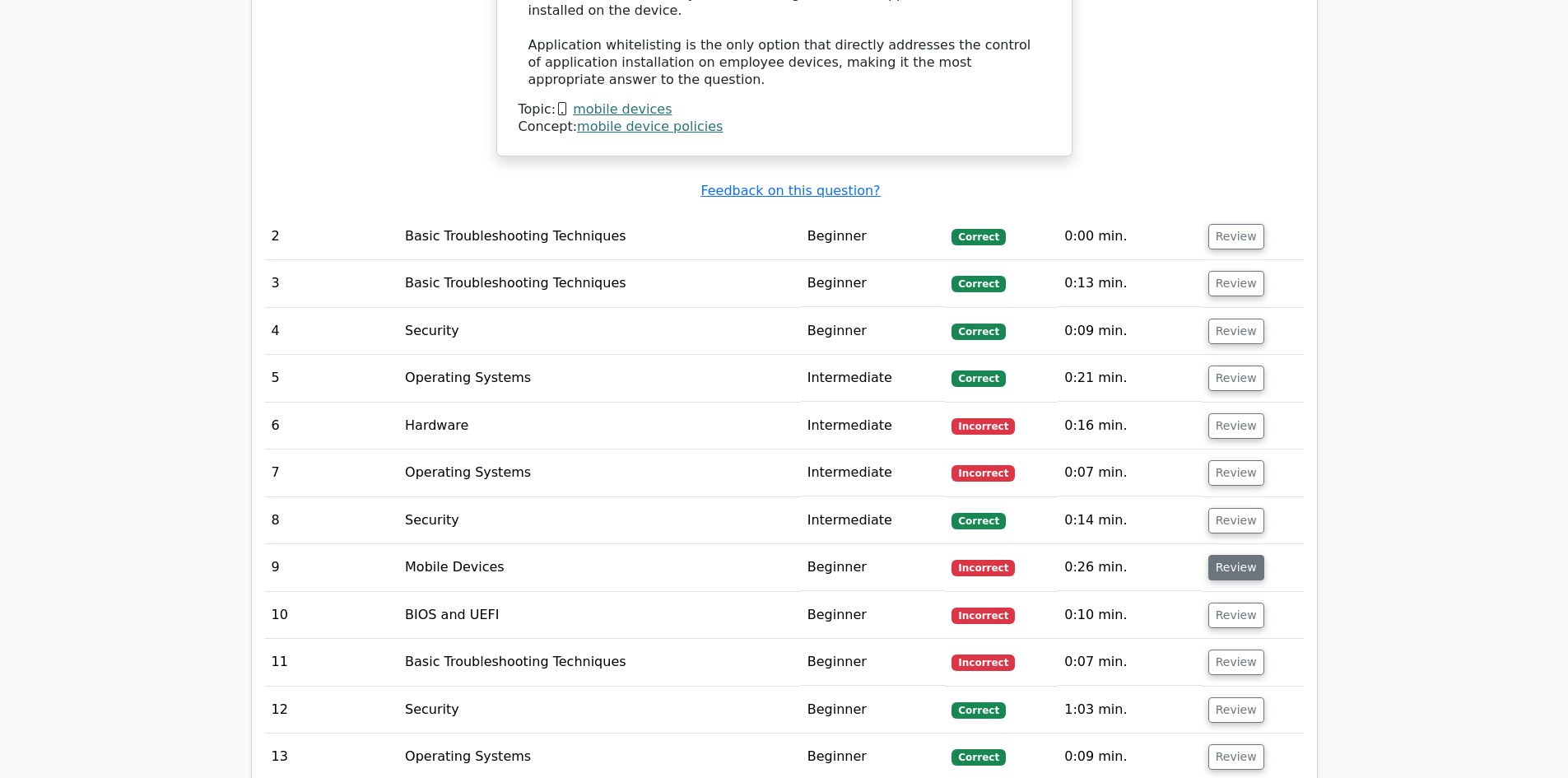
click at [1236, 555] on button "Review" at bounding box center [1236, 567] width 56 height 26
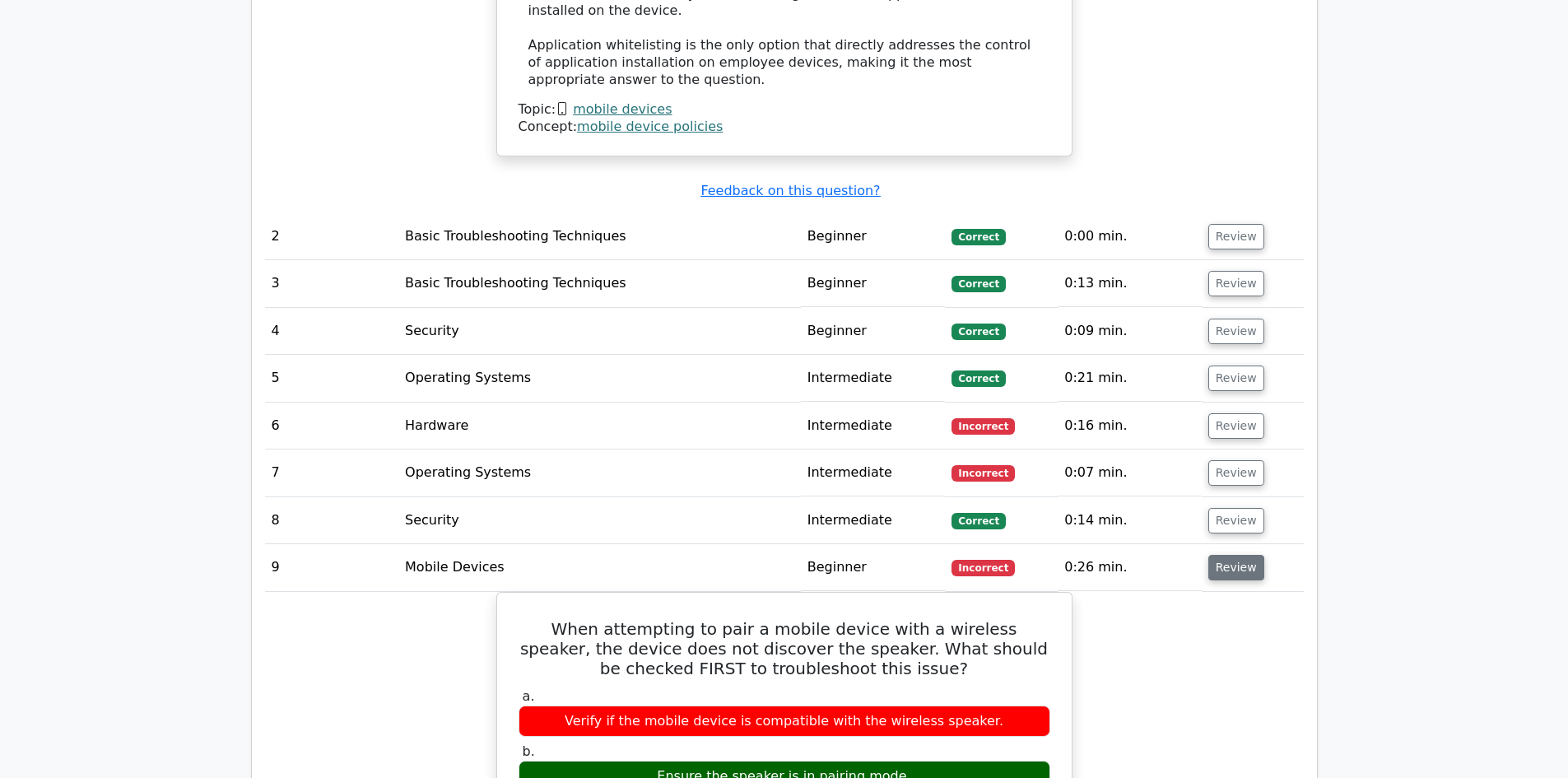
click at [1233, 555] on button "Review" at bounding box center [1236, 567] width 56 height 26
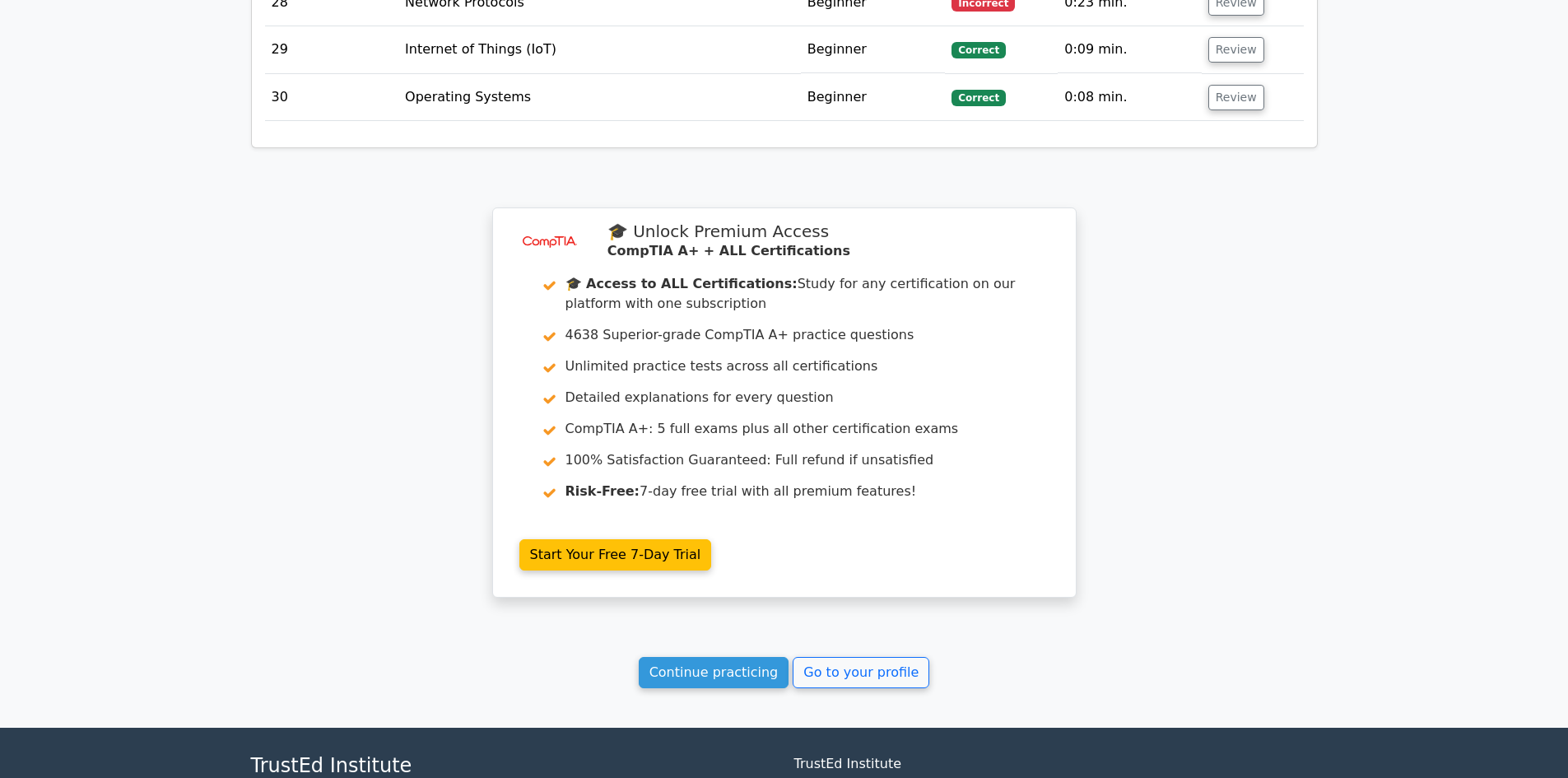
scroll to position [4043, 0]
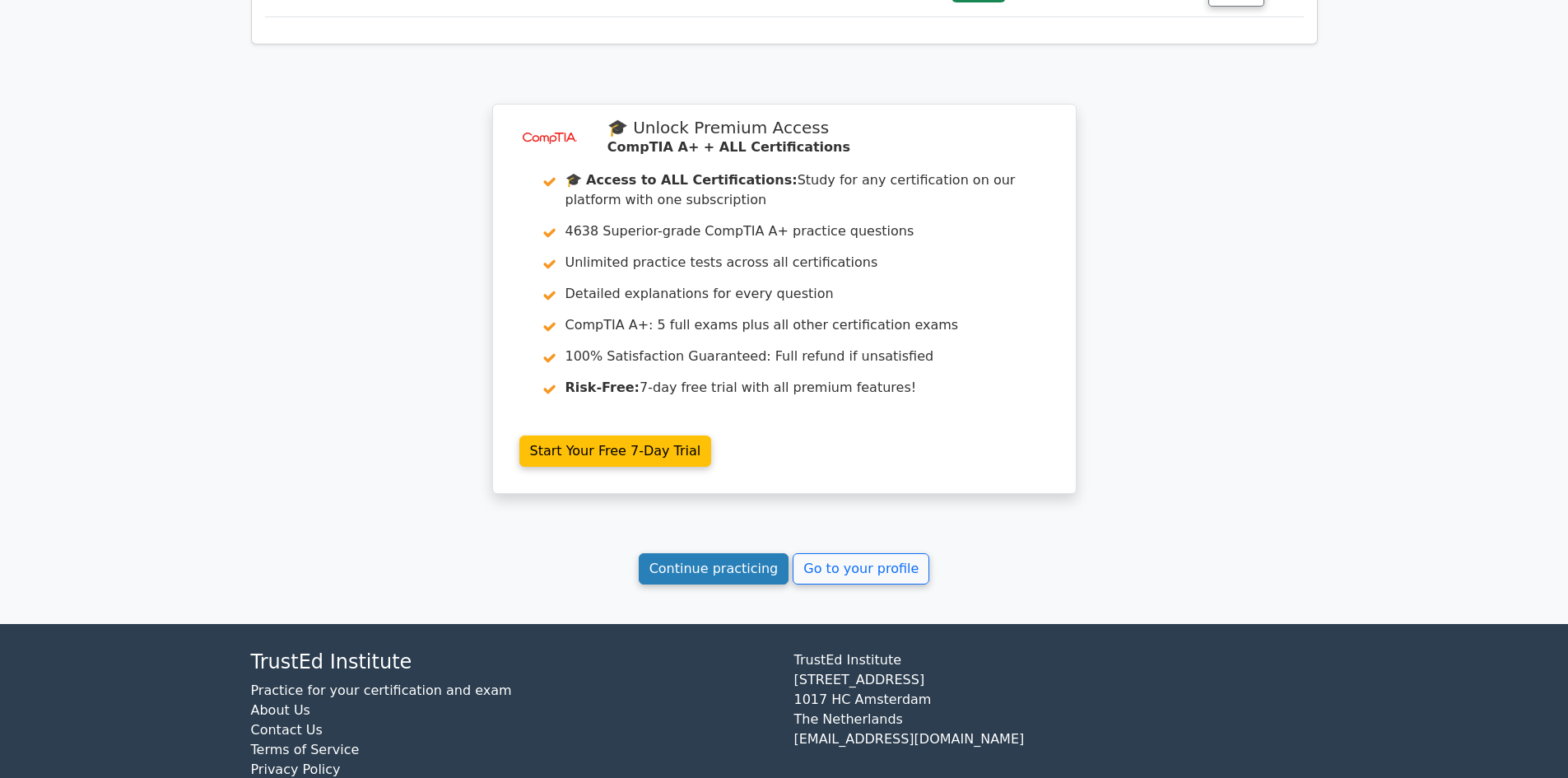
click at [698, 553] on link "Continue practicing" at bounding box center [713, 568] width 151 height 31
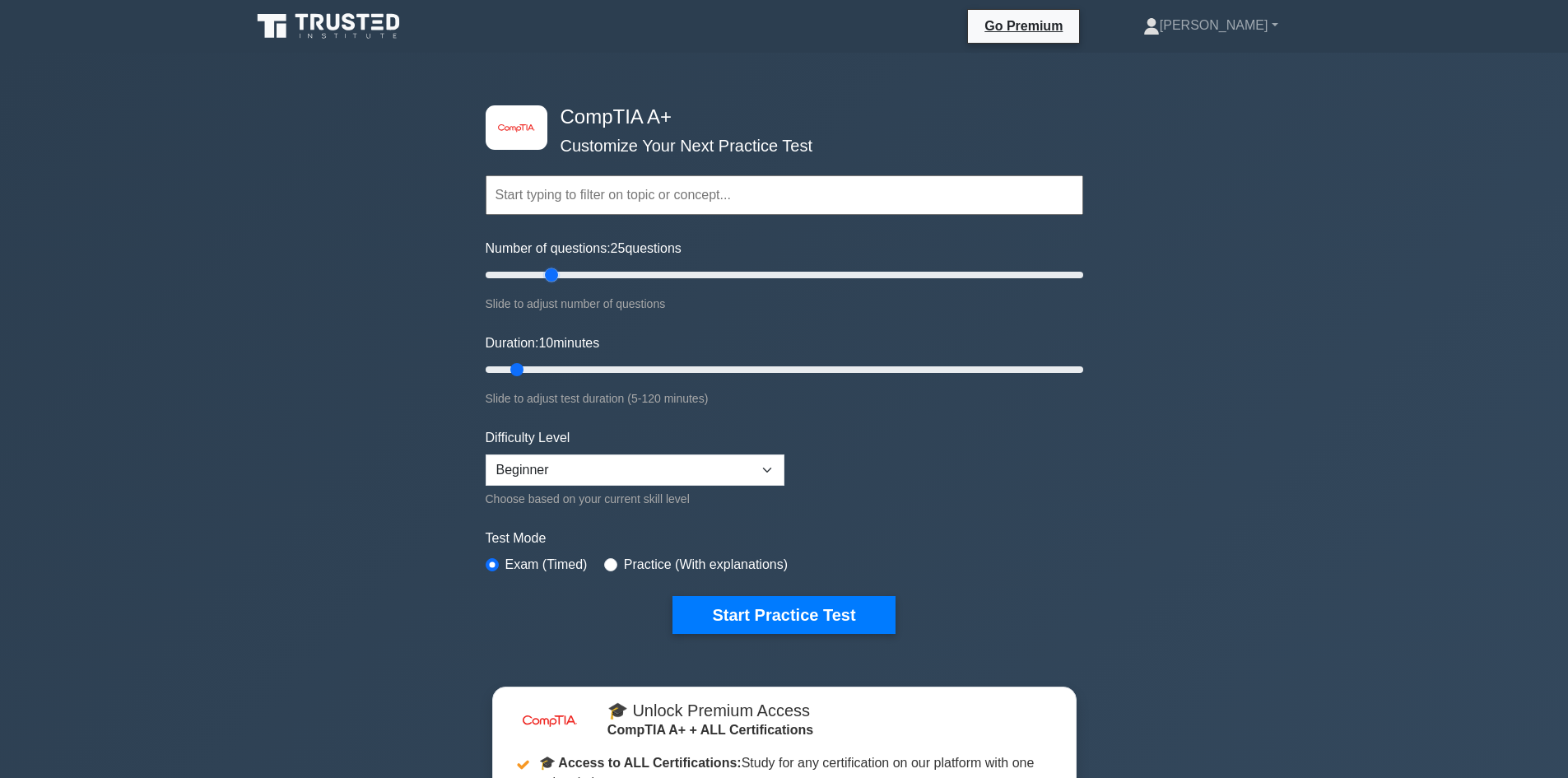
drag, startPoint x: 511, startPoint y: 274, endPoint x: 556, endPoint y: 295, distance: 49.7
type input "25"
click at [556, 285] on input "Number of questions: 25 questions" at bounding box center [785, 275] width 598 height 19
drag, startPoint x: 516, startPoint y: 366, endPoint x: 557, endPoint y: 371, distance: 41.3
type input "20"
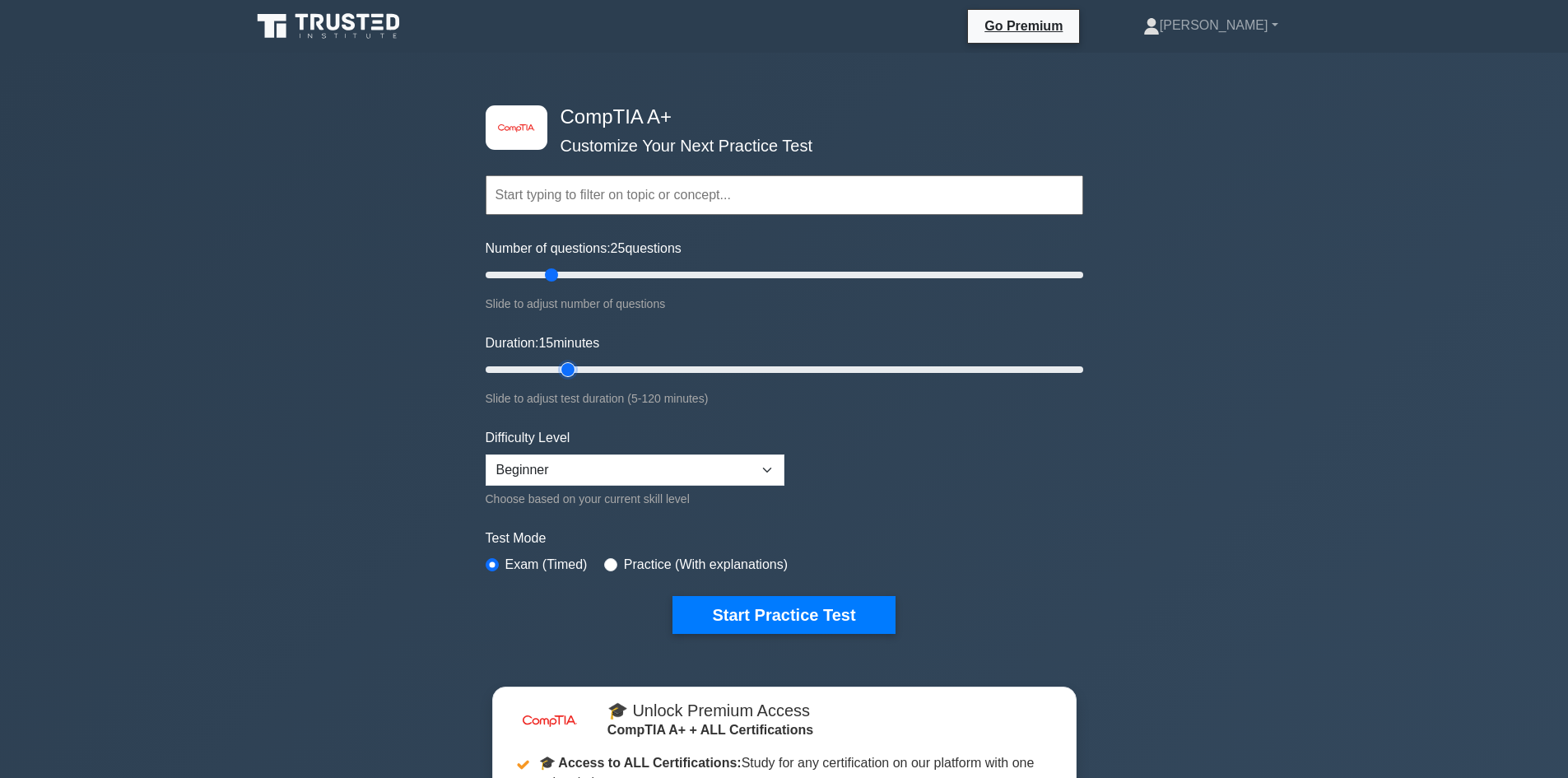
click at [557, 371] on input "Duration: 15 minutes" at bounding box center [785, 370] width 598 height 19
click at [774, 606] on button "Start Practice Test" at bounding box center [784, 615] width 222 height 38
click at [820, 625] on button "Start Practice Test" at bounding box center [784, 615] width 222 height 38
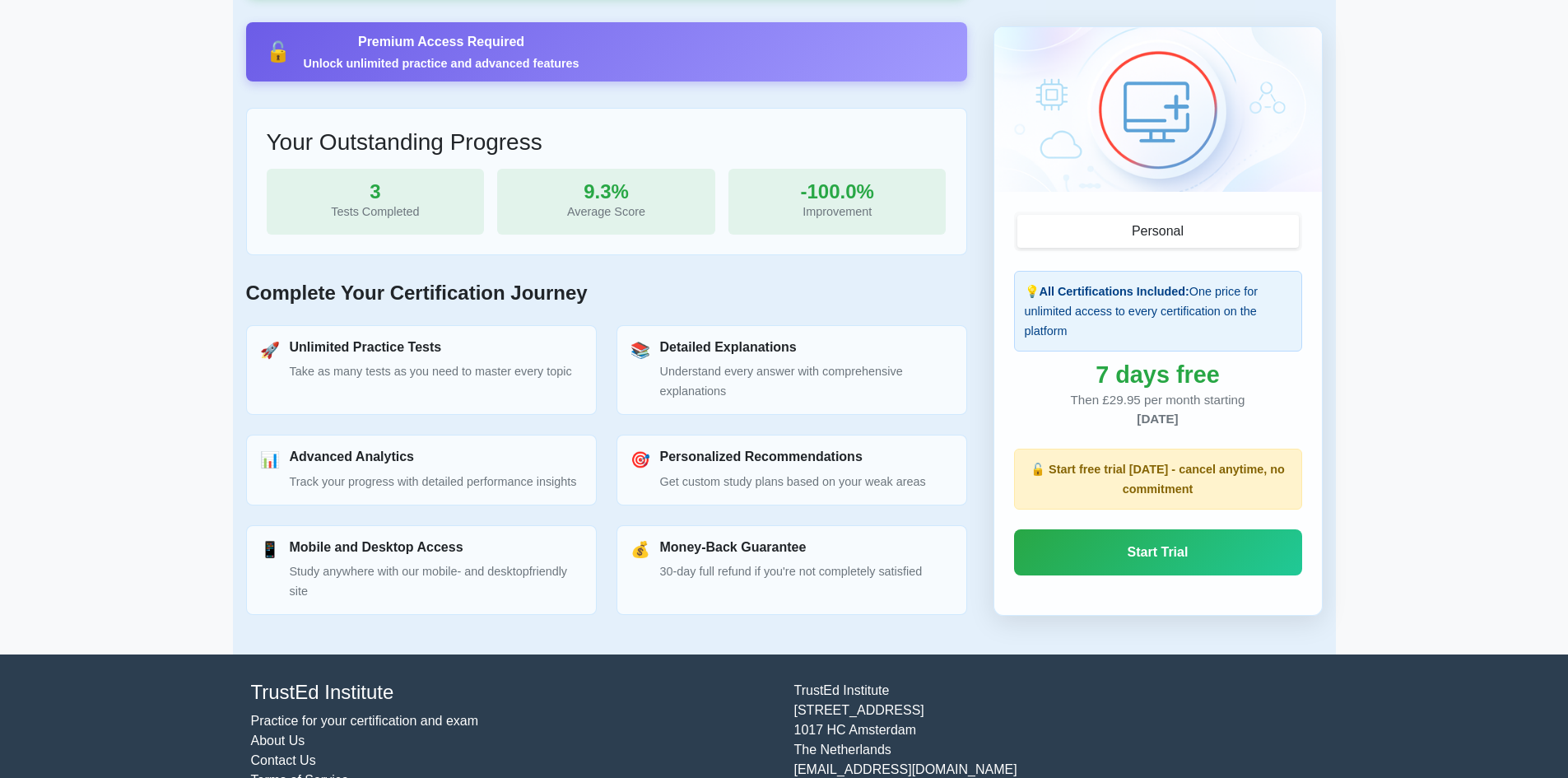
scroll to position [494, 0]
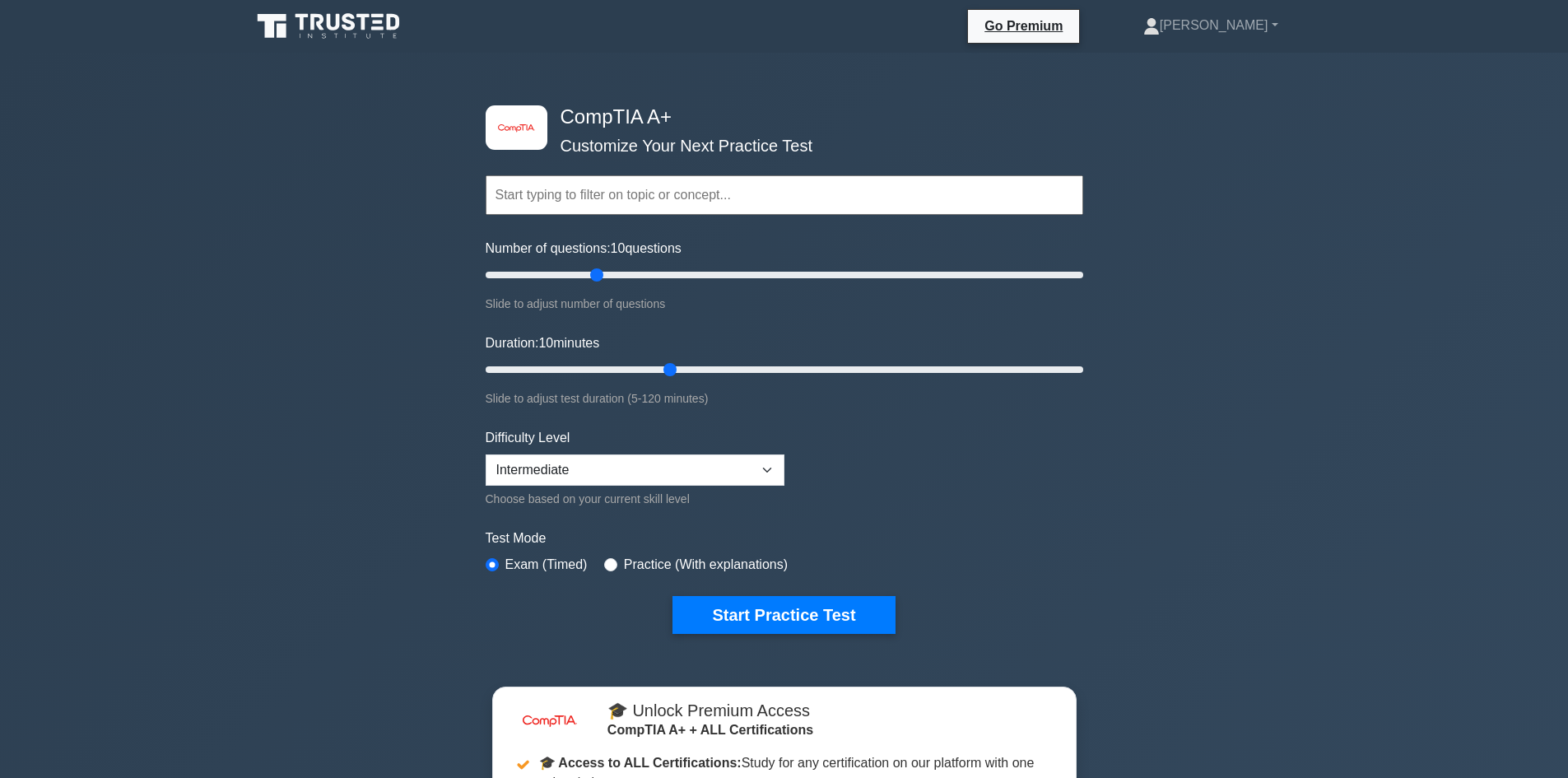
select select "intermediate"
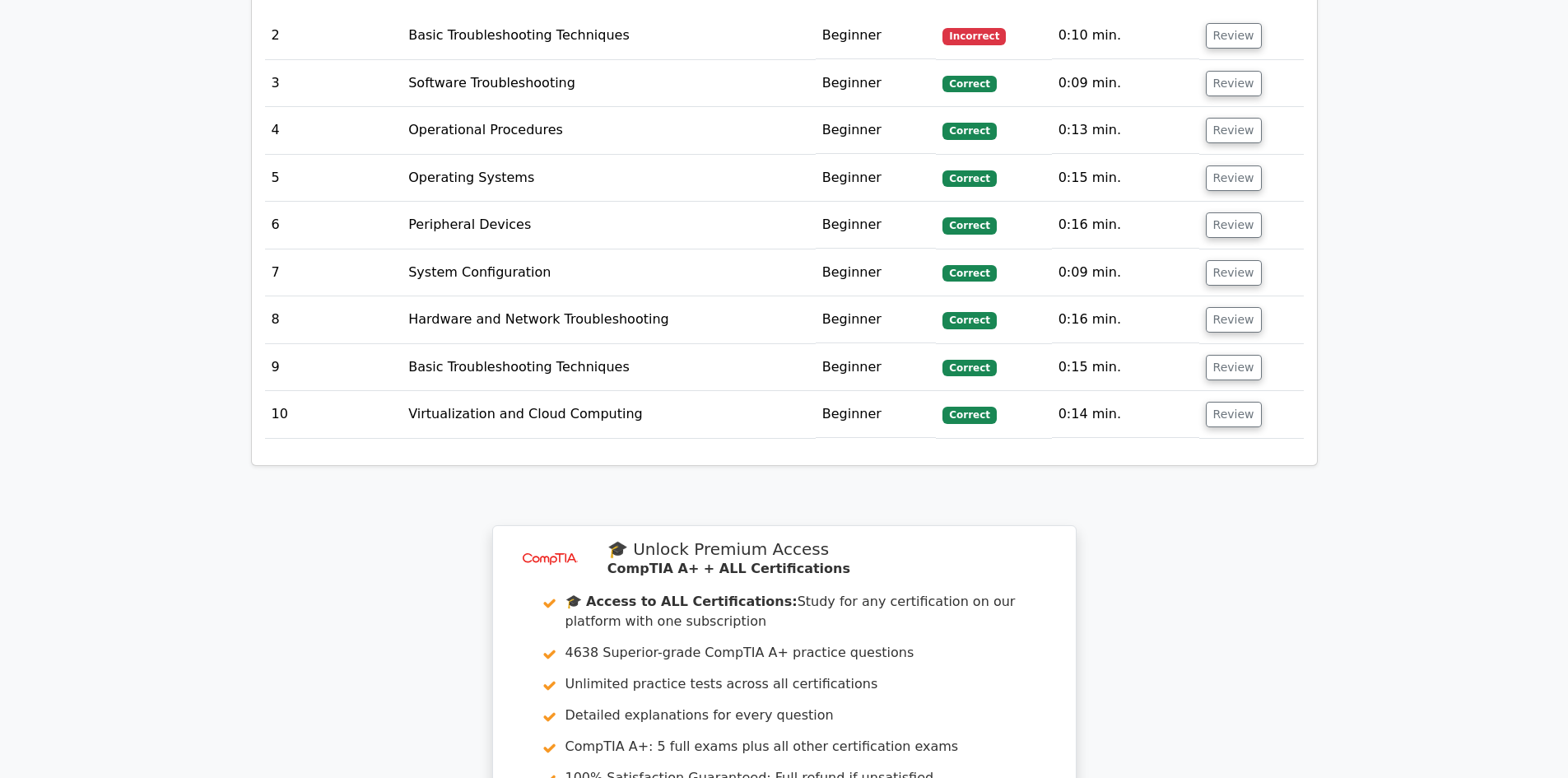
scroll to position [2510, 0]
